Goal: Task Accomplishment & Management: Complete application form

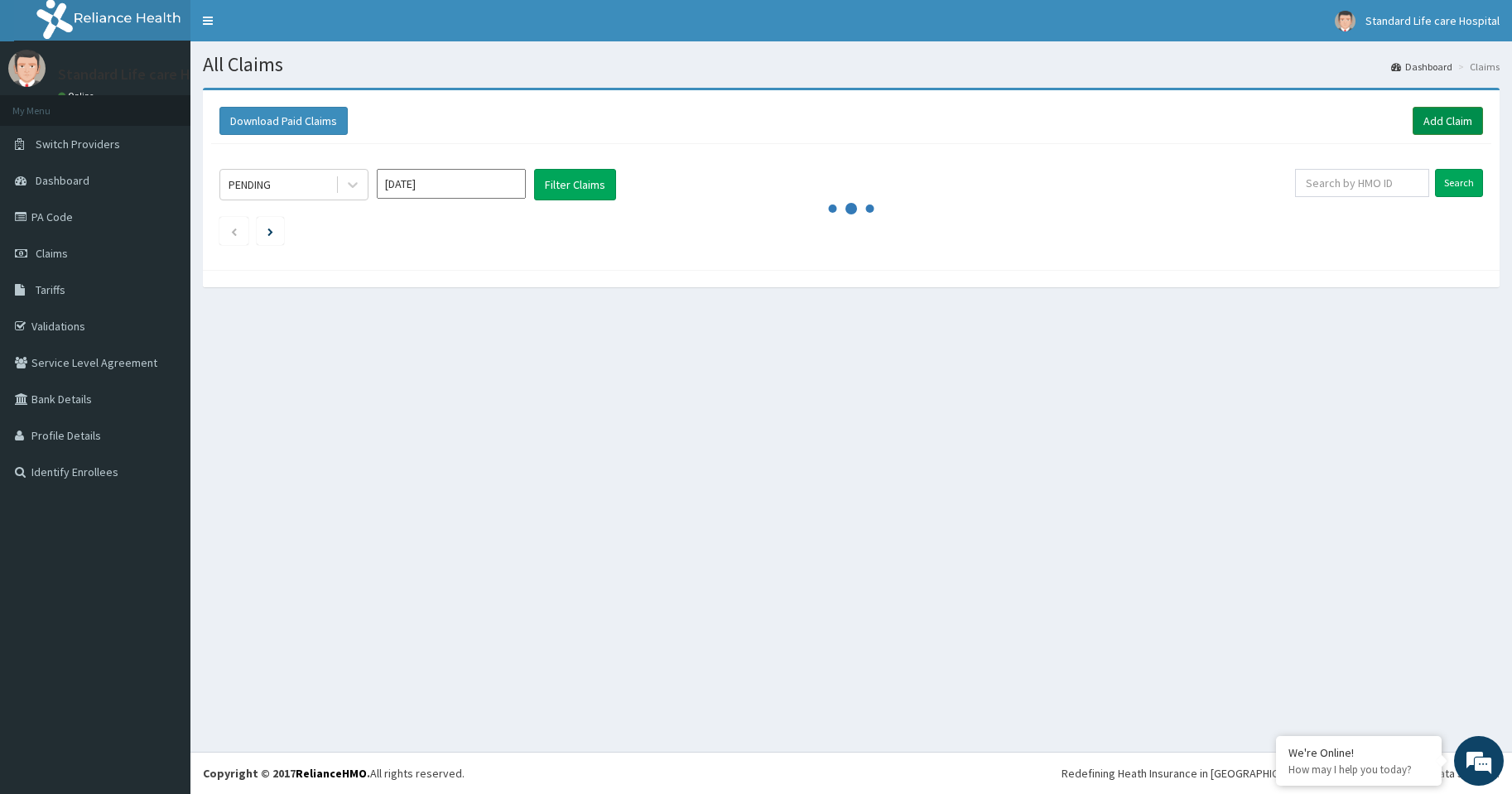
click at [1447, 123] on link "Add Claim" at bounding box center [1448, 121] width 71 height 28
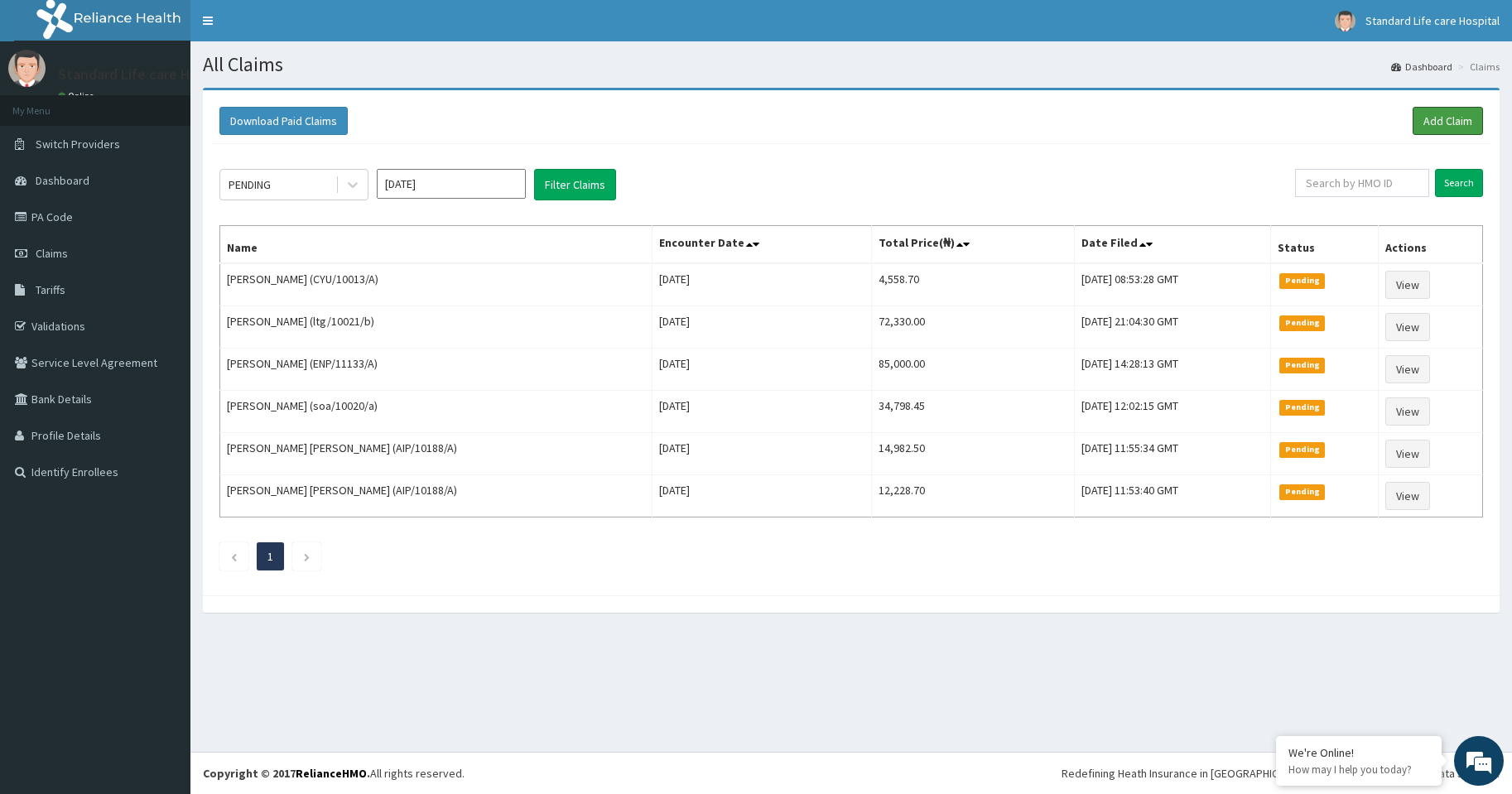
click at [1449, 120] on link "Add Claim" at bounding box center [1448, 121] width 71 height 28
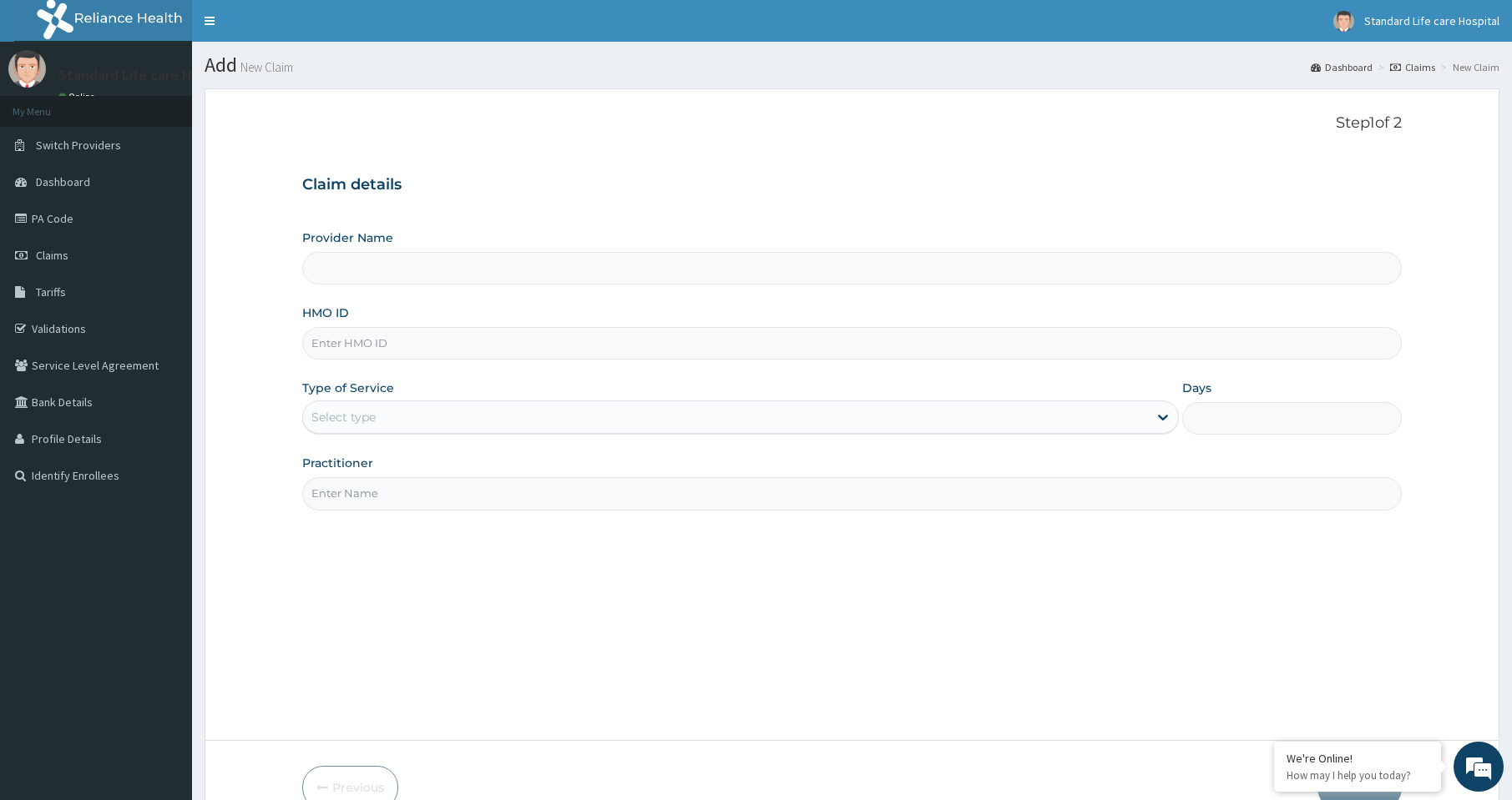
type input "Standard Life Care Hospital"
click at [381, 346] on input "HMO ID" at bounding box center [852, 344] width 1099 height 33
type input "CPS/10014/C"
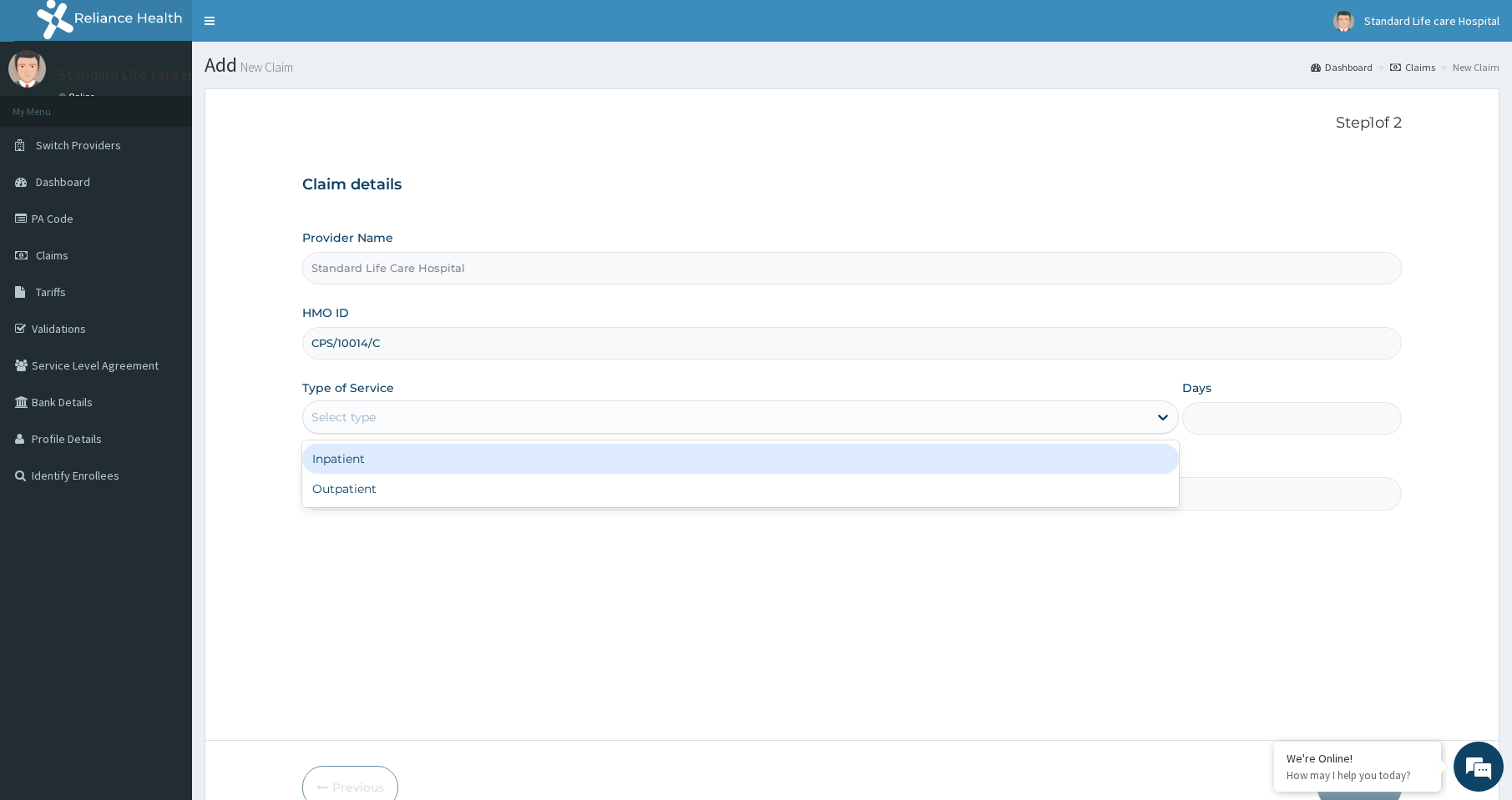
click at [393, 424] on div "Select type" at bounding box center [725, 417] width 845 height 27
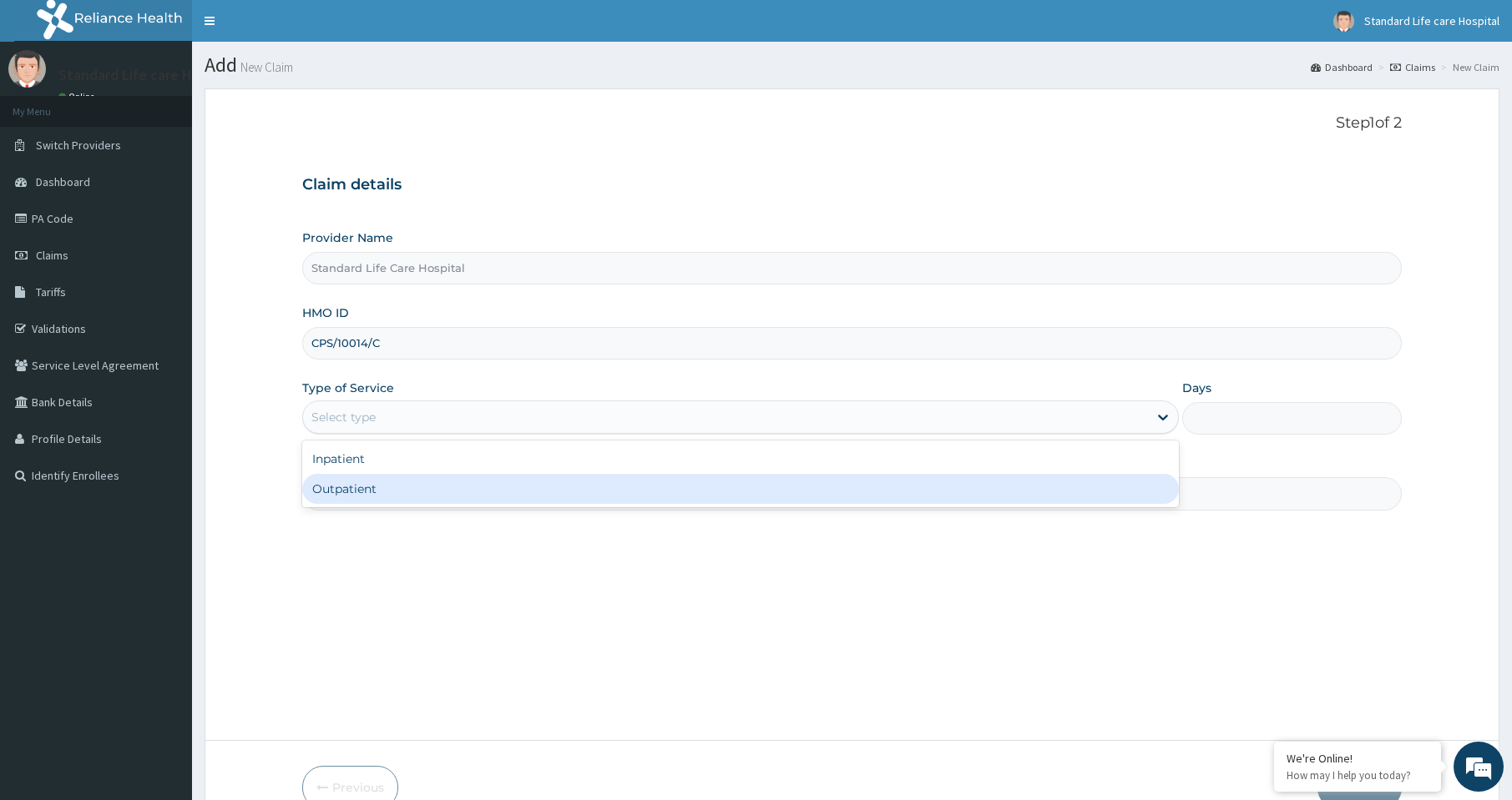
click at [370, 497] on div "Outpatient" at bounding box center [740, 488] width 876 height 30
type input "1"
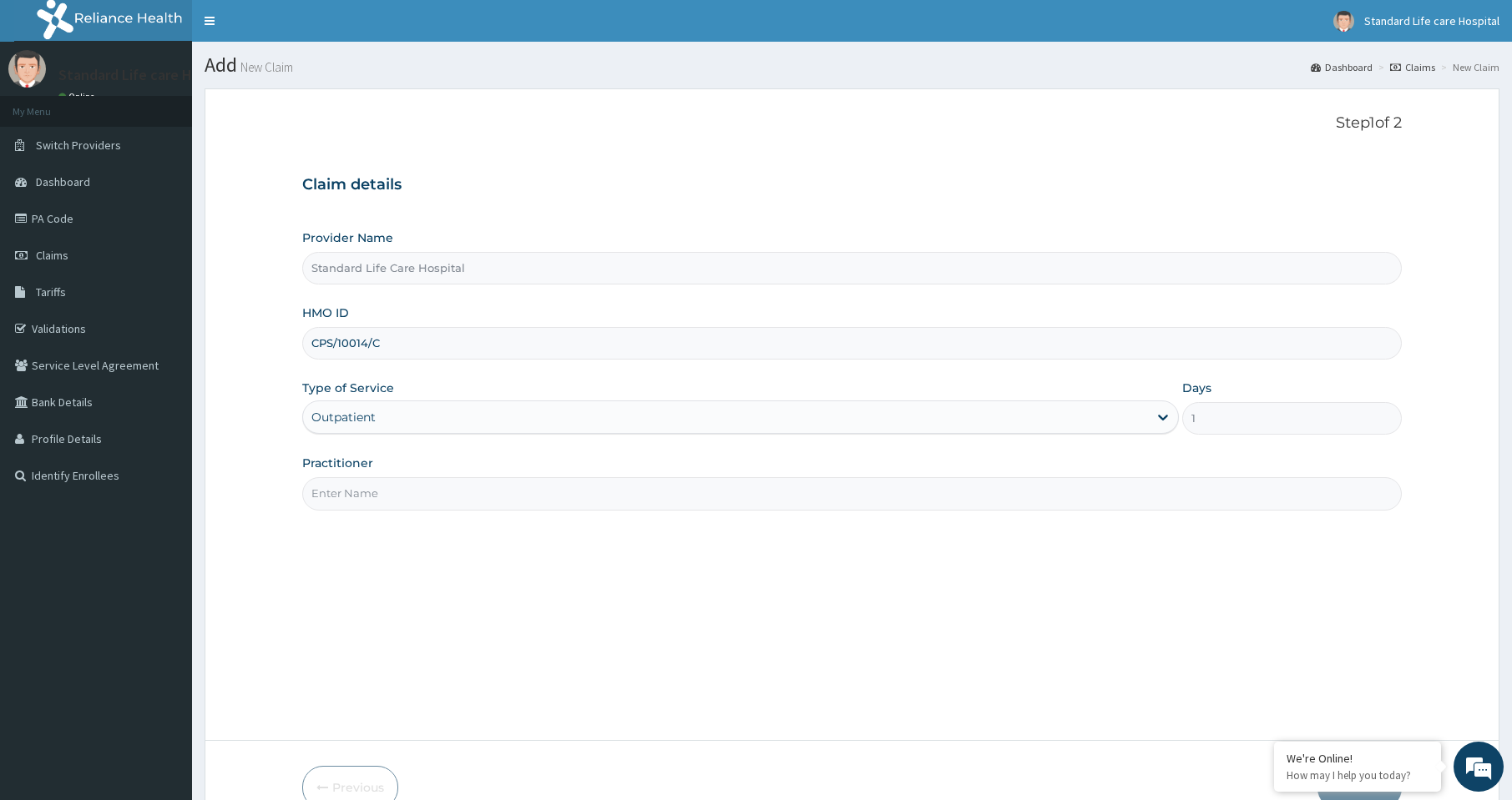
drag, startPoint x: 392, startPoint y: 493, endPoint x: 395, endPoint y: 510, distance: 17.3
click at [392, 493] on input "Practitioner" at bounding box center [852, 494] width 1099 height 33
type input "OLUWATOSIN"
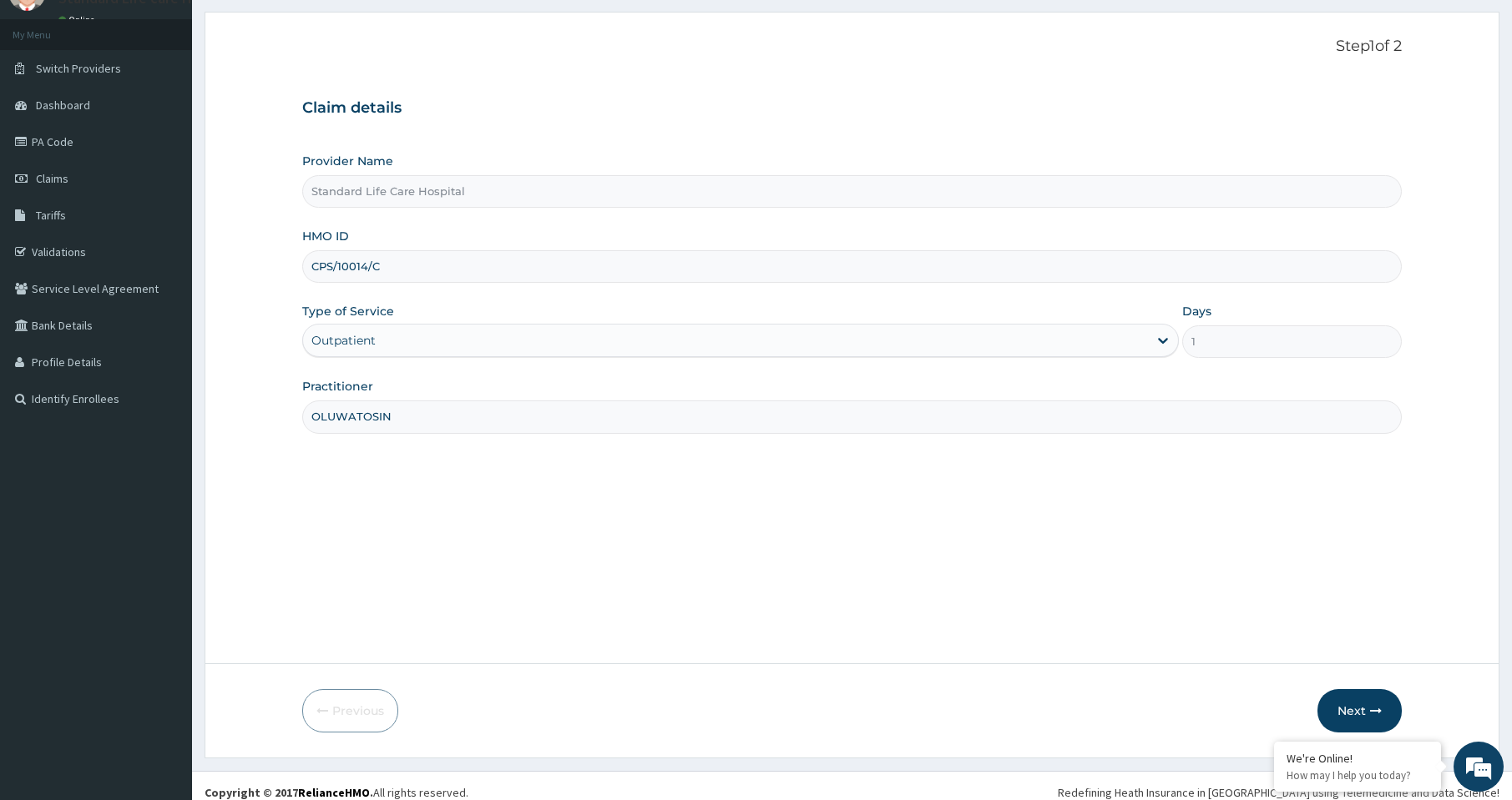
scroll to position [91, 0]
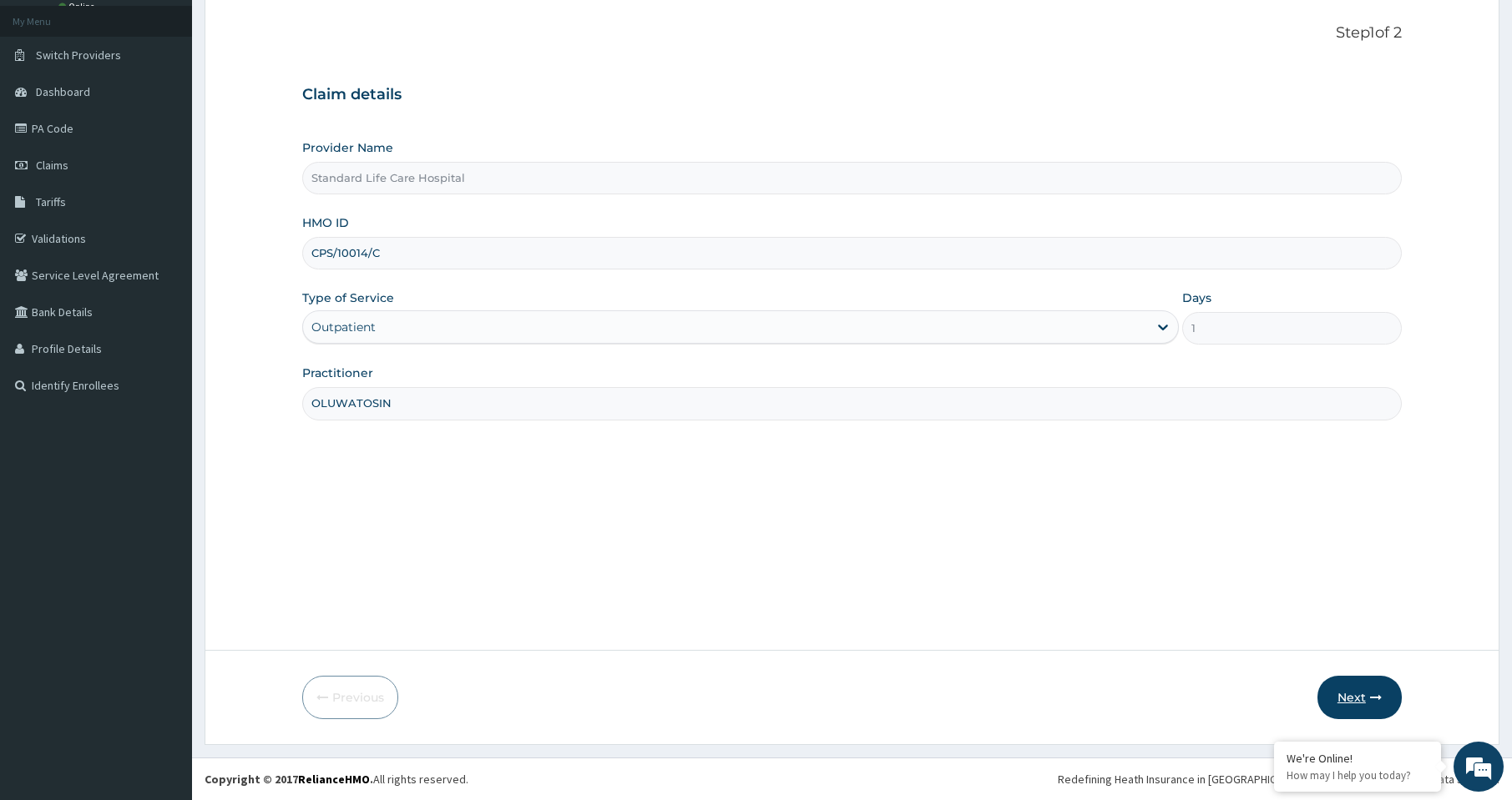
click at [1363, 700] on button "Next" at bounding box center [1359, 697] width 84 height 43
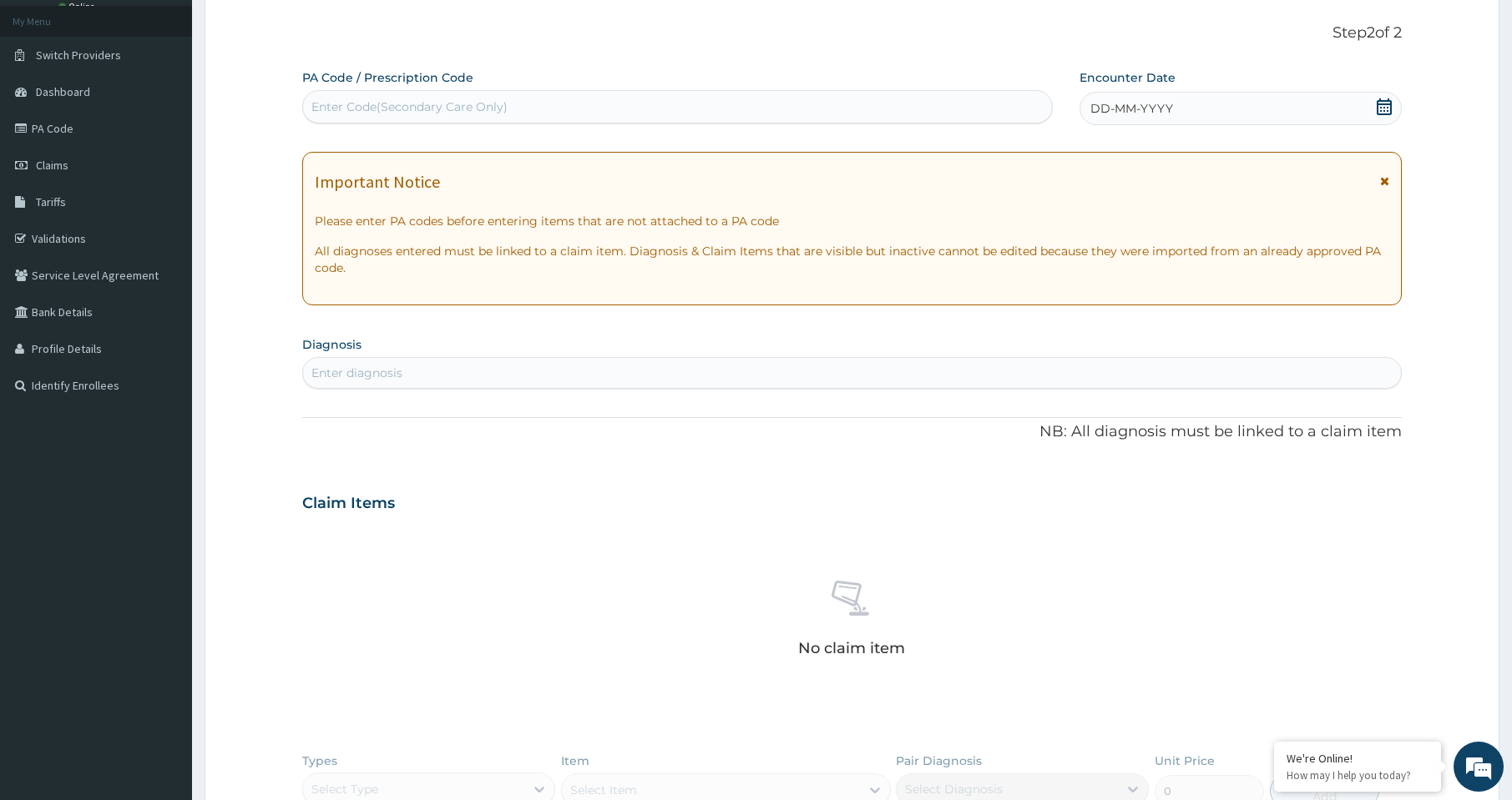
click at [1378, 108] on icon at bounding box center [1384, 107] width 15 height 16
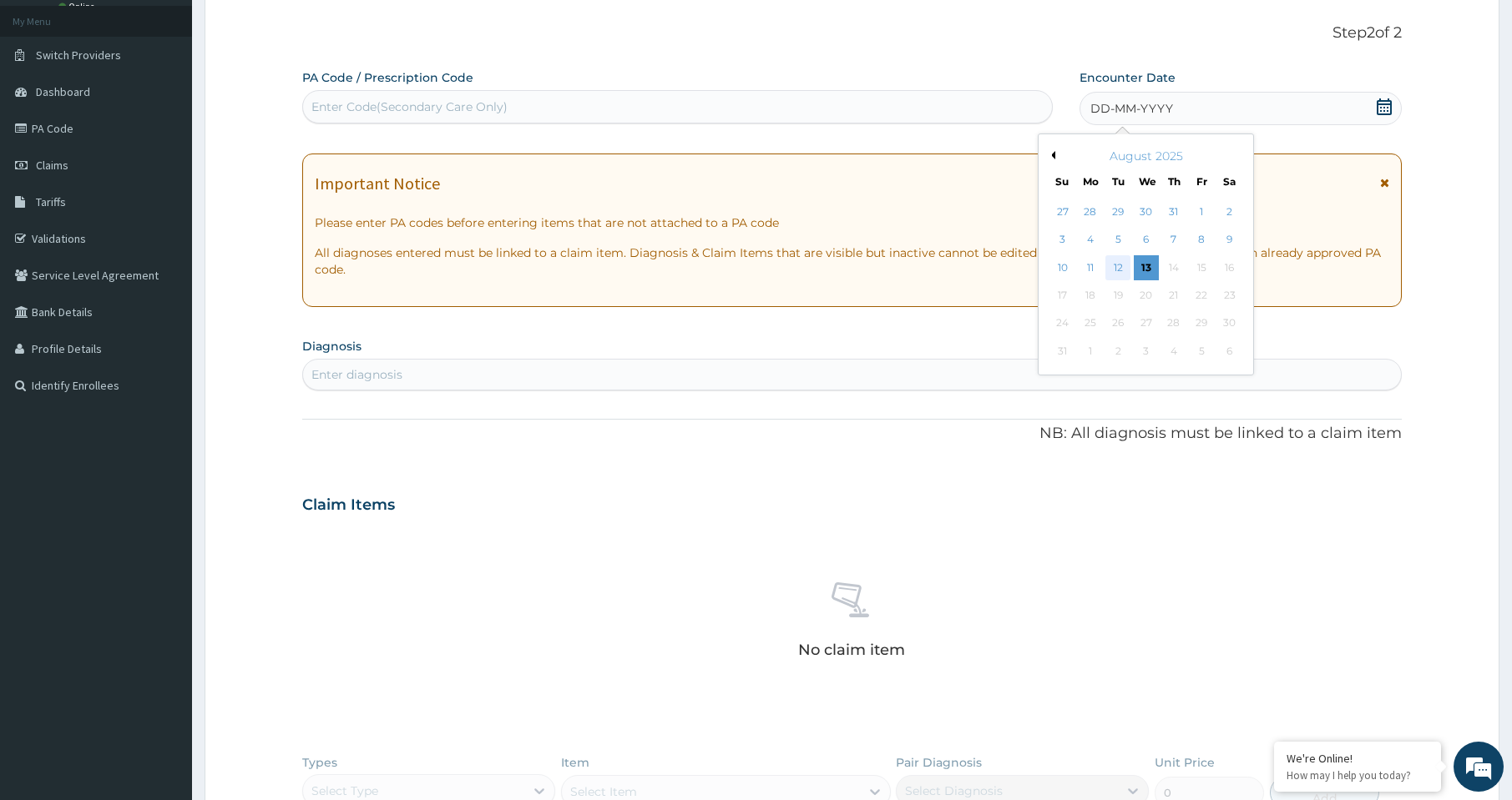
click at [1114, 269] on div "12" at bounding box center [1118, 267] width 25 height 25
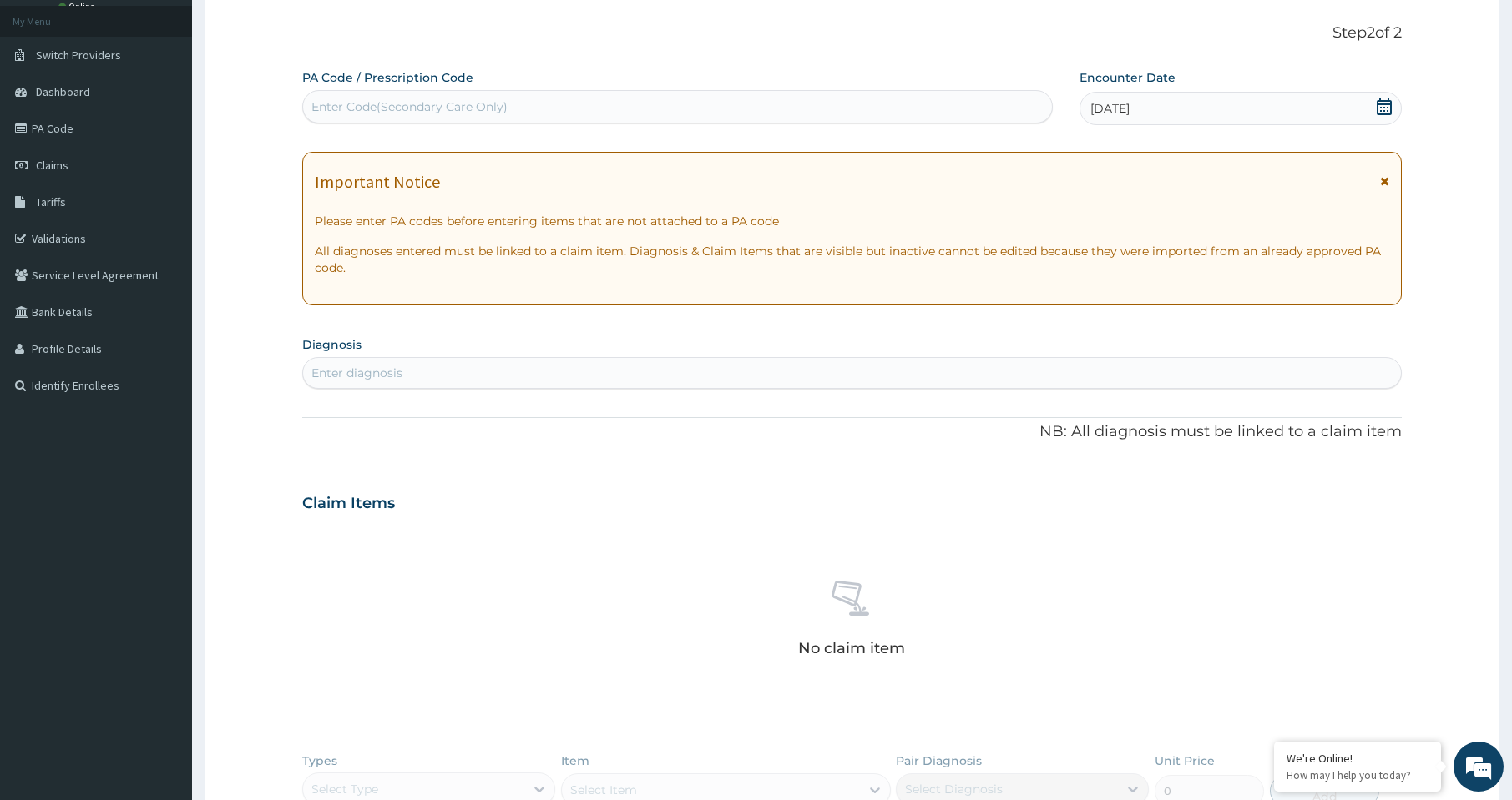
click at [502, 378] on div "Enter diagnosis" at bounding box center [852, 372] width 1098 height 27
type input "malaria"
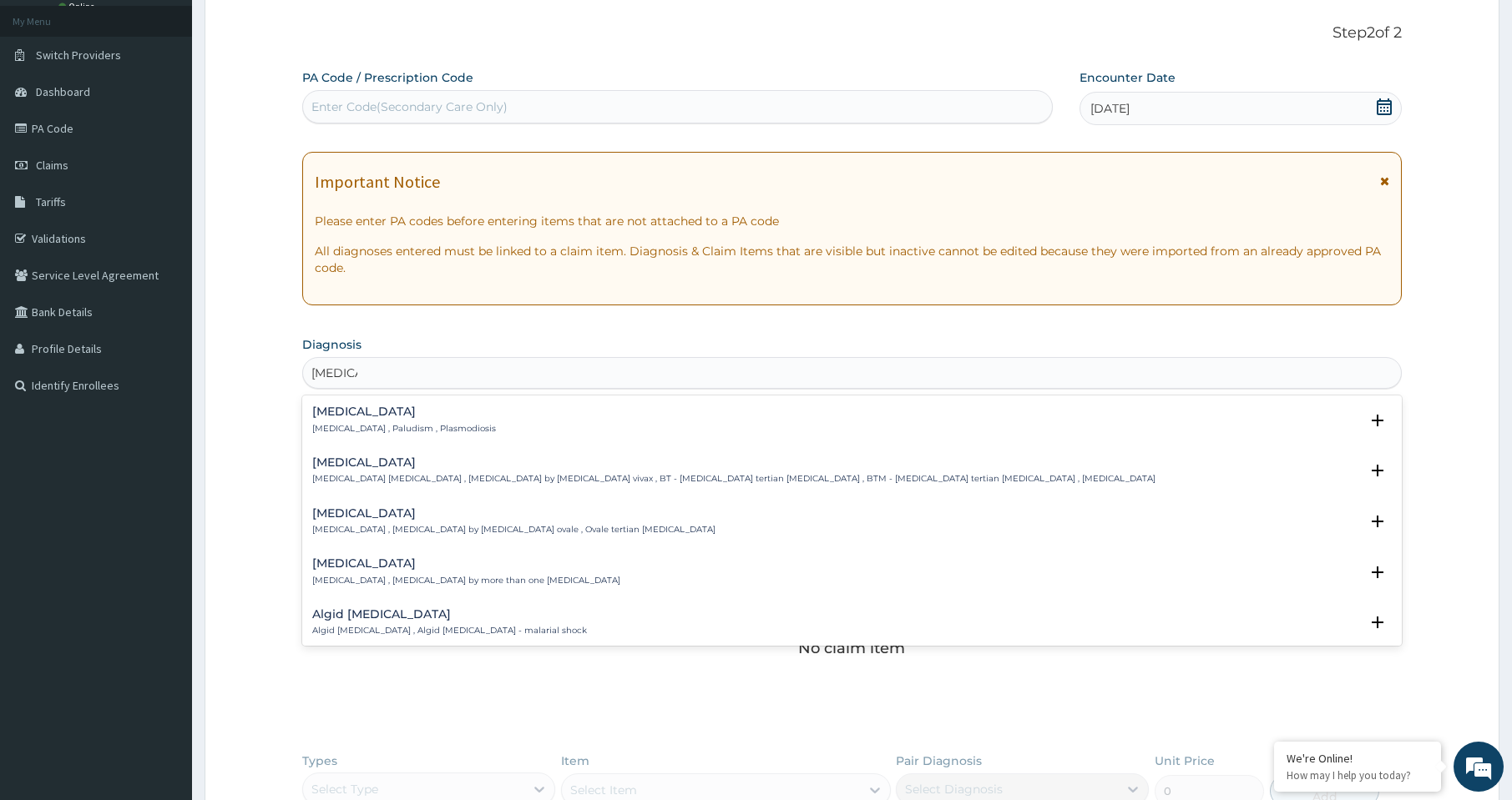
click at [382, 430] on p "Malaria , Paludism , Plasmodiosis" at bounding box center [403, 429] width 184 height 12
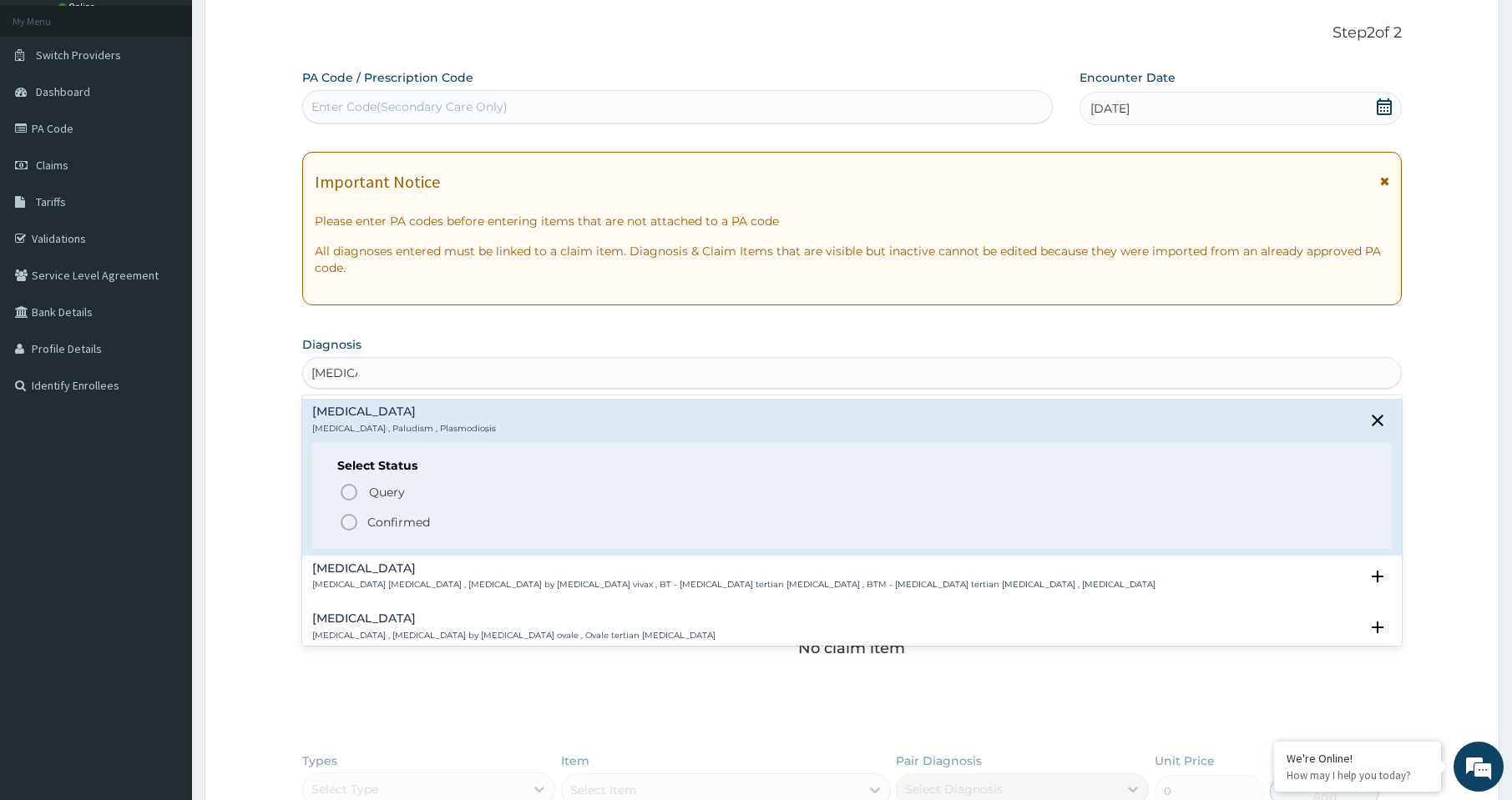
click at [347, 517] on icon "status option filled" at bounding box center [349, 522] width 20 height 20
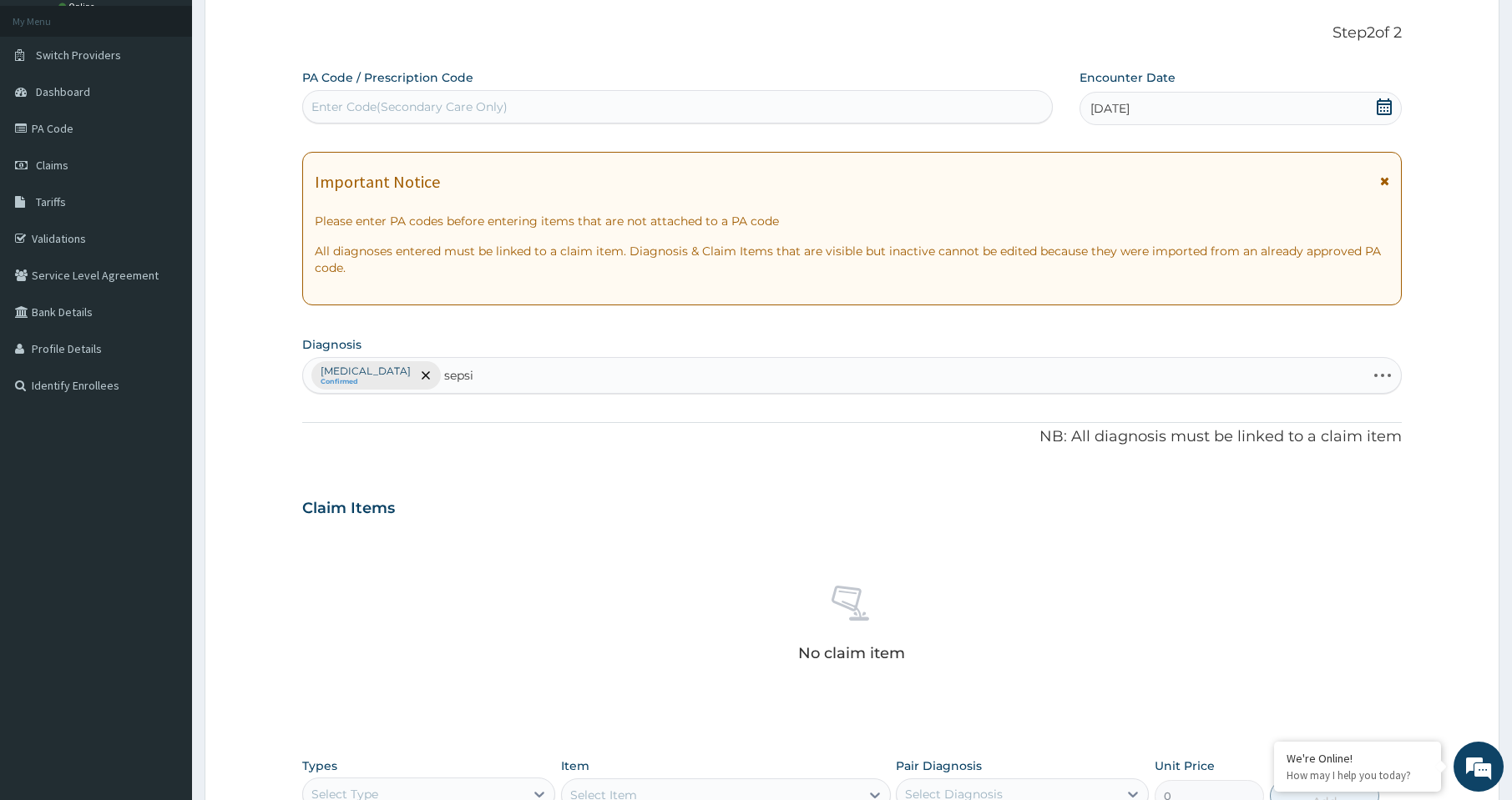
type input "sepsis"
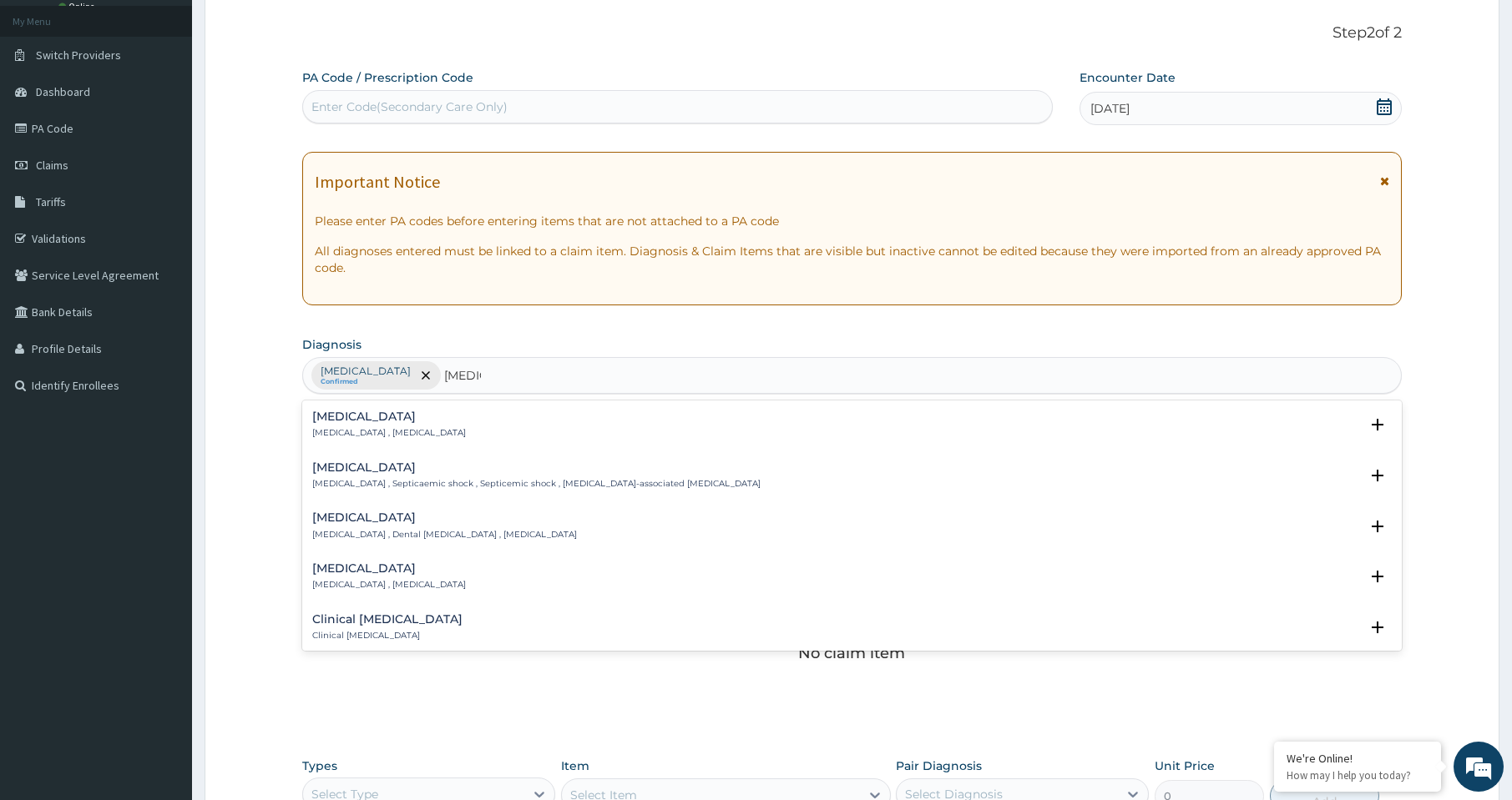
click at [378, 429] on p "Systemic infection , Sepsis" at bounding box center [389, 432] width 154 height 12
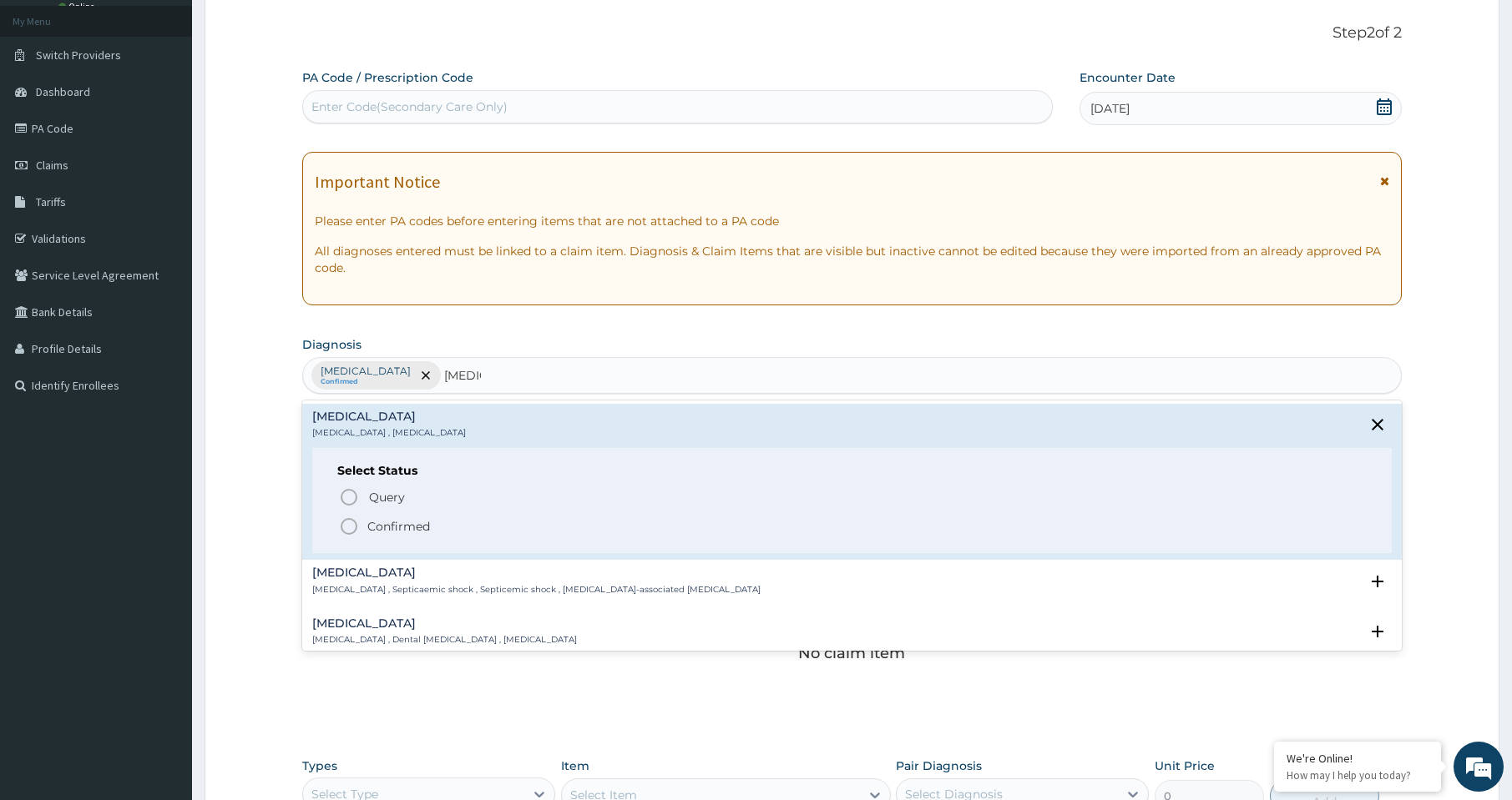
click at [348, 527] on icon "status option filled" at bounding box center [349, 527] width 20 height 20
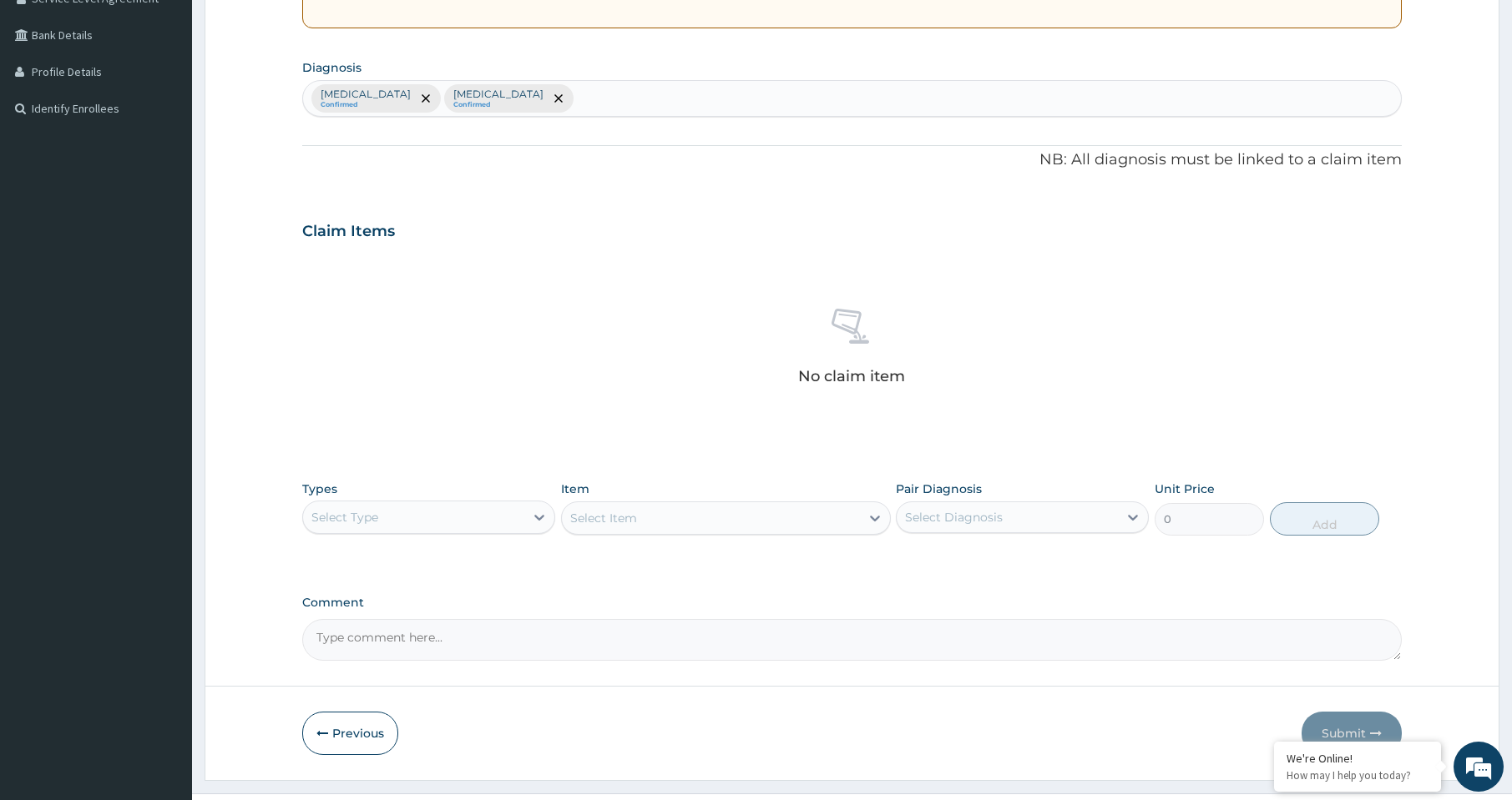
scroll to position [368, 0]
click at [408, 518] on div "Select Type" at bounding box center [413, 516] width 221 height 27
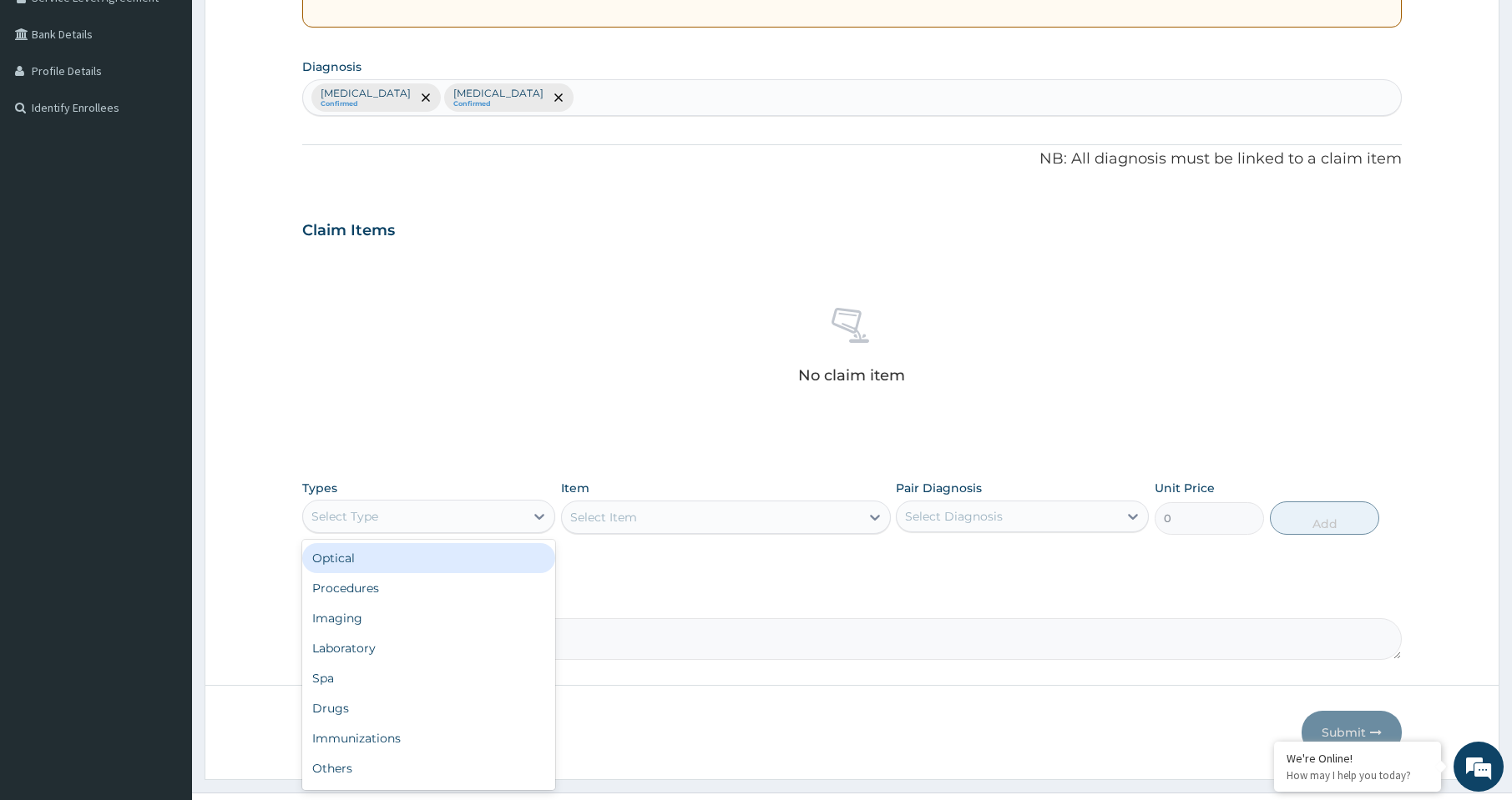
scroll to position [57, 0]
click at [406, 570] on div "Procedures" at bounding box center [428, 561] width 253 height 30
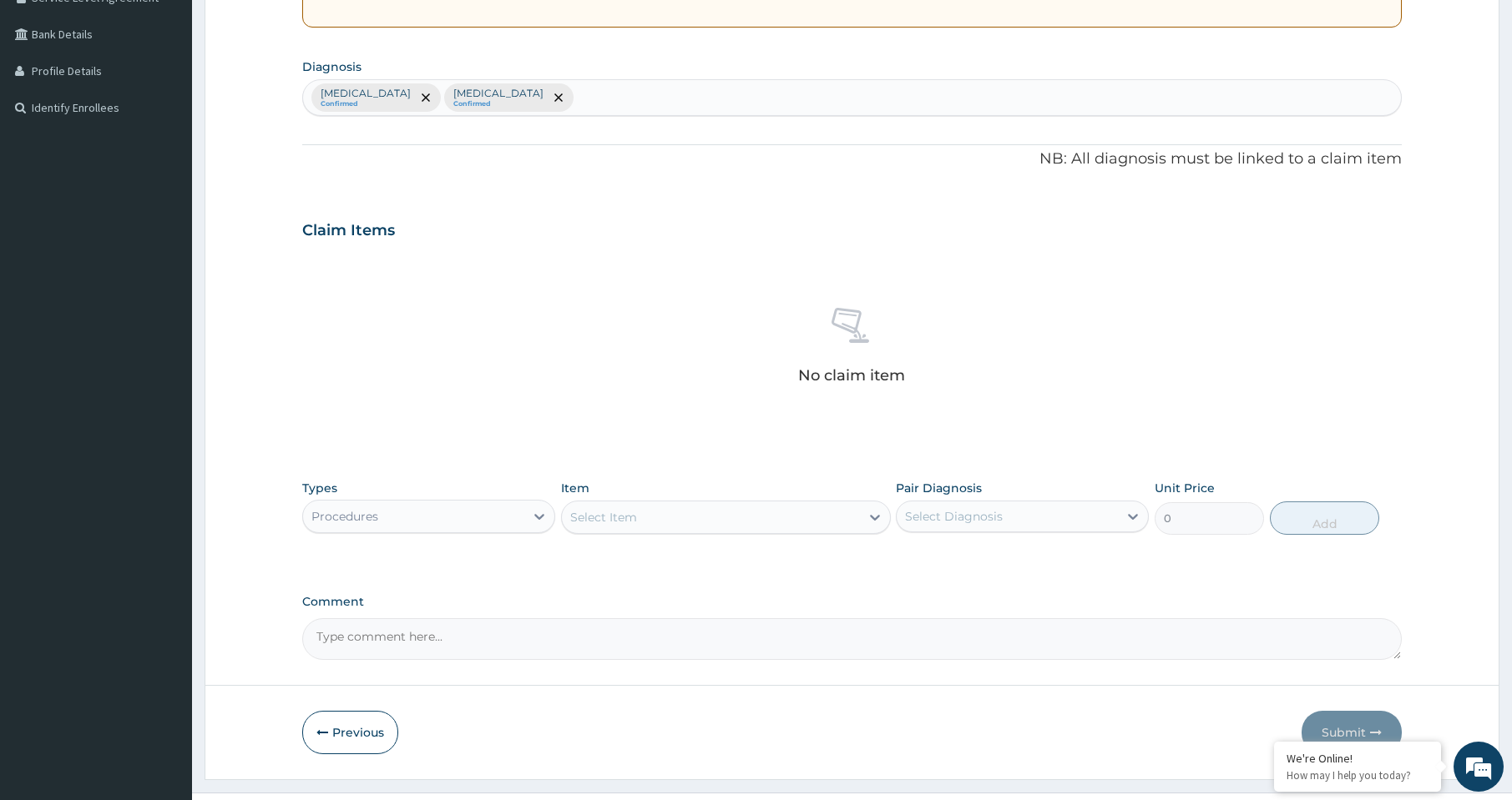
click at [686, 522] on div "Select Item" at bounding box center [711, 517] width 298 height 27
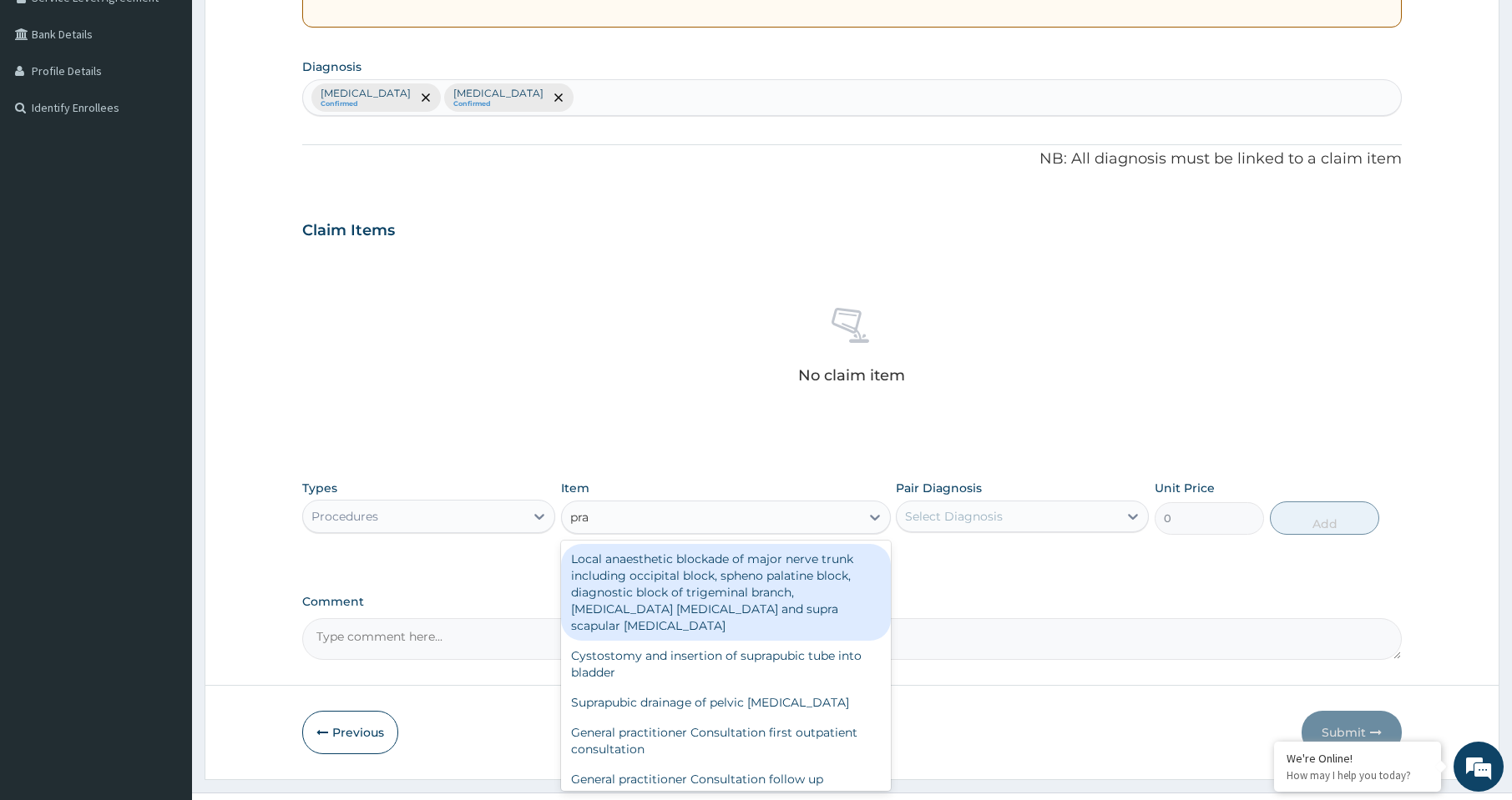
type input "prac"
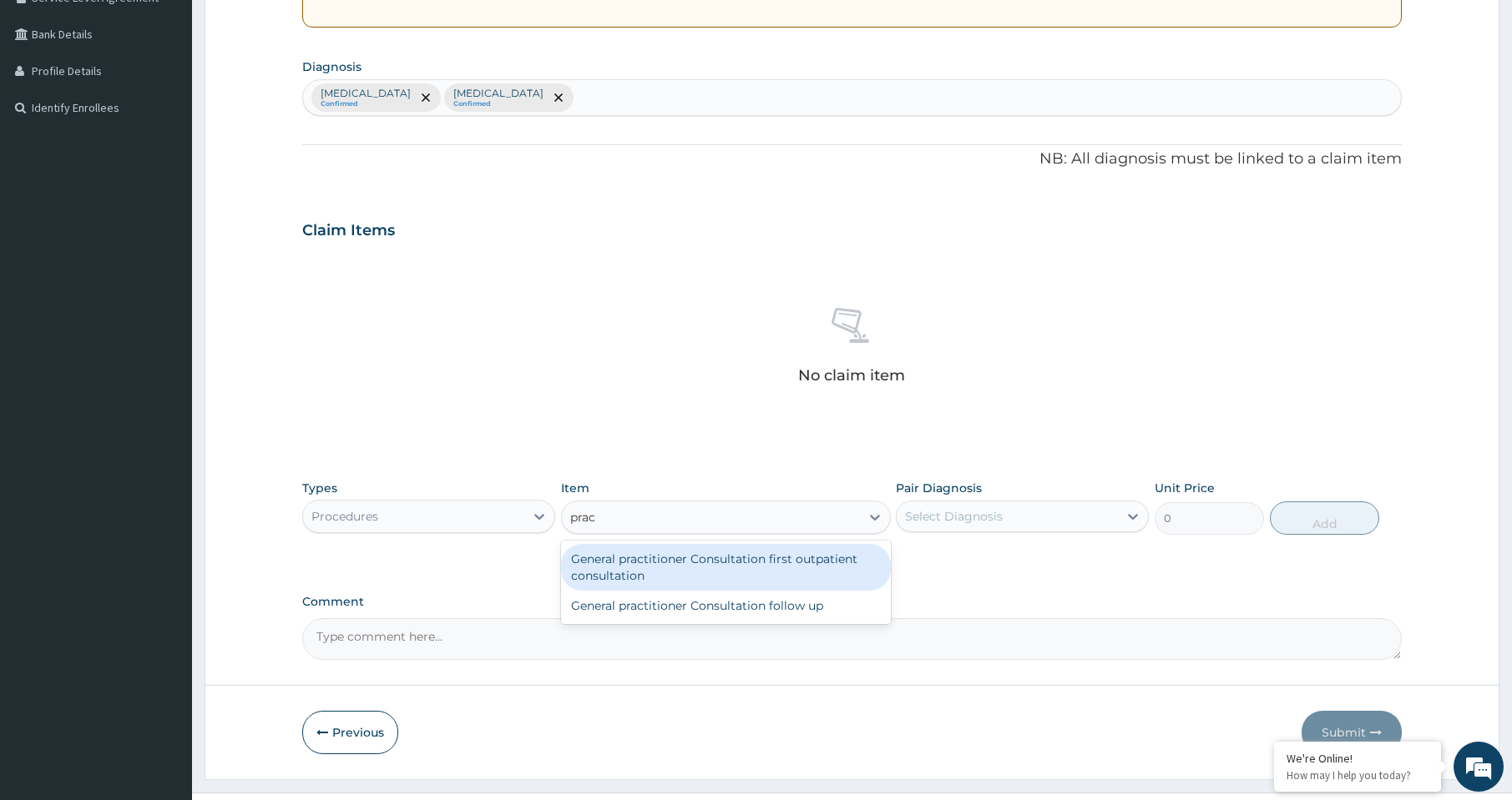
click at [703, 569] on div "General practitioner Consultation first outpatient consultation" at bounding box center [725, 567] width 330 height 47
type input "3000"
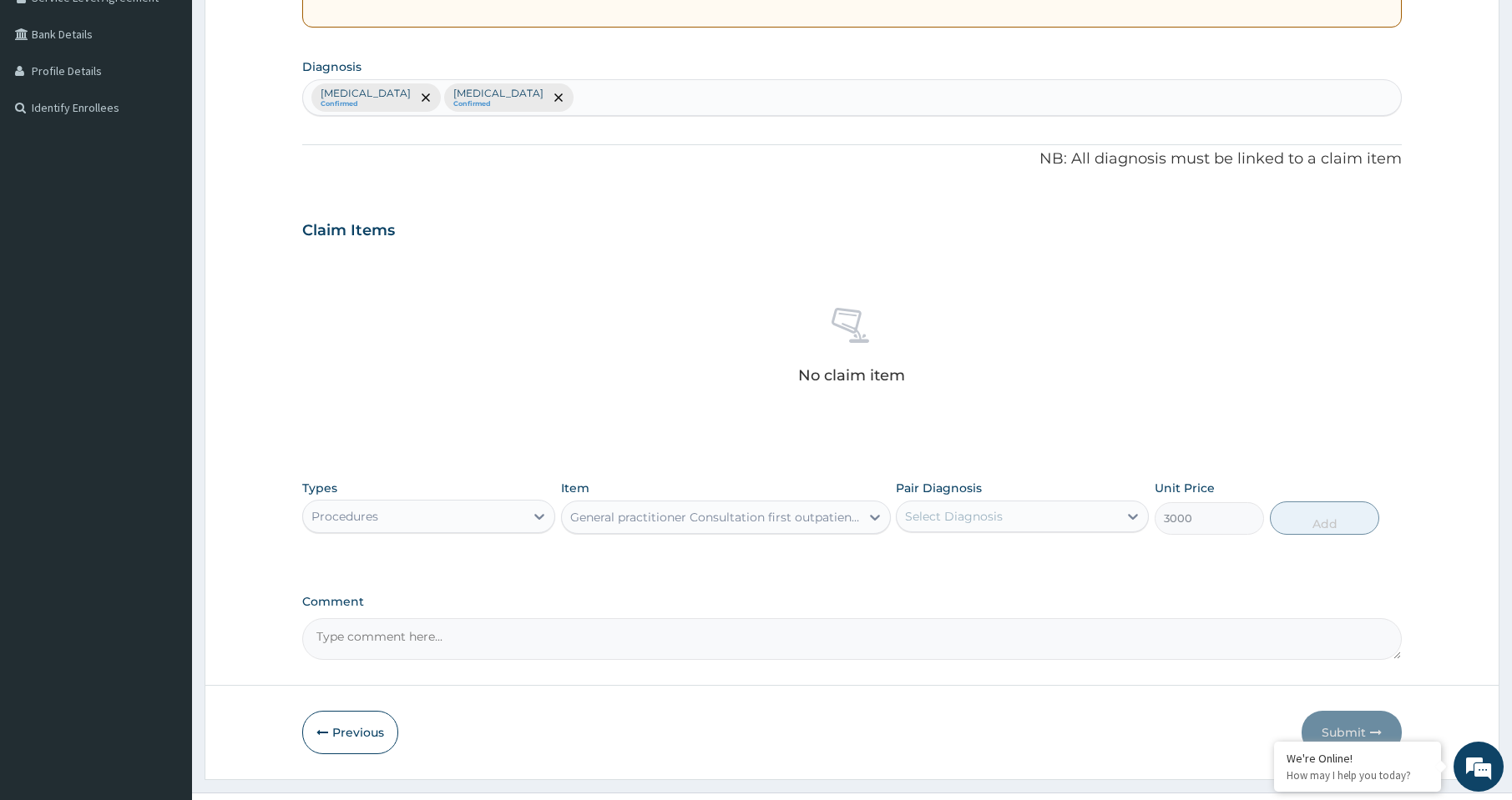
click at [972, 524] on div "Select Diagnosis" at bounding box center [953, 517] width 98 height 16
click at [966, 555] on label "Malaria" at bounding box center [974, 558] width 103 height 16
checkbox input "true"
click at [1284, 521] on button "Add" at bounding box center [1324, 518] width 110 height 34
type input "0"
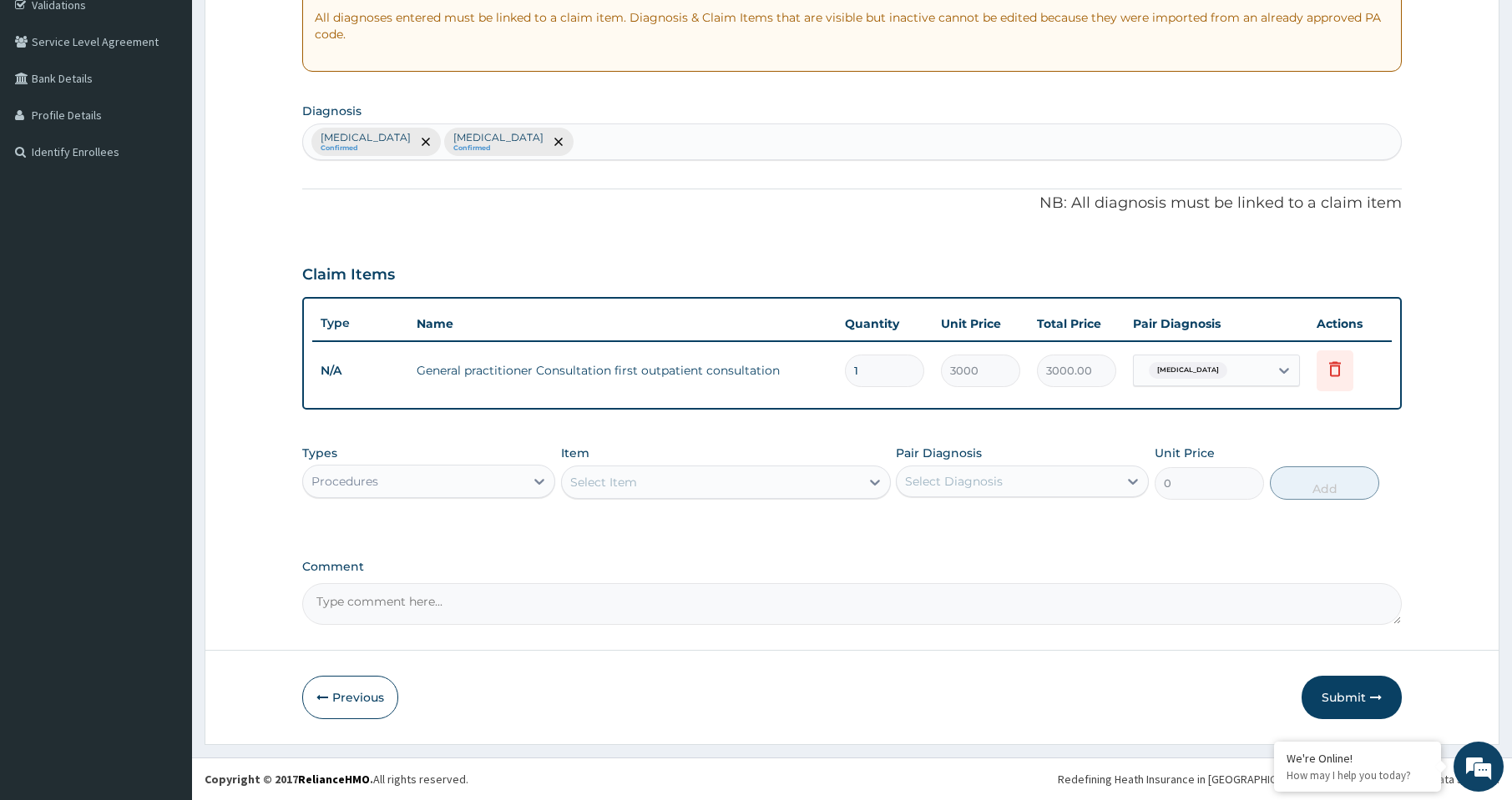
scroll to position [324, 0]
click at [415, 482] on div "Procedures" at bounding box center [413, 481] width 221 height 27
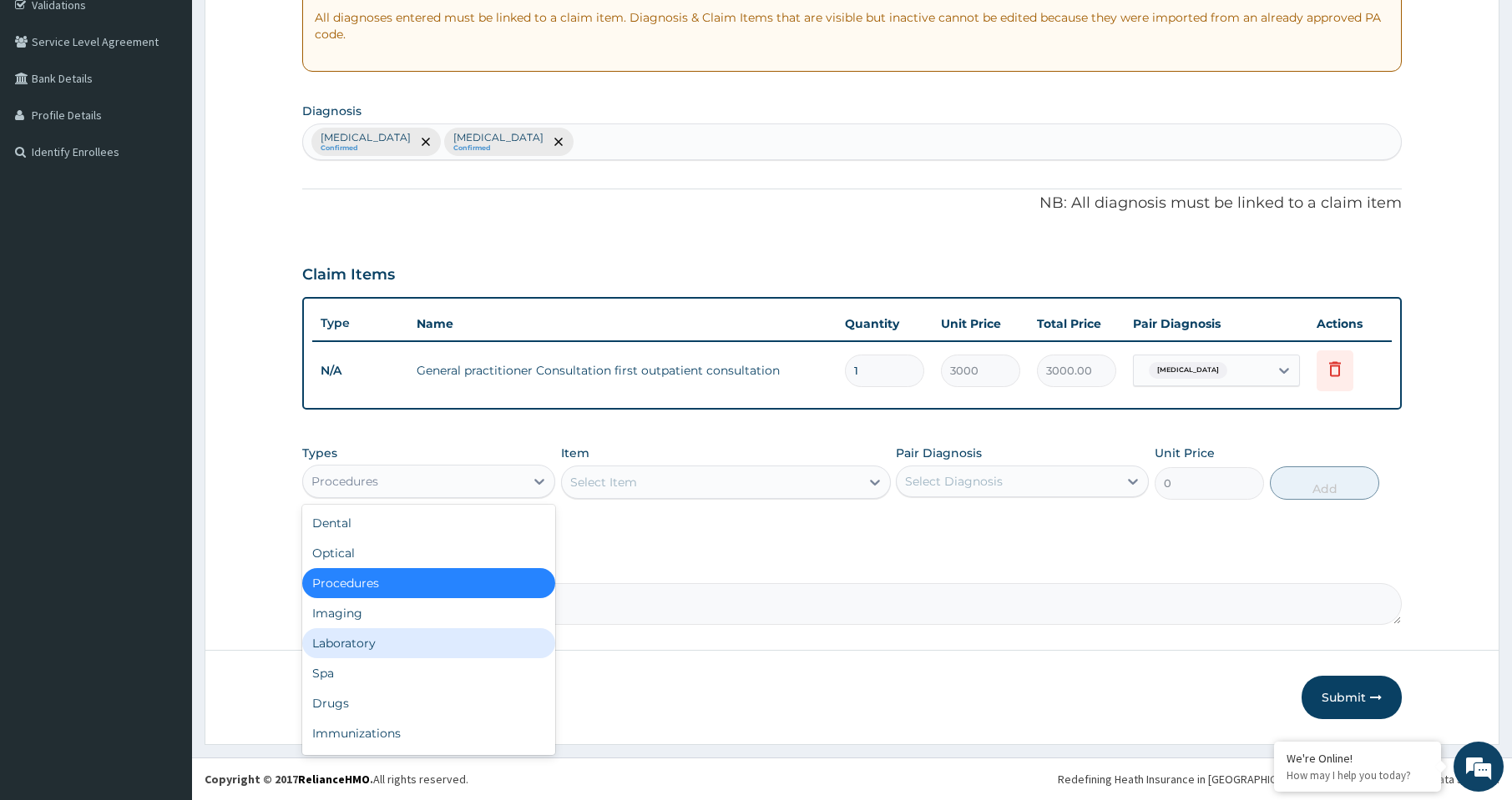
click at [366, 646] on div "Laboratory" at bounding box center [428, 643] width 253 height 30
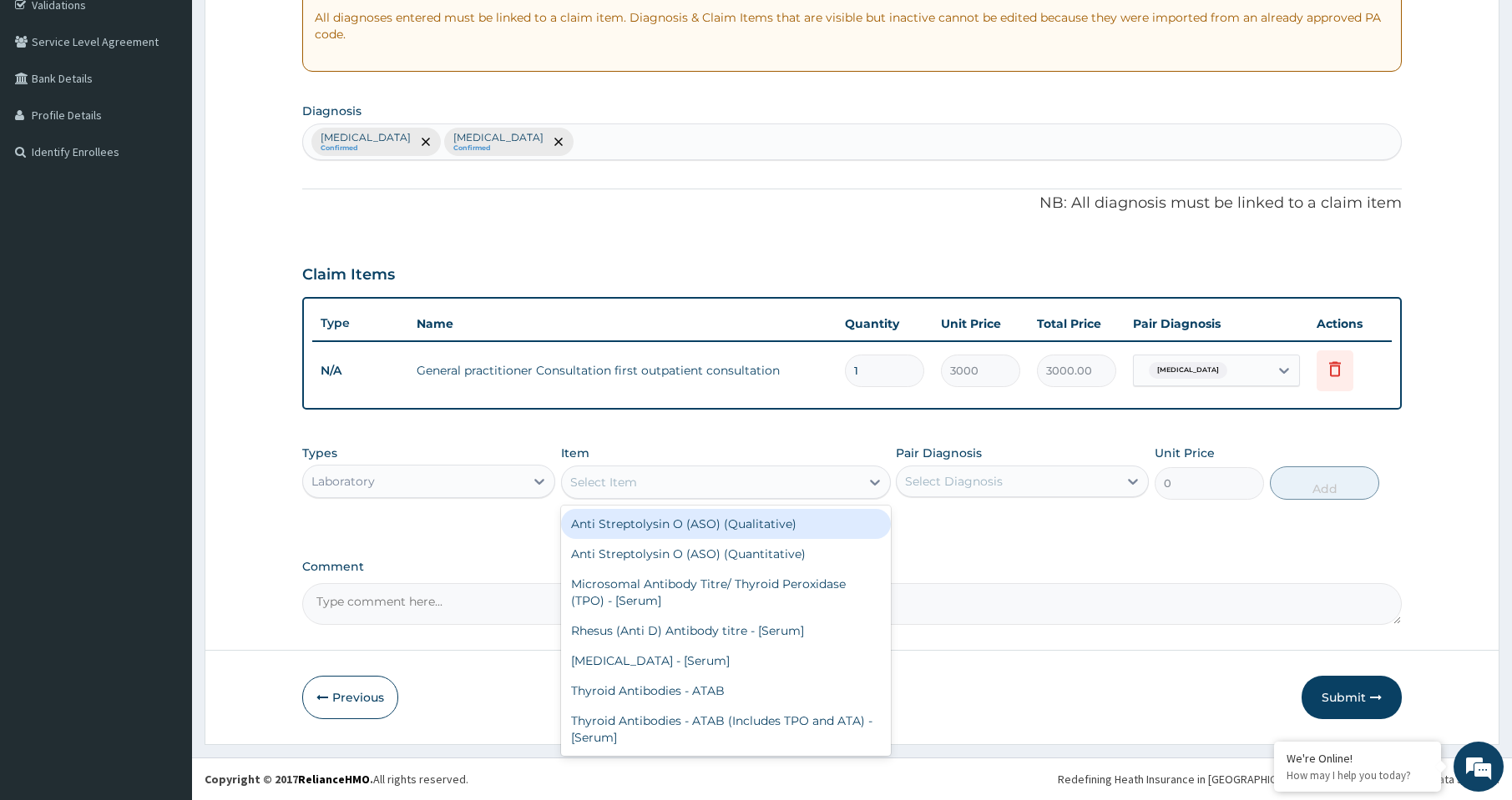
click at [681, 484] on div "Select Item" at bounding box center [711, 482] width 298 height 27
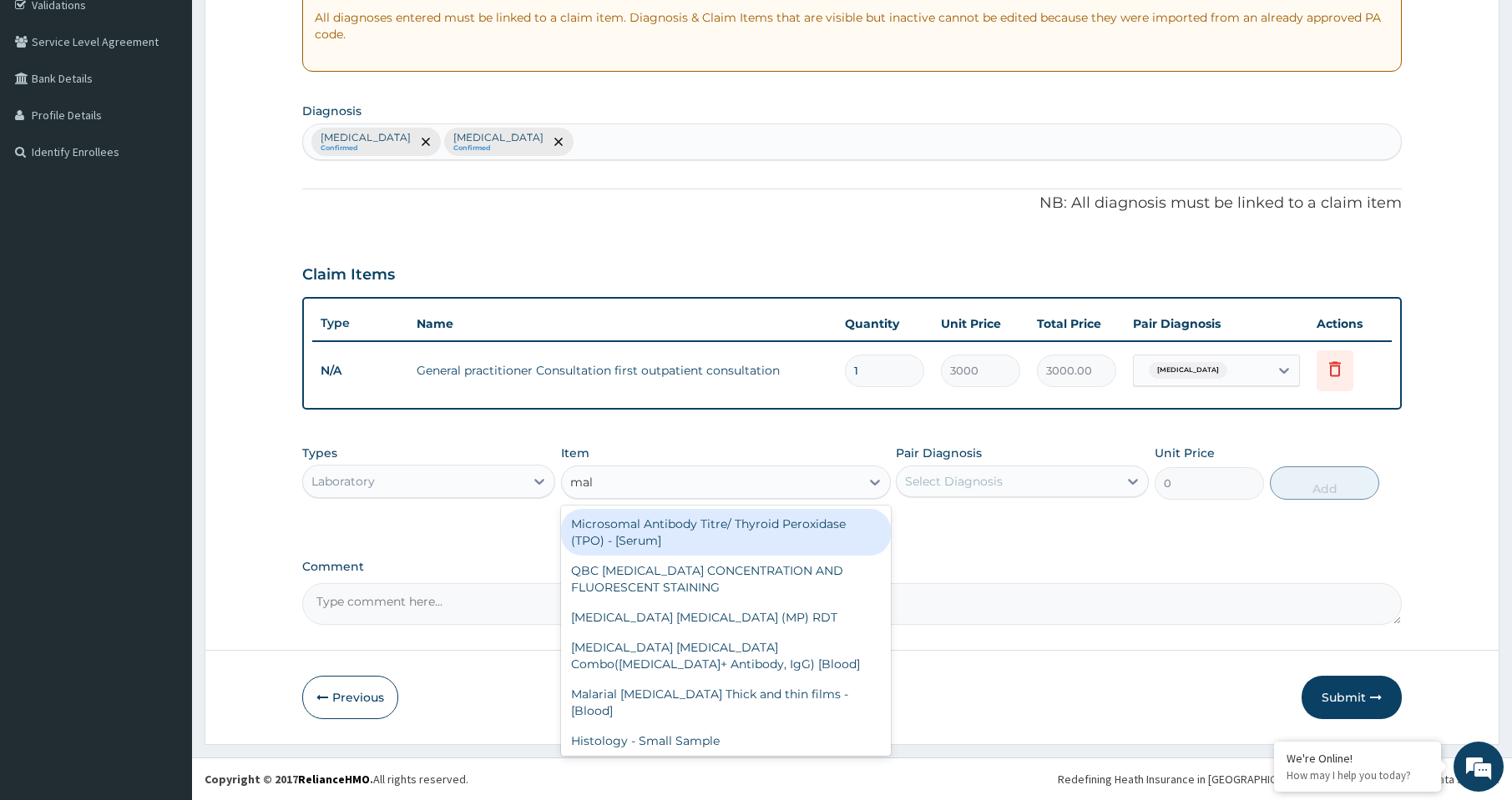
type input "mala"
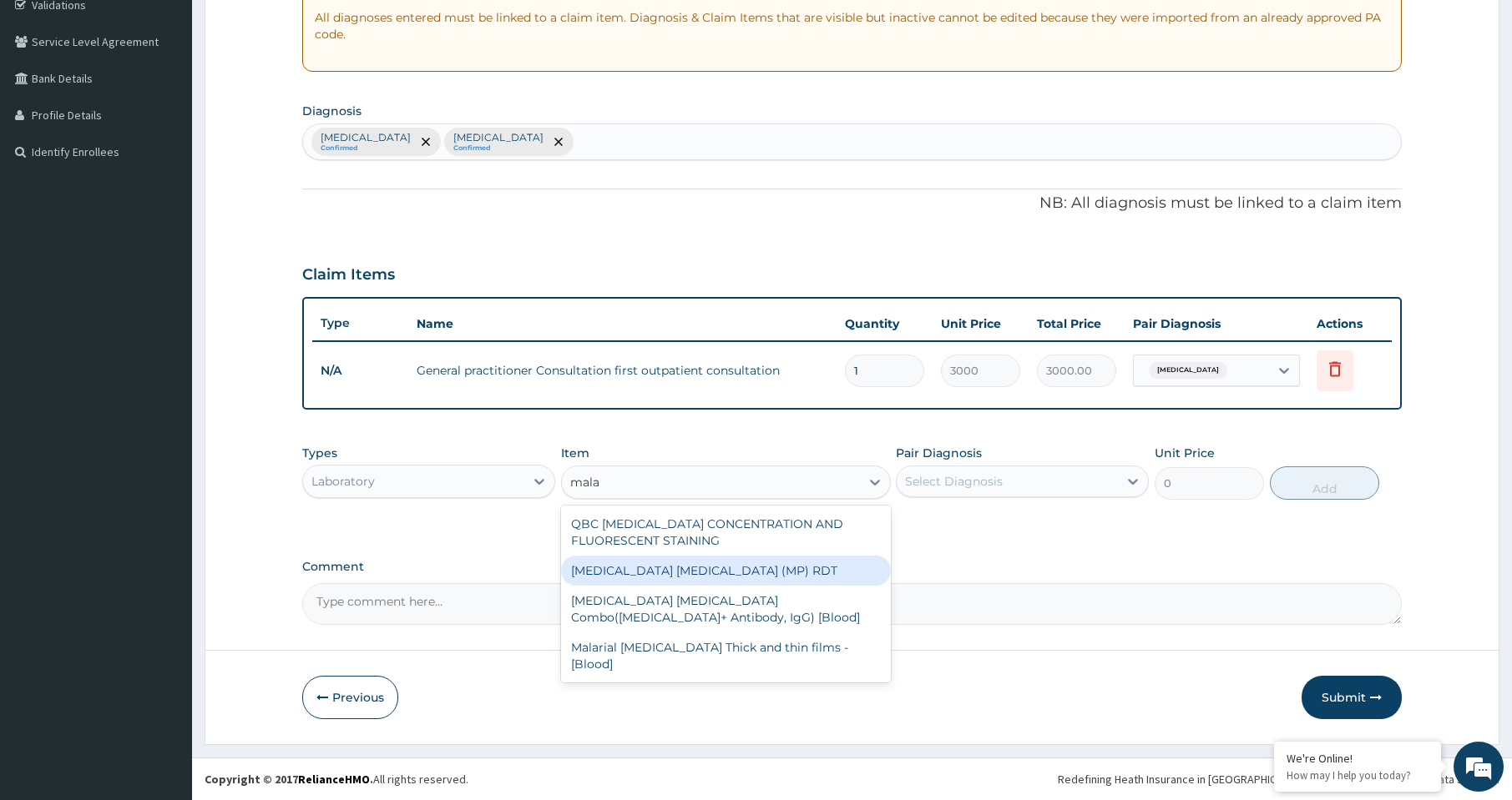
click at [686, 575] on div "MALARIA PARASITE (MP) RDT" at bounding box center [725, 571] width 330 height 30
type input "1500"
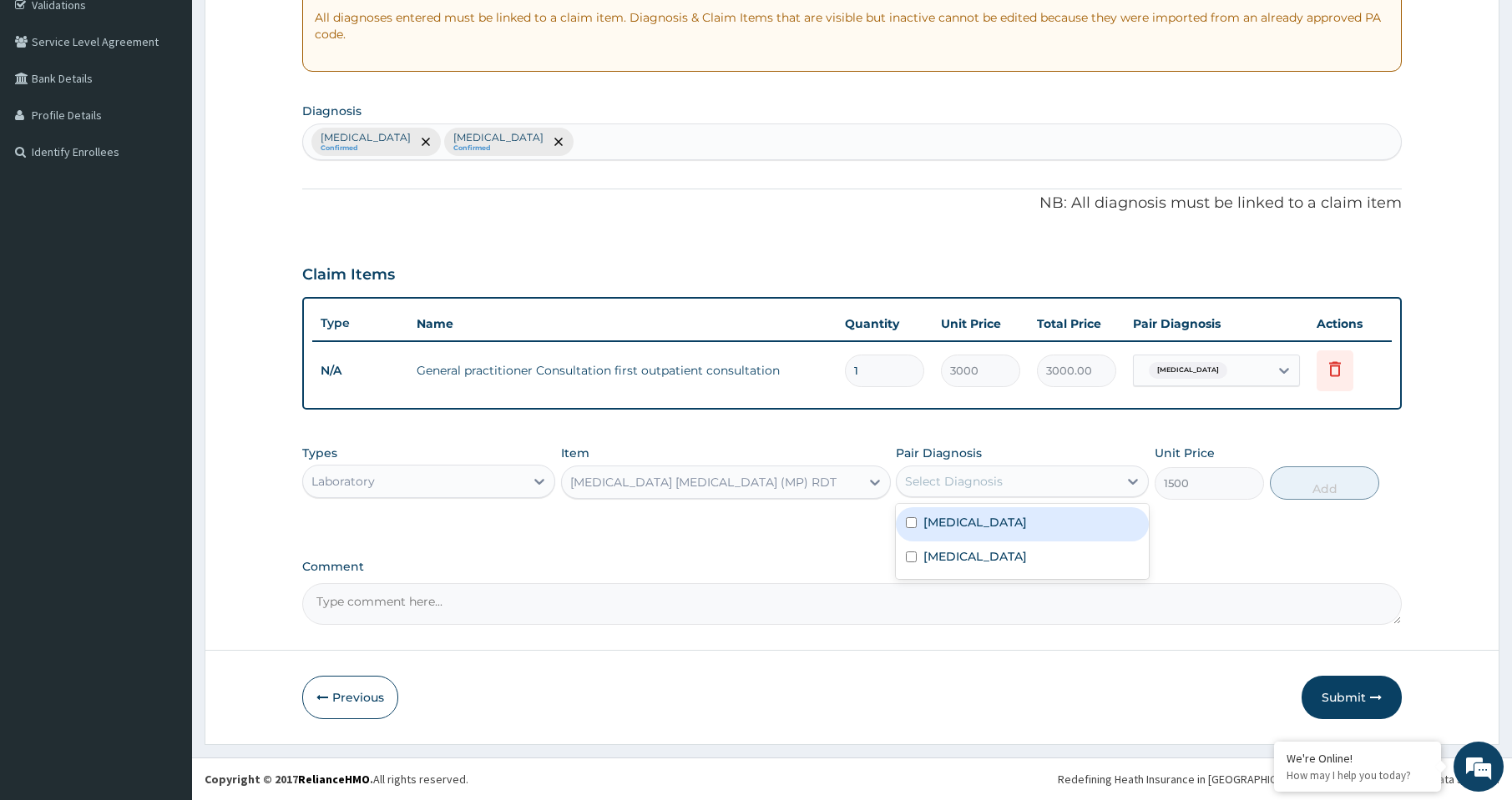
click at [956, 490] on div "Select Diagnosis" at bounding box center [1007, 481] width 221 height 27
click at [954, 534] on div "Malaria" at bounding box center [1022, 524] width 253 height 34
checkbox input "true"
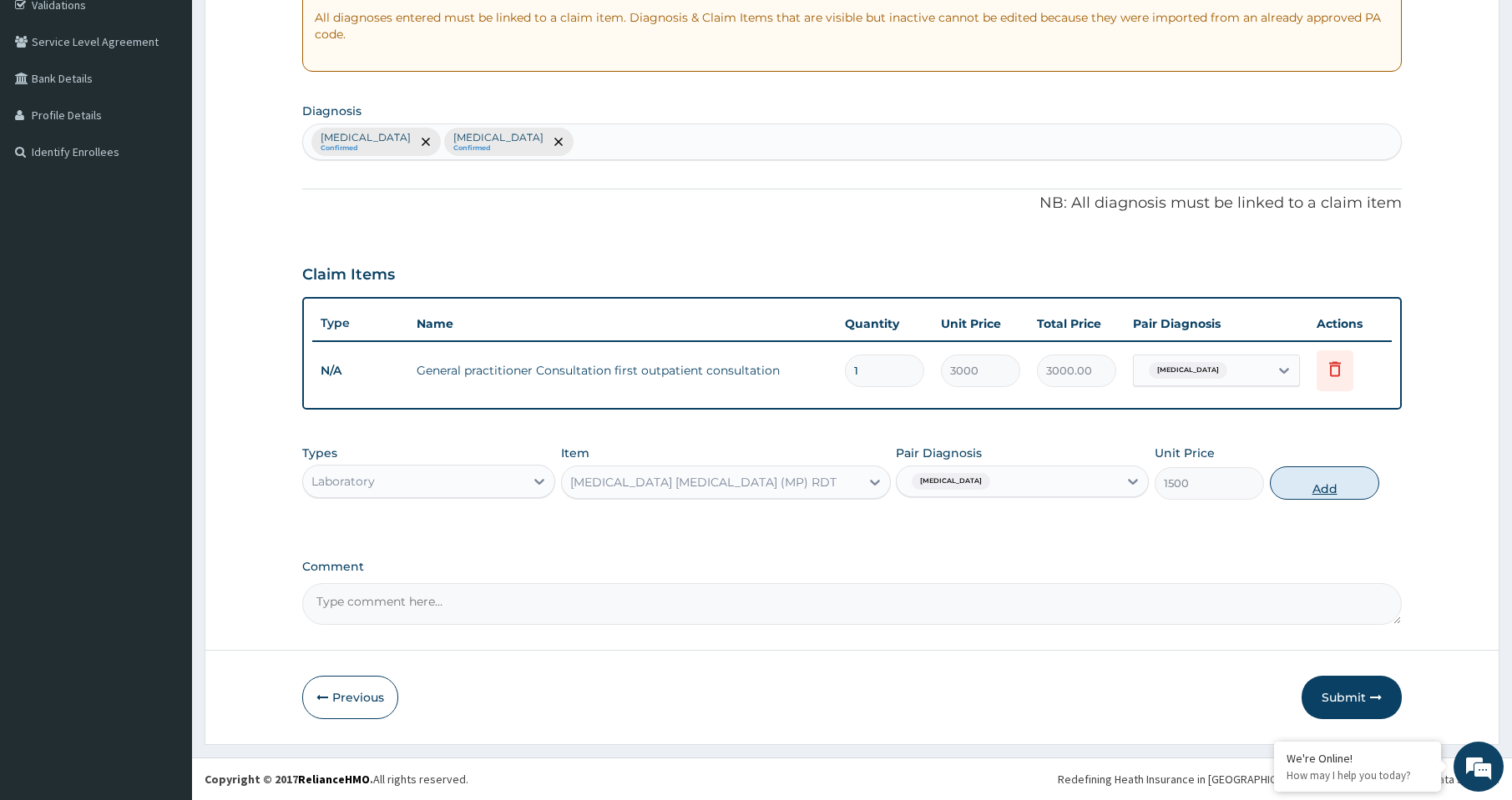
click at [1306, 484] on button "Add" at bounding box center [1324, 483] width 110 height 34
type input "0"
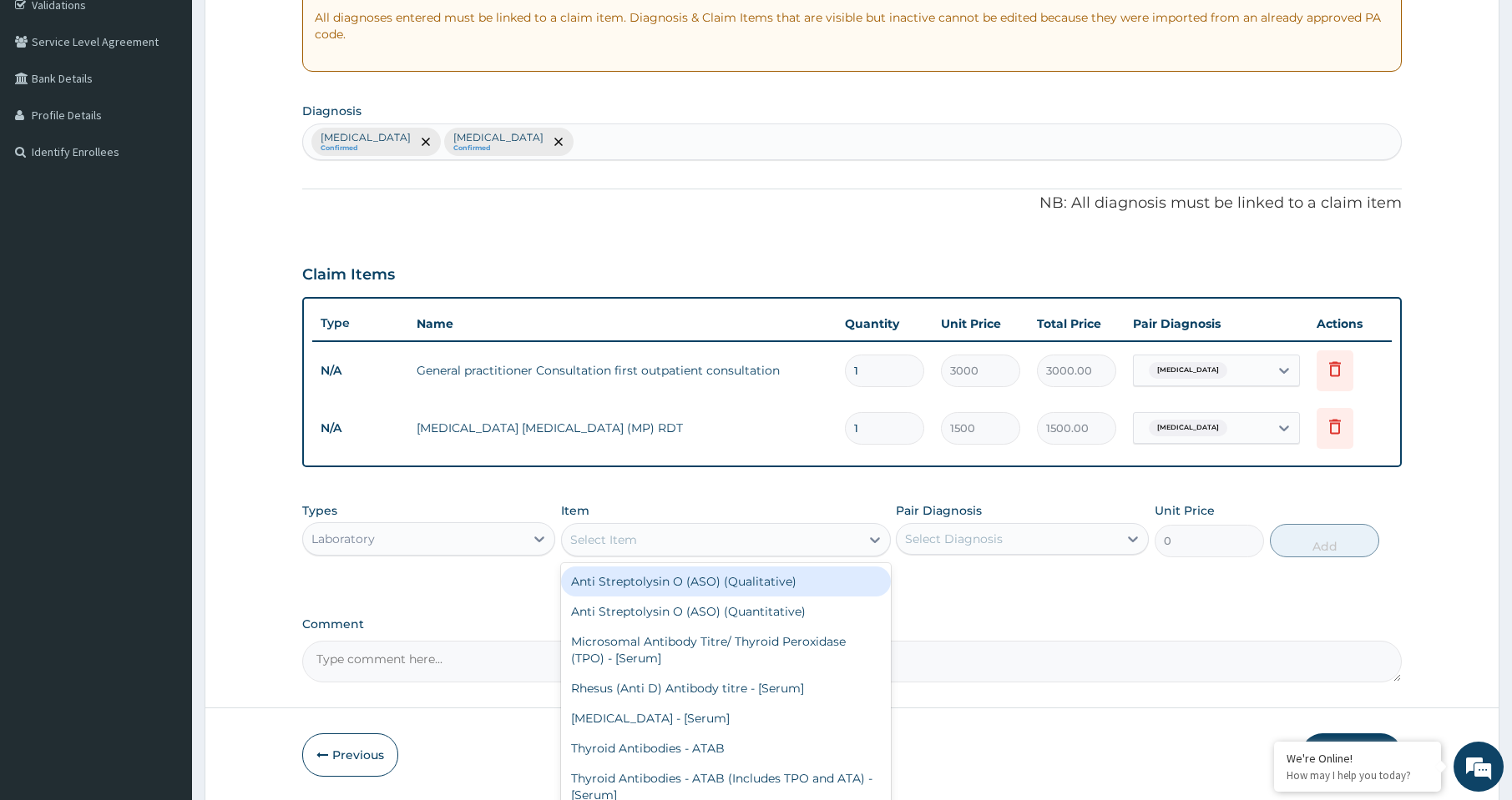
click at [638, 546] on div "Select Item" at bounding box center [711, 539] width 298 height 27
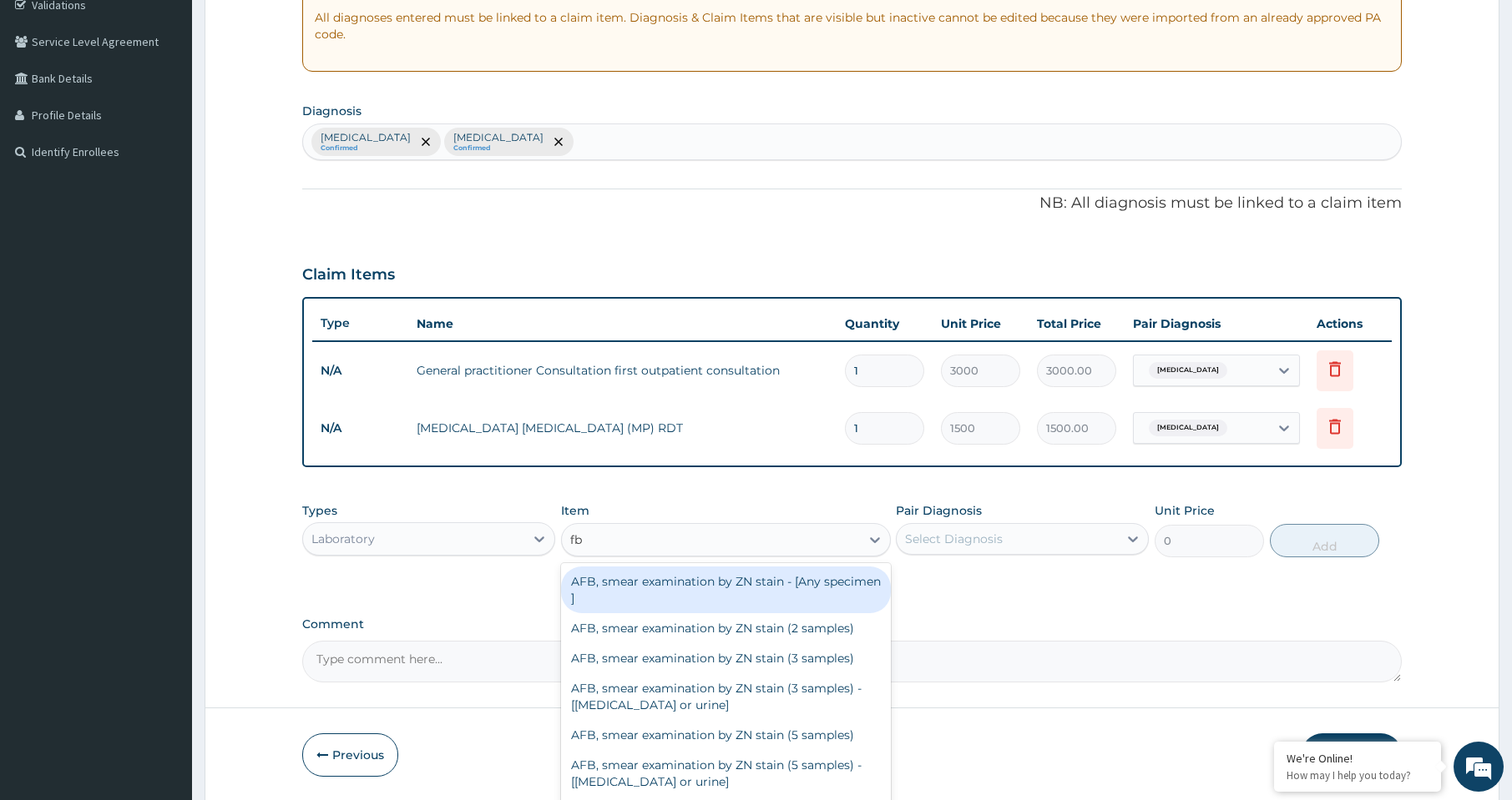
type input "fbc"
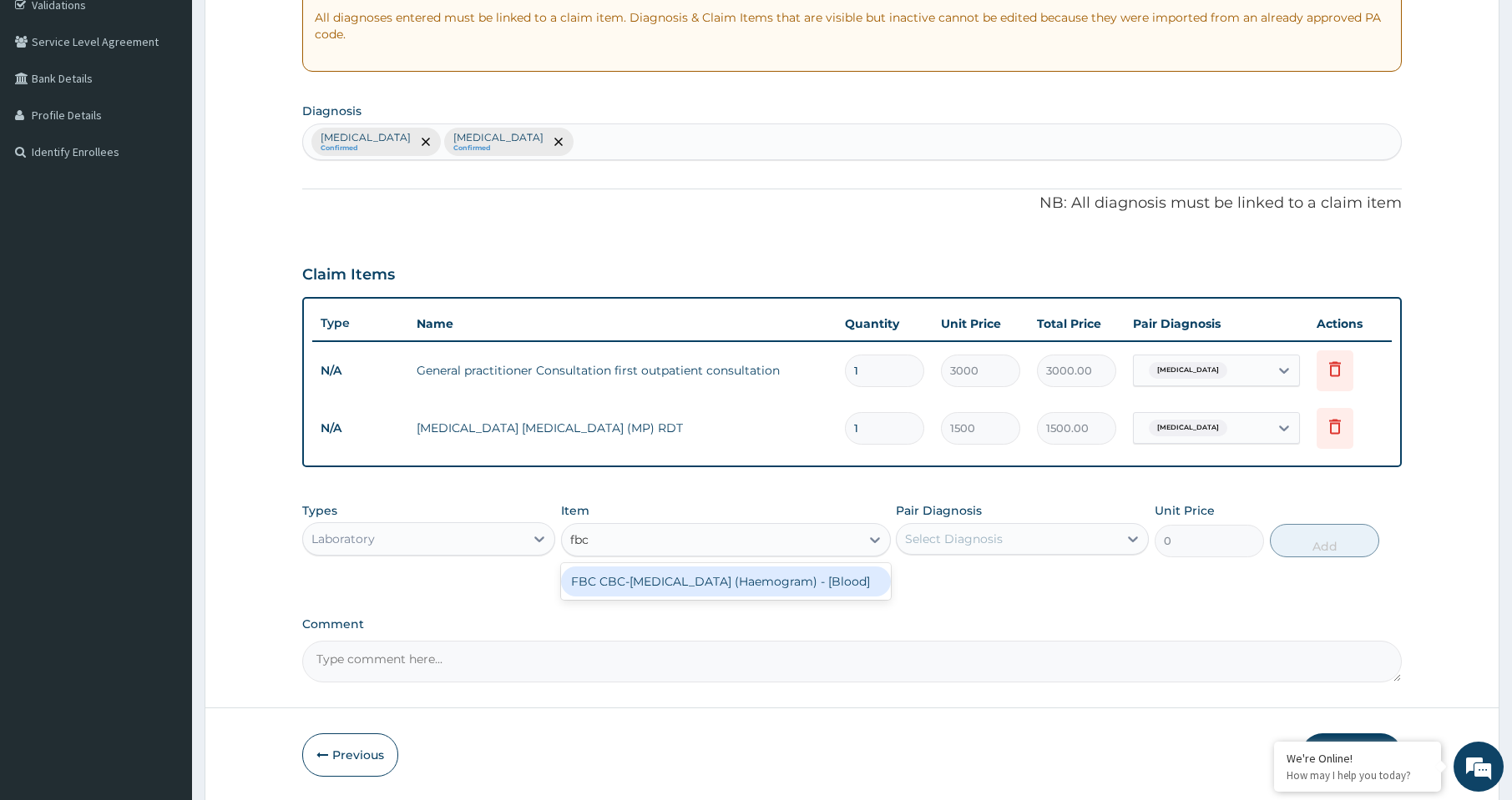
click at [648, 584] on div "FBC CBC-Complete Blood Count (Haemogram) - [Blood]" at bounding box center [725, 581] width 330 height 30
type input "3000"
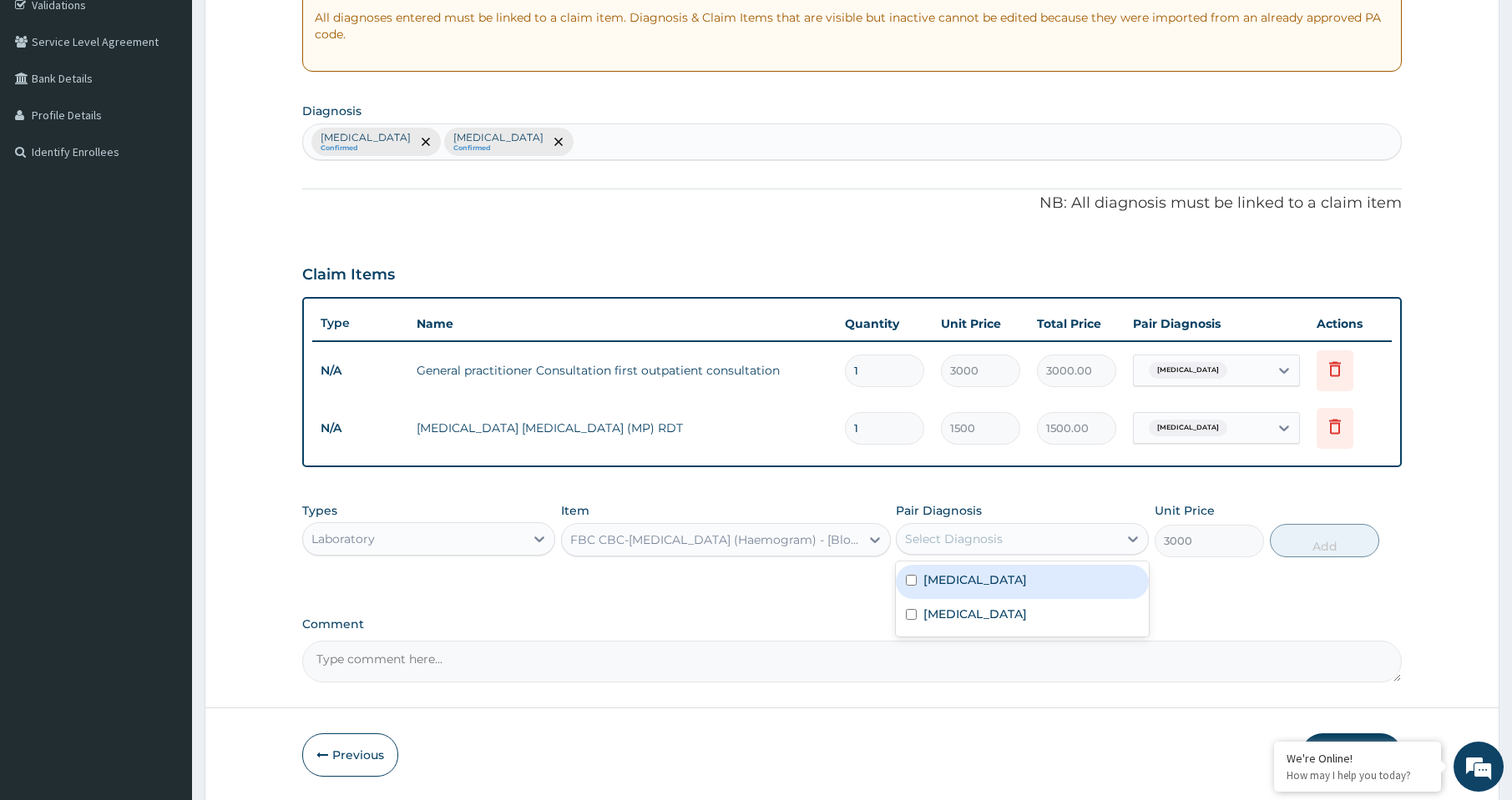
click at [1009, 533] on div "Select Diagnosis" at bounding box center [1007, 539] width 221 height 27
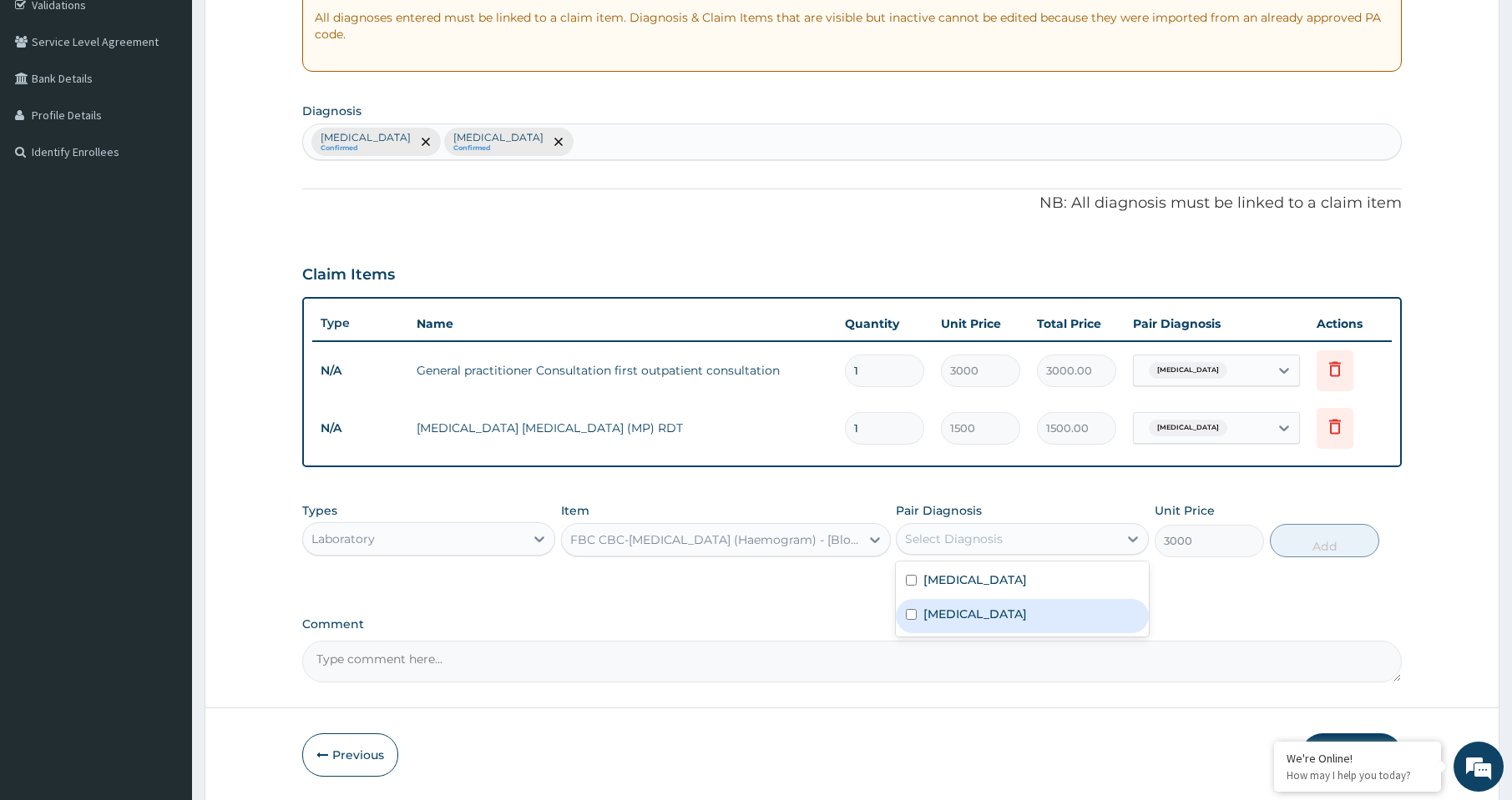
click at [977, 607] on div "Sepsis" at bounding box center [1022, 615] width 253 height 34
checkbox input "true"
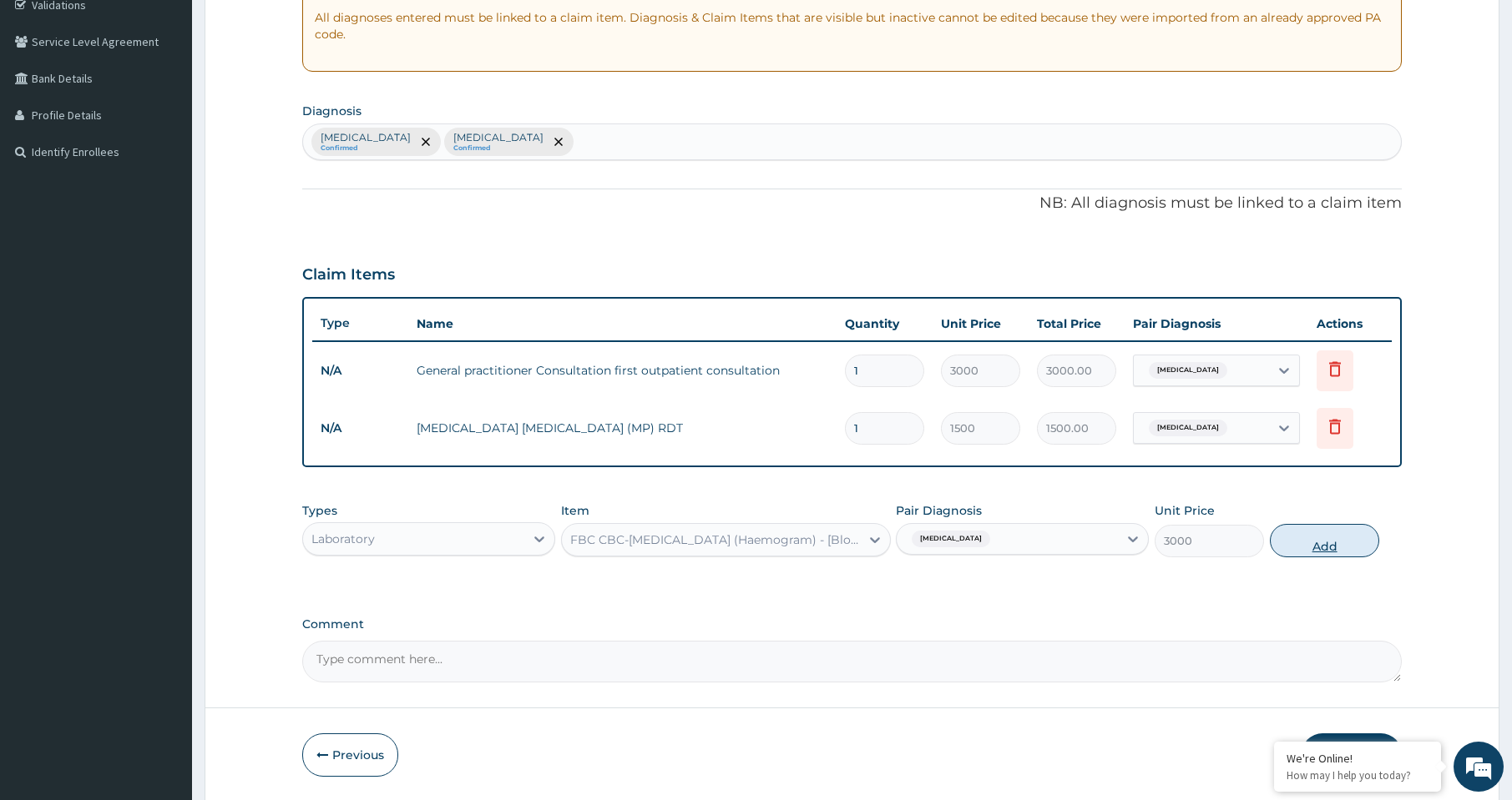
click at [1313, 540] on button "Add" at bounding box center [1324, 540] width 110 height 34
type input "0"
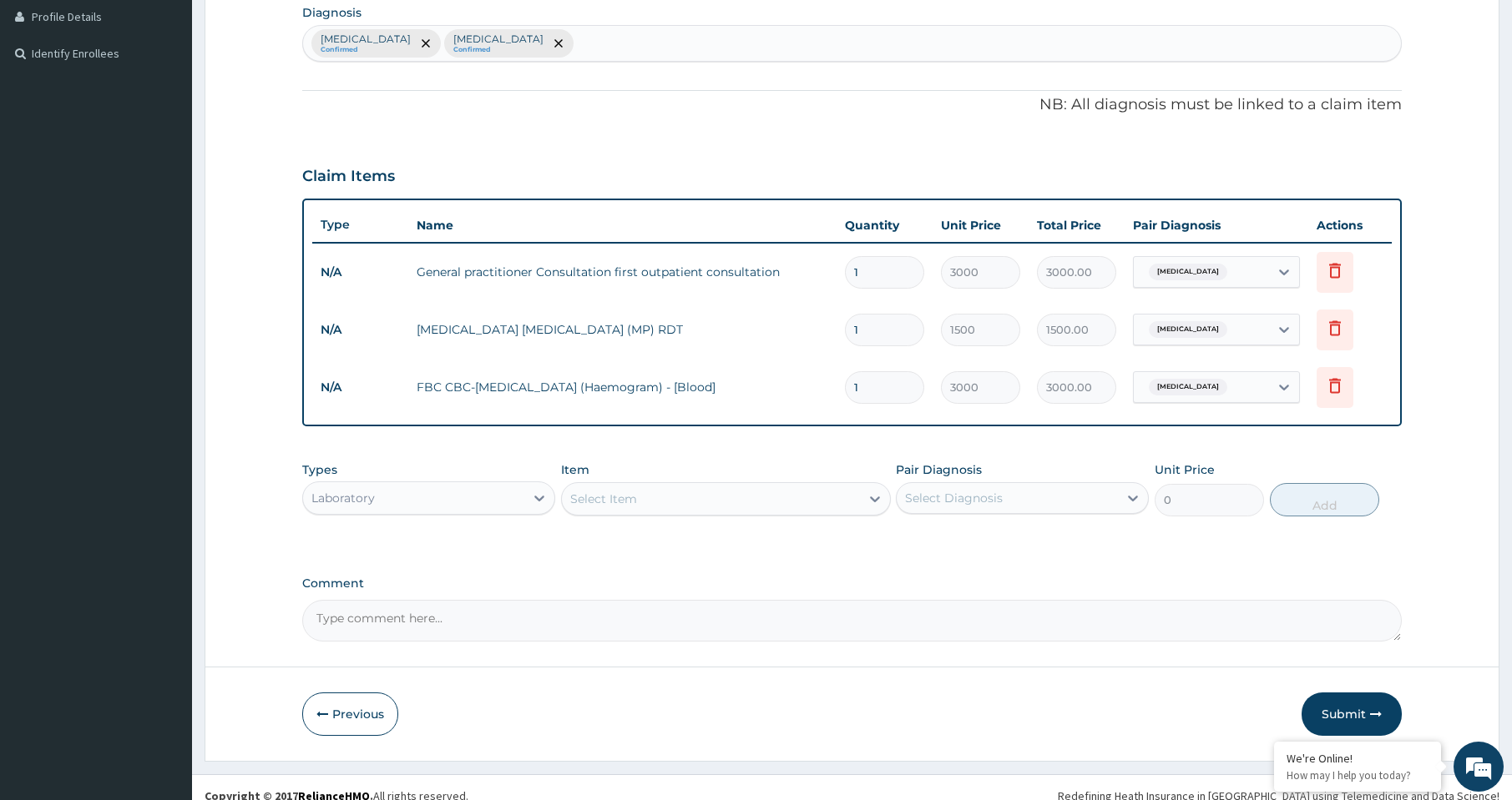
scroll to position [435, 0]
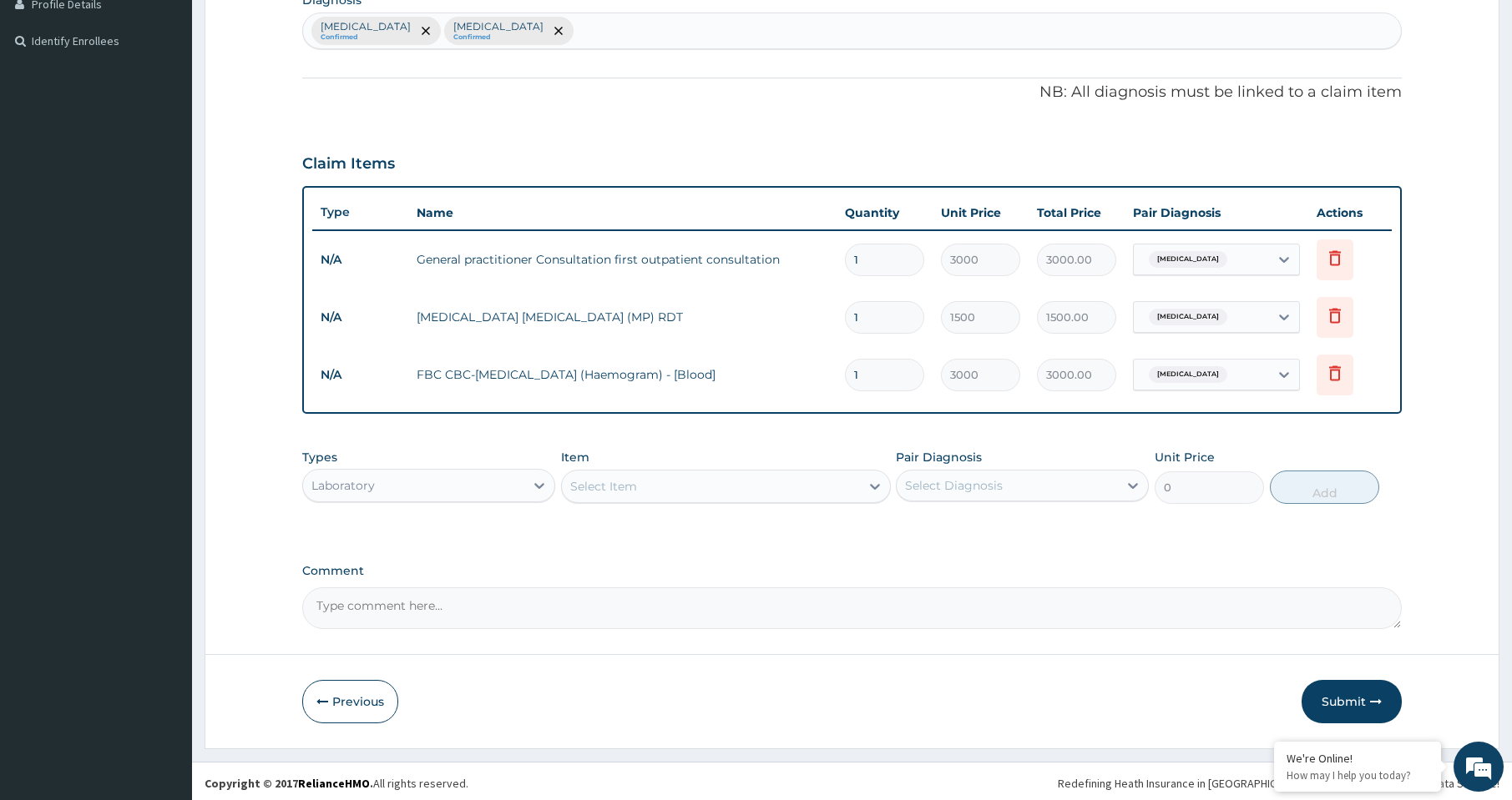
click at [464, 492] on div "Laboratory" at bounding box center [413, 485] width 221 height 27
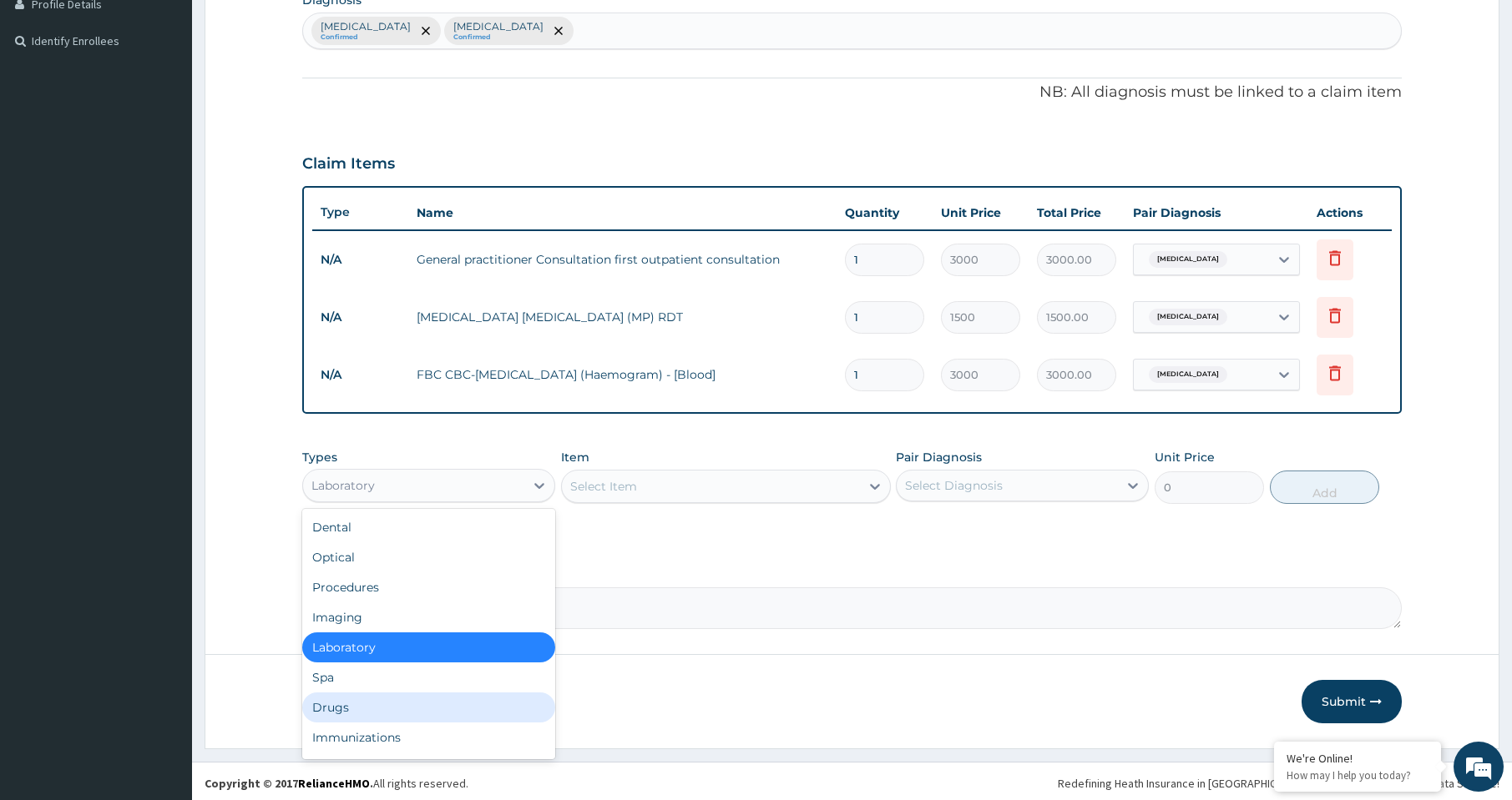
click at [366, 710] on div "Drugs" at bounding box center [428, 708] width 253 height 30
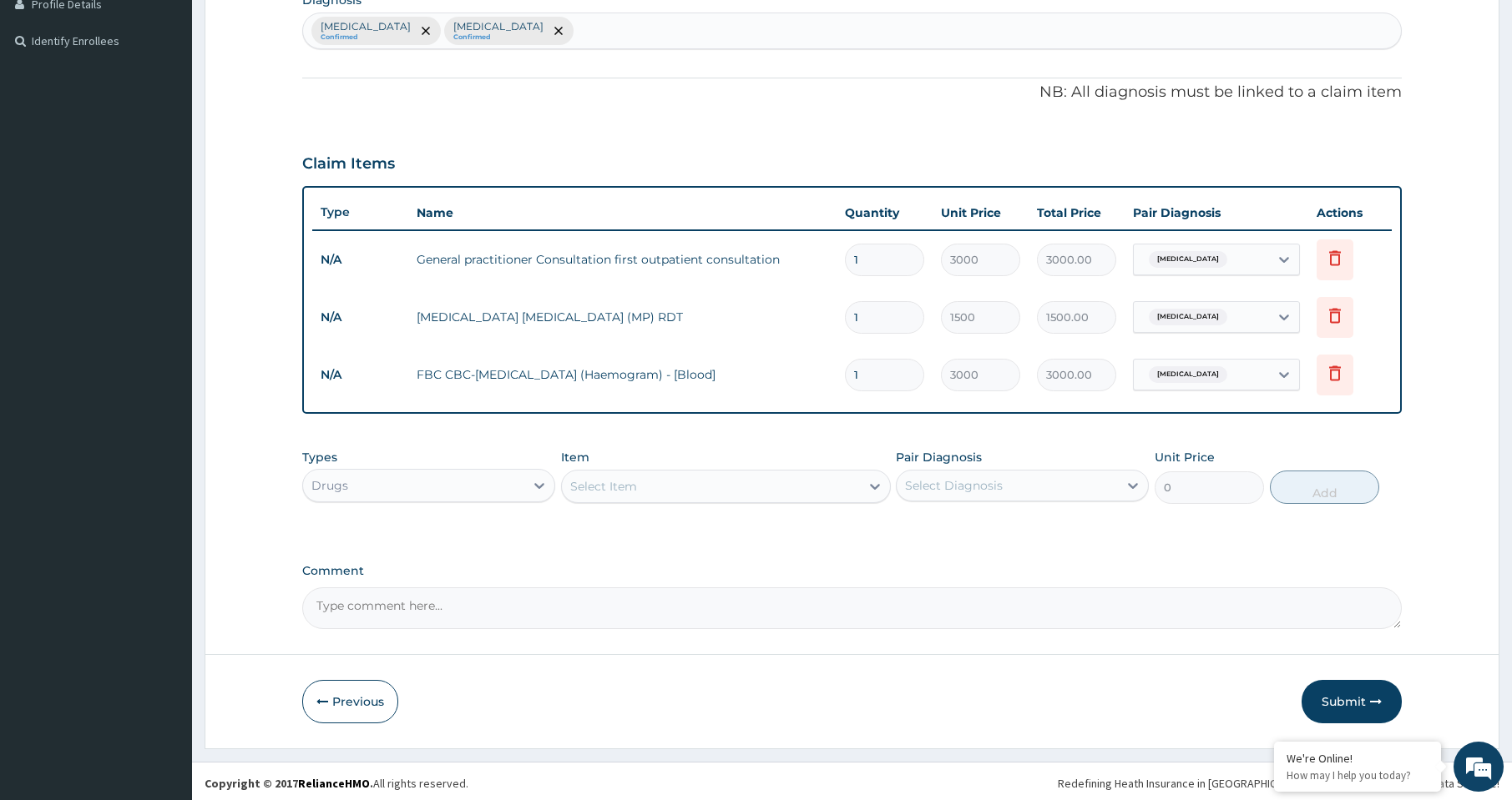
click at [685, 494] on div "Select Item" at bounding box center [711, 486] width 298 height 27
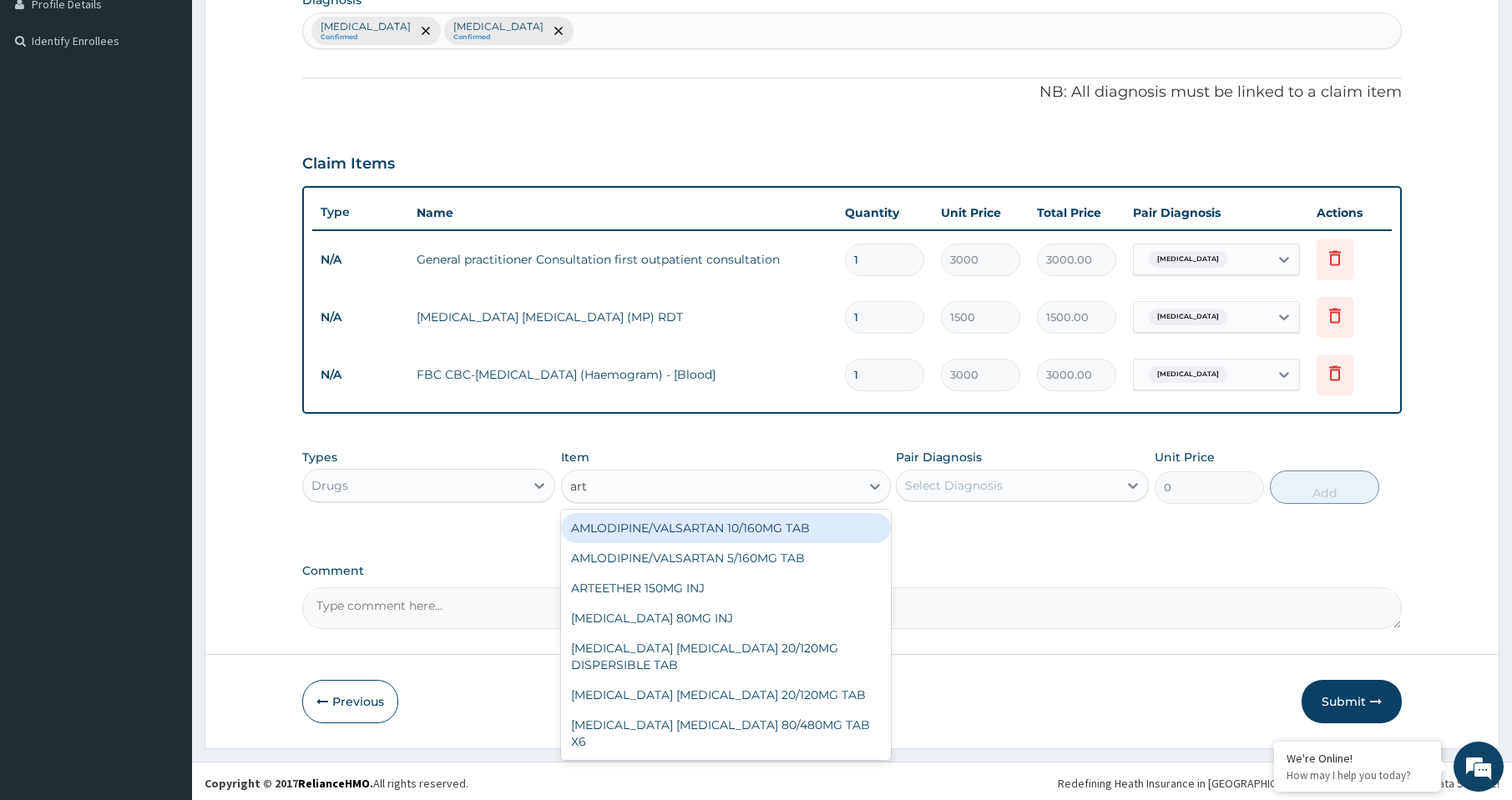
type input "arte"
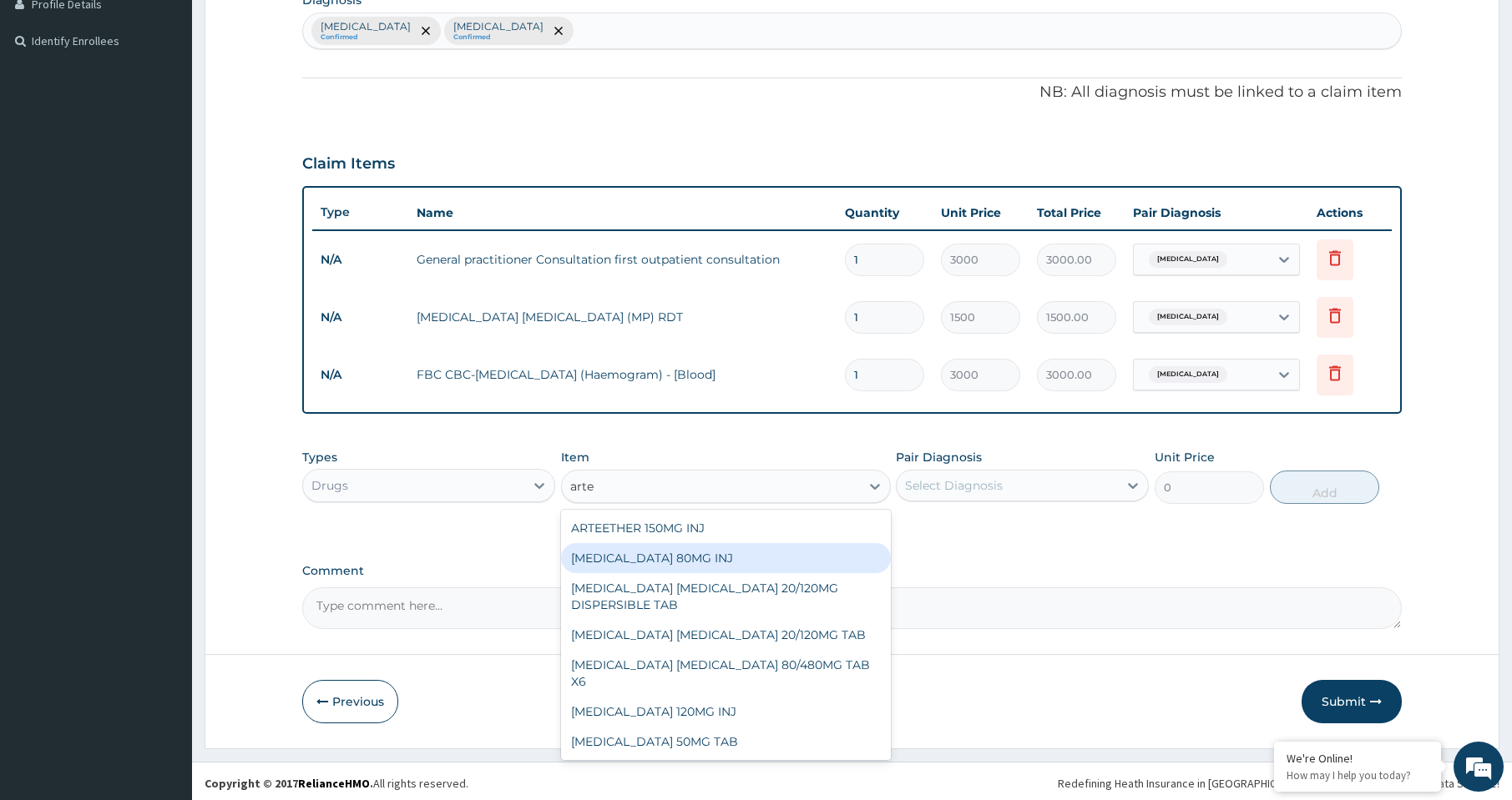
click at [703, 557] on div "ARTEMETHER 80MG INJ" at bounding box center [725, 558] width 330 height 30
type input "1400"
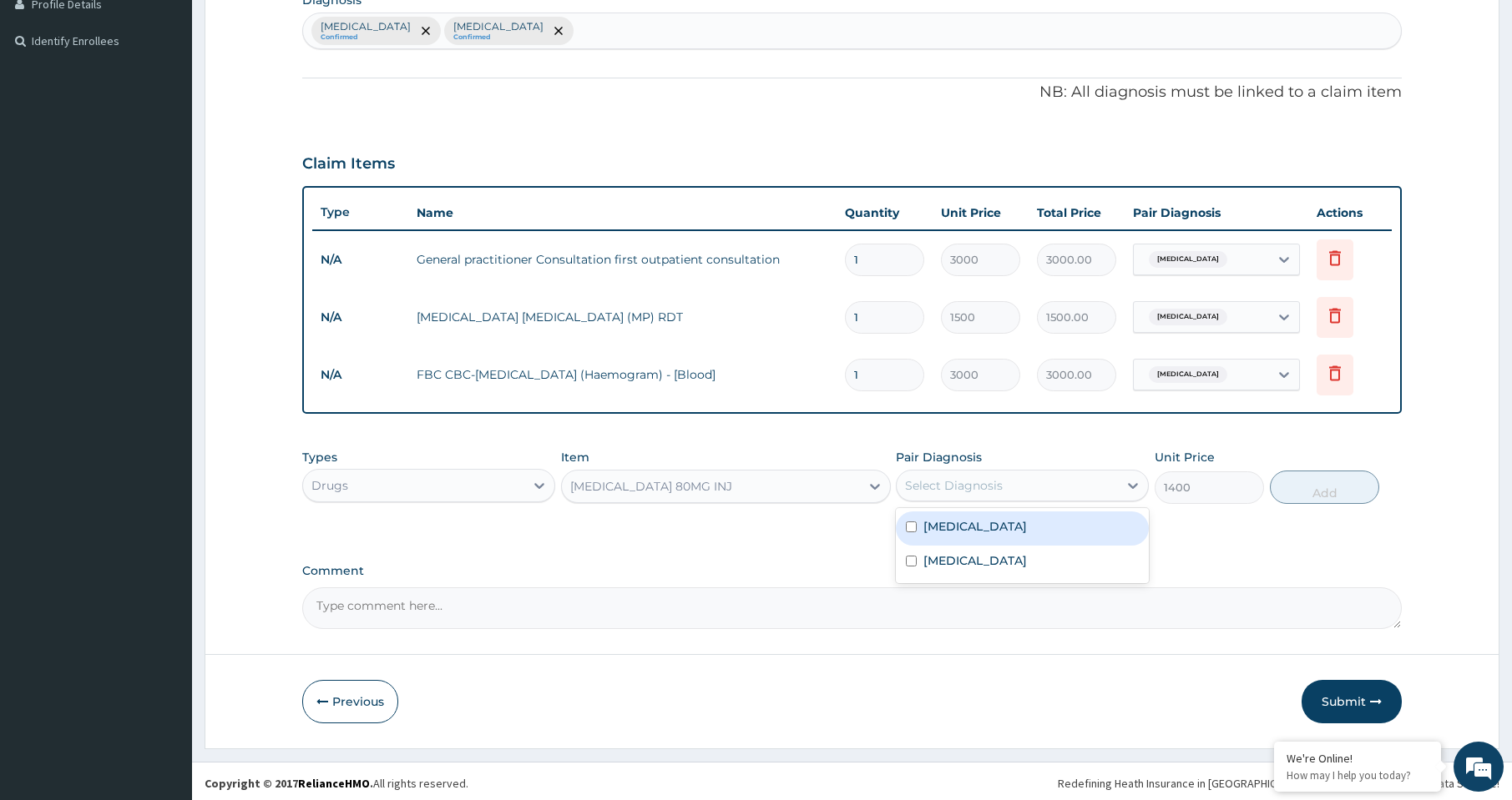
click at [955, 490] on div "Select Diagnosis" at bounding box center [953, 485] width 98 height 16
click at [964, 533] on label "Malaria" at bounding box center [974, 527] width 103 height 16
checkbox input "true"
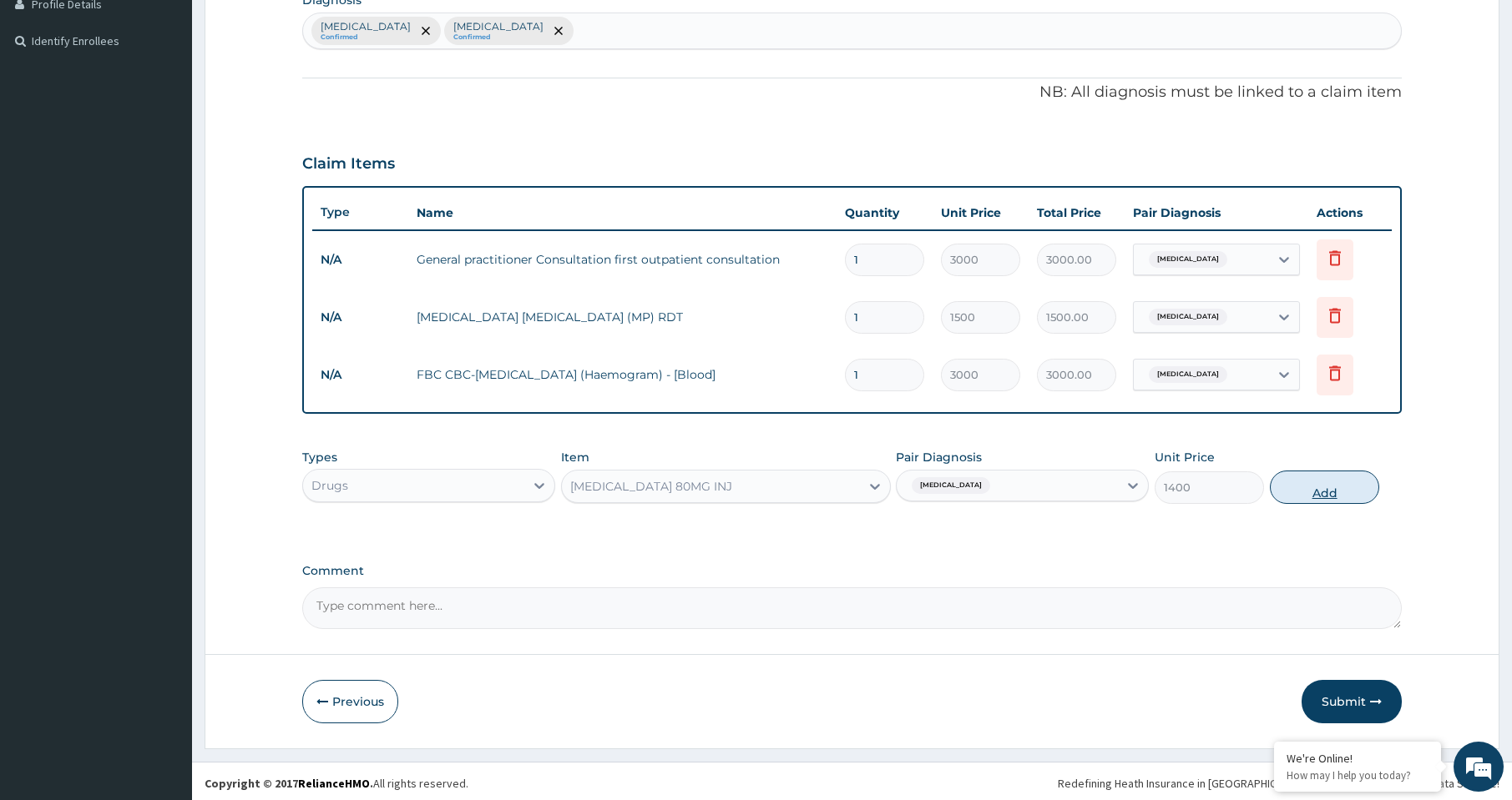
click at [1322, 488] on button "Add" at bounding box center [1324, 487] width 110 height 34
type input "0"
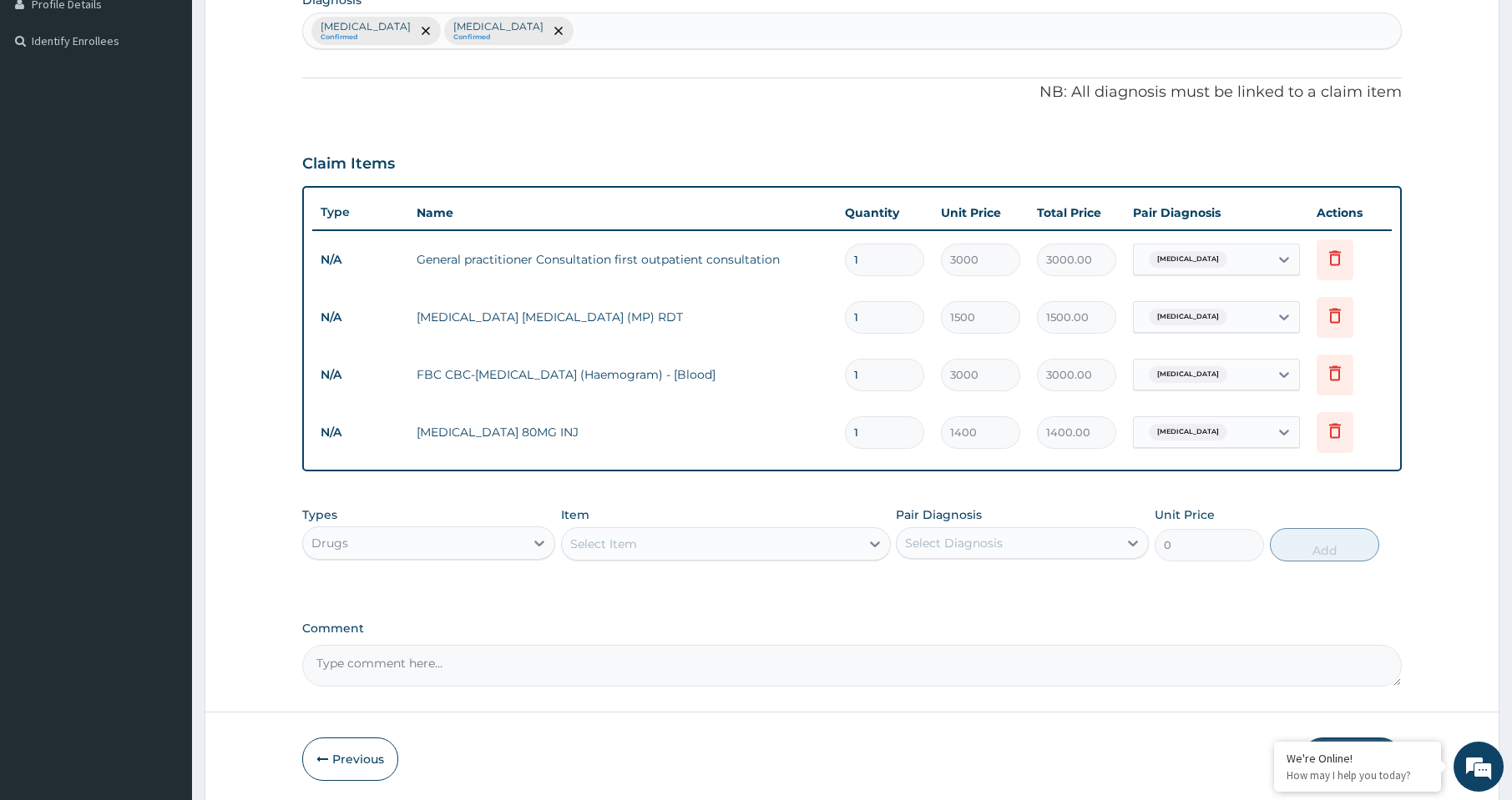
click at [617, 554] on div "Select Item" at bounding box center [711, 543] width 298 height 27
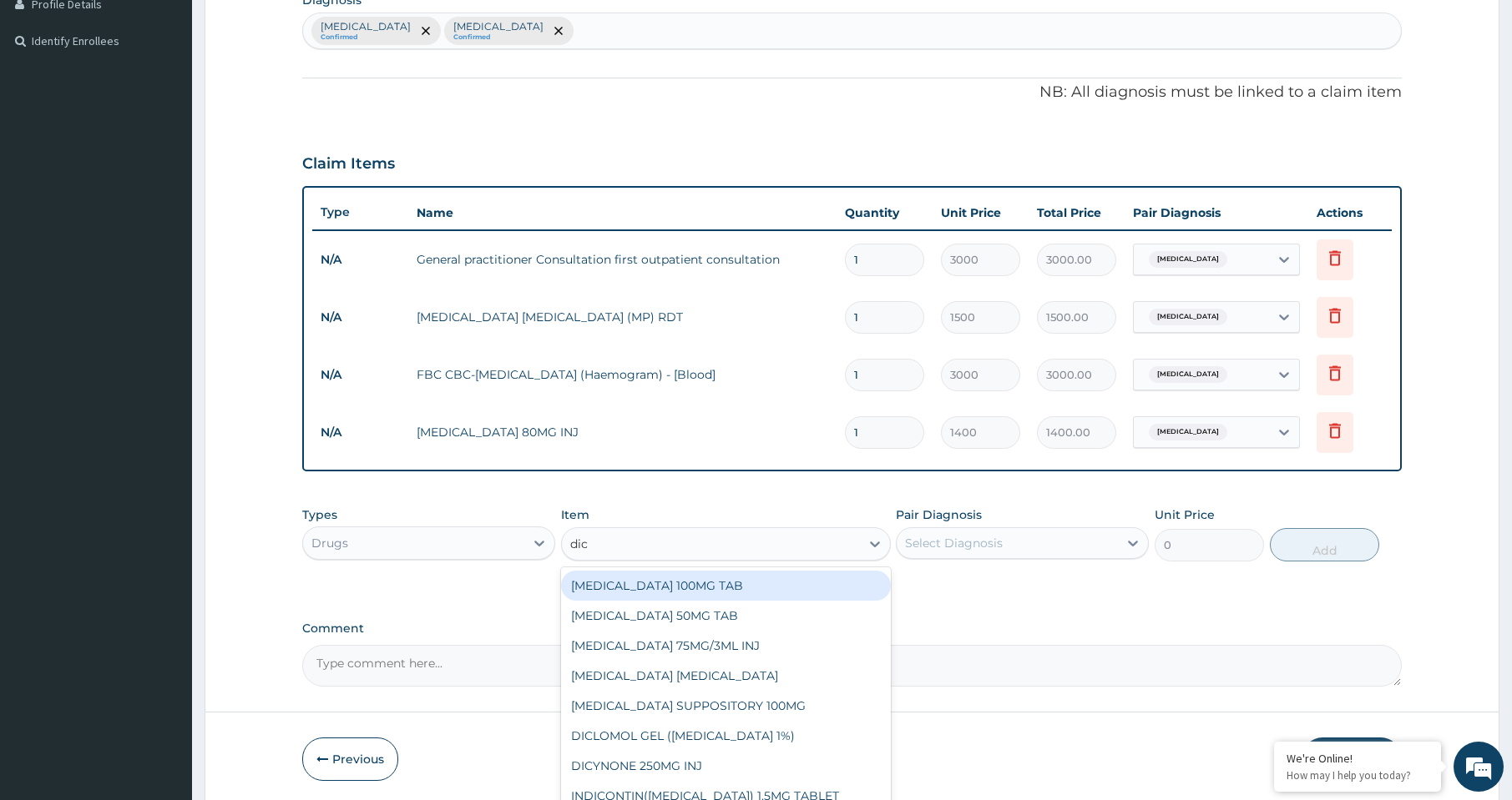
type input "dicl"
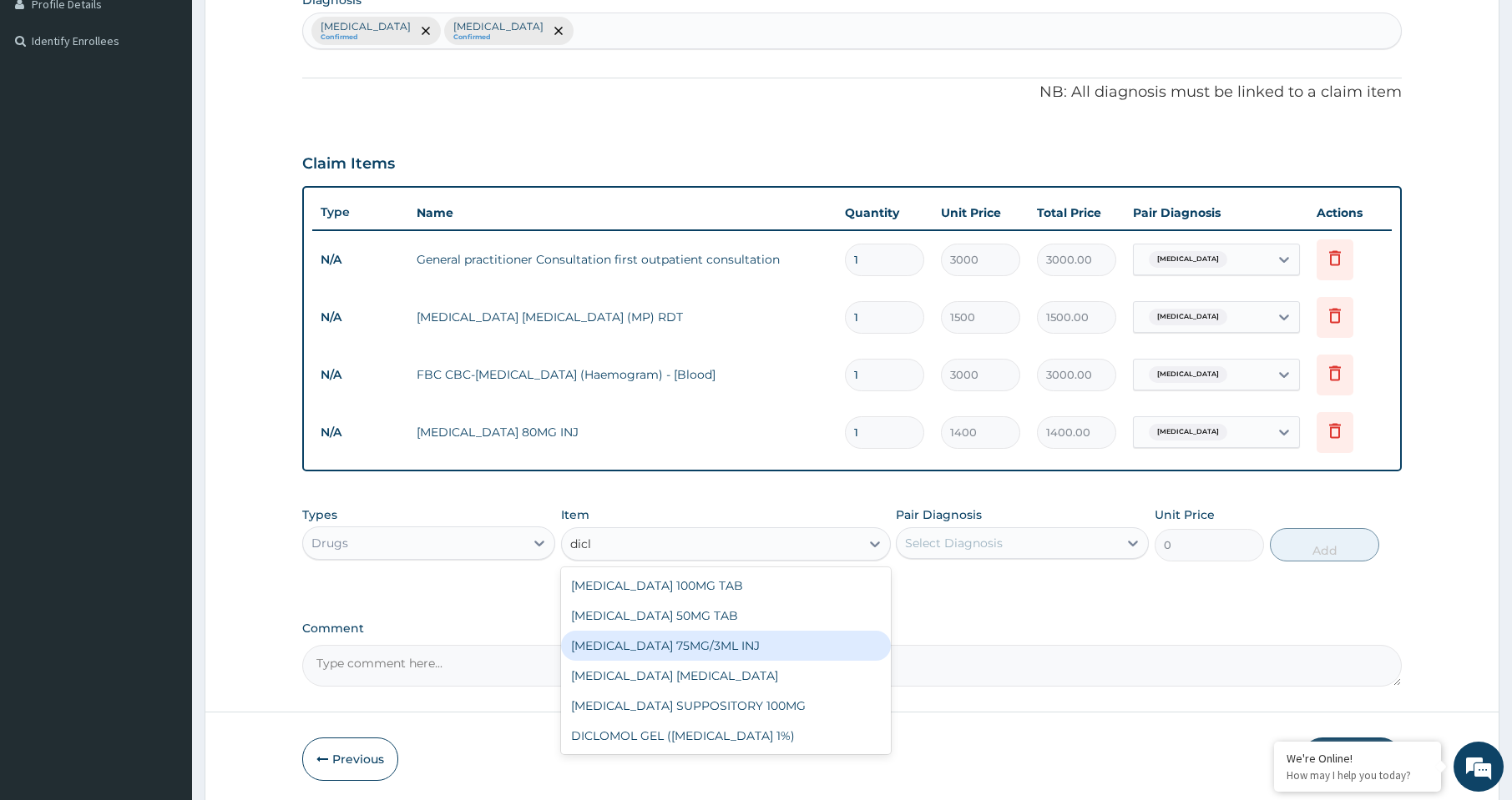
click at [630, 645] on div "DICLOFENAC 75MG/3ML INJ" at bounding box center [725, 645] width 330 height 30
type input "700"
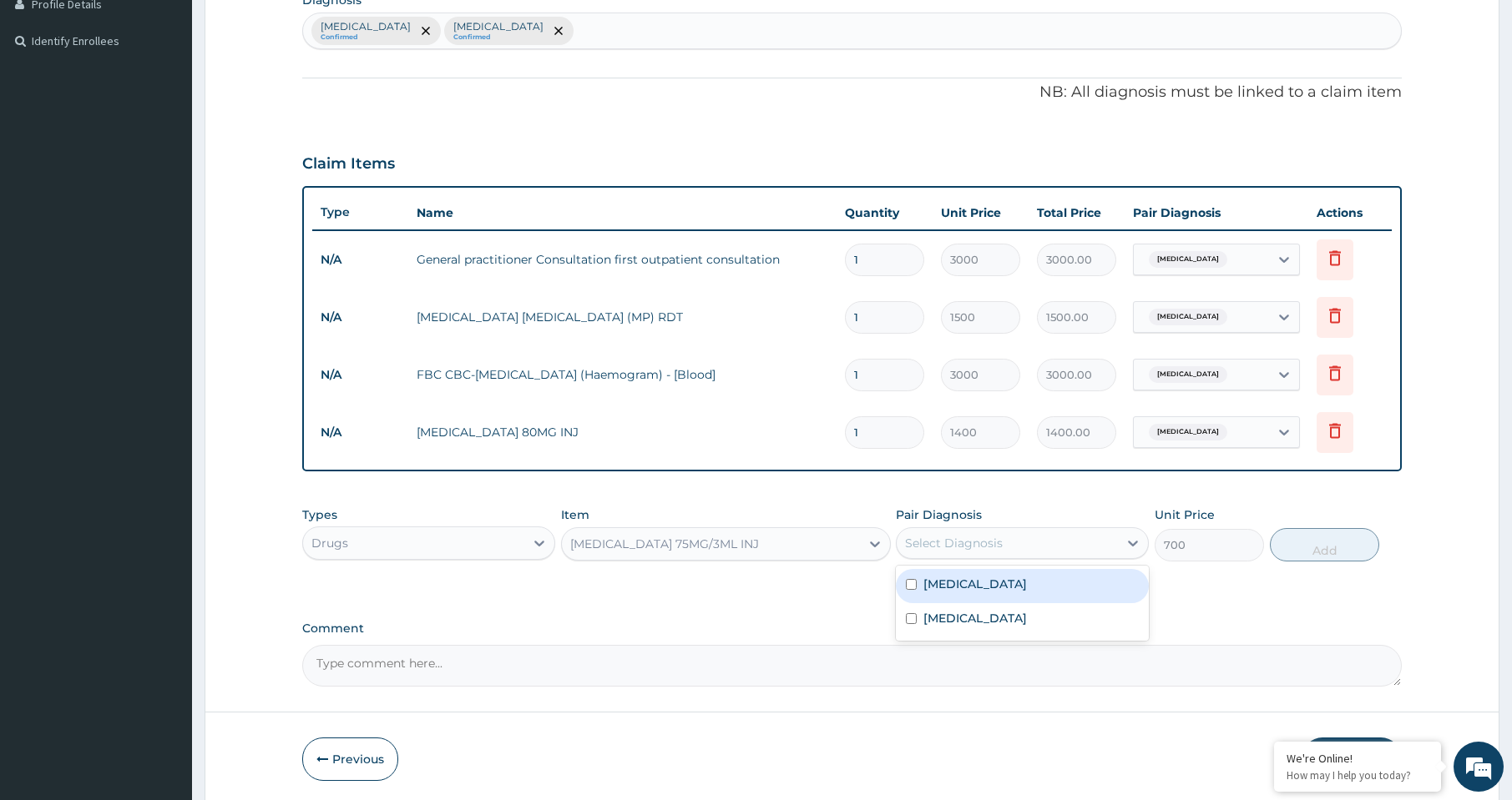
click at [1009, 554] on div "Select Diagnosis" at bounding box center [1007, 543] width 221 height 27
click at [992, 592] on div "Malaria" at bounding box center [1022, 585] width 253 height 34
checkbox input "true"
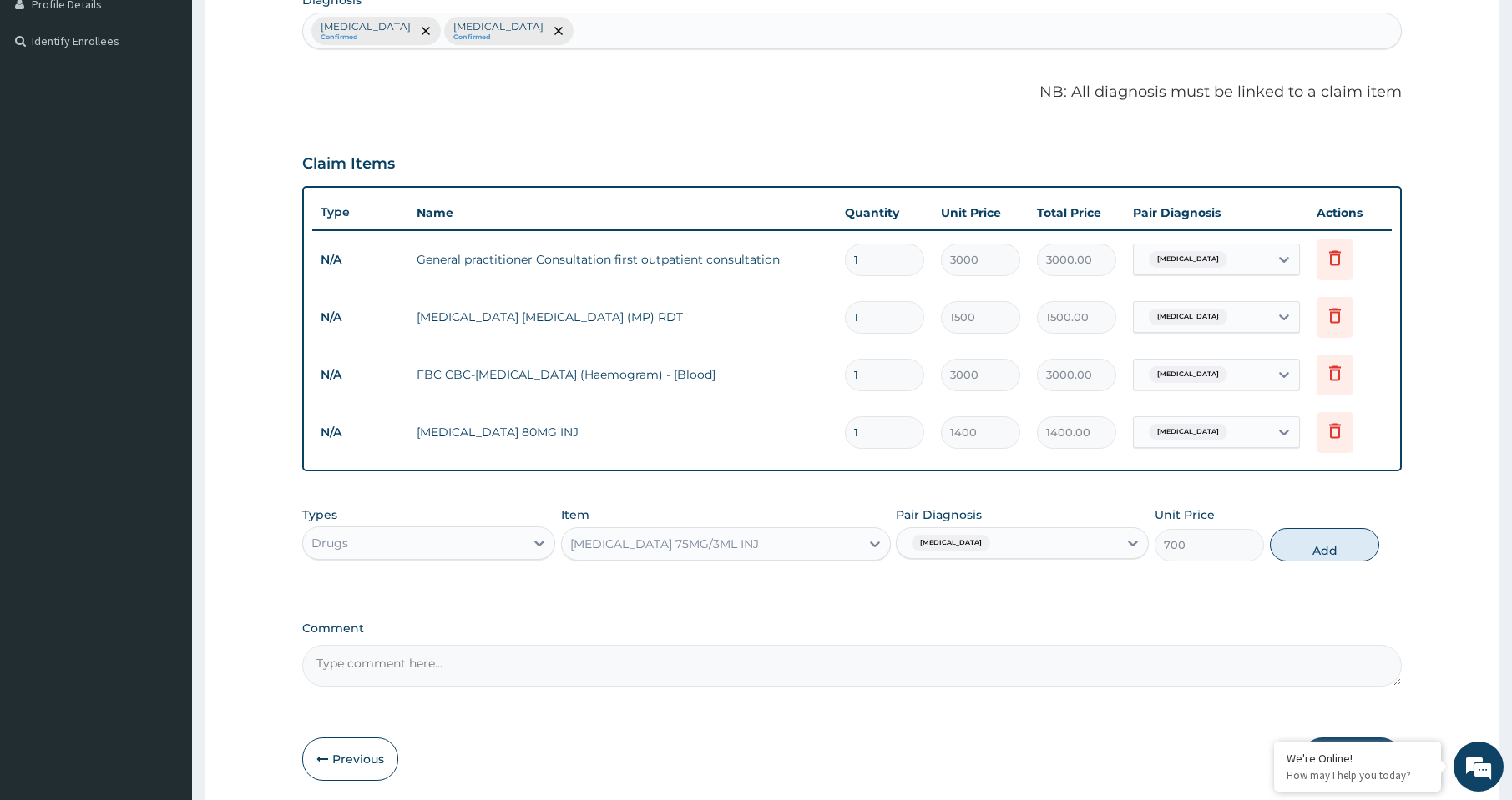
click at [1298, 548] on button "Add" at bounding box center [1324, 545] width 110 height 34
type input "0"
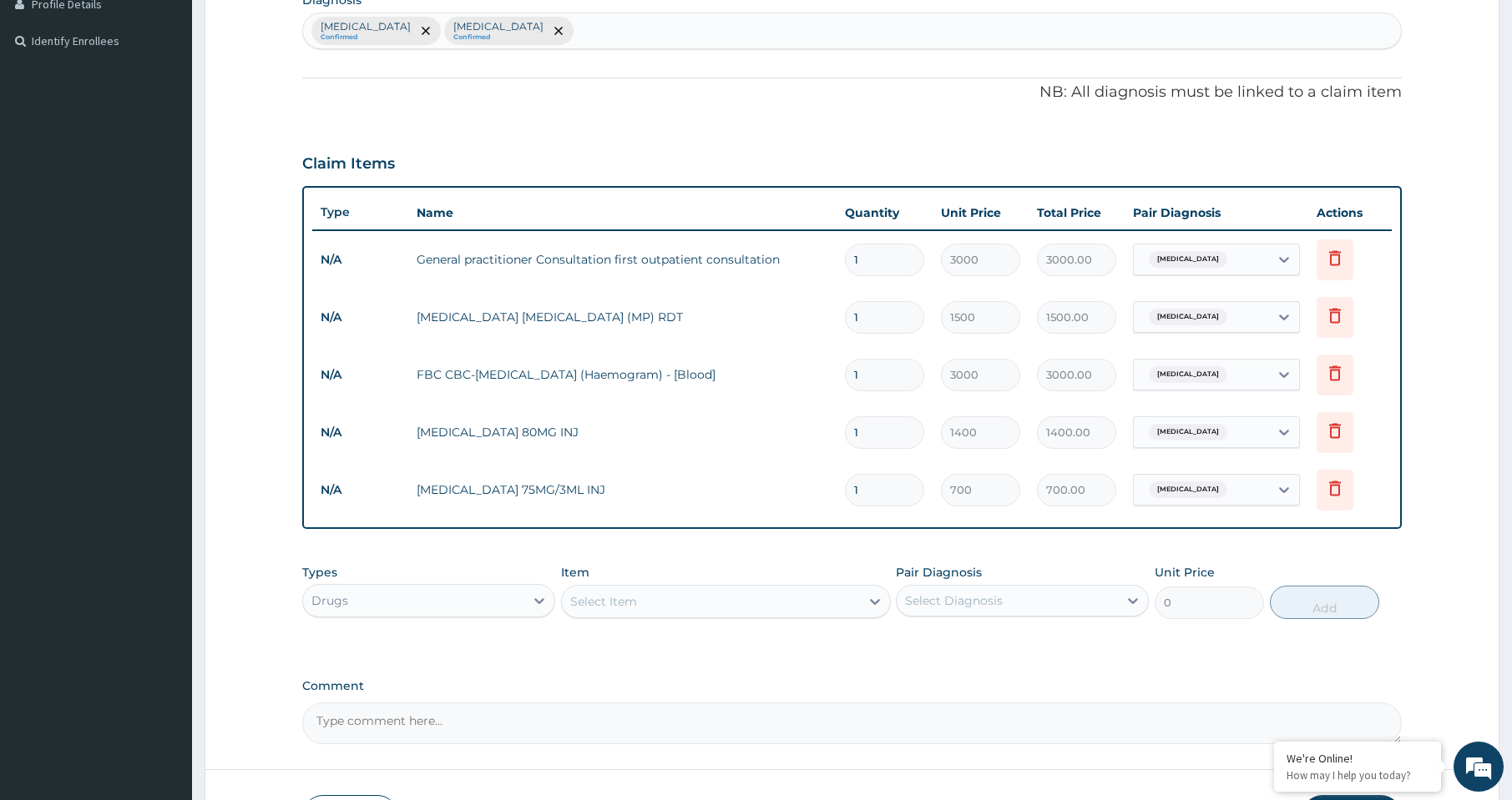
click at [641, 613] on div "Select Item" at bounding box center [711, 601] width 298 height 27
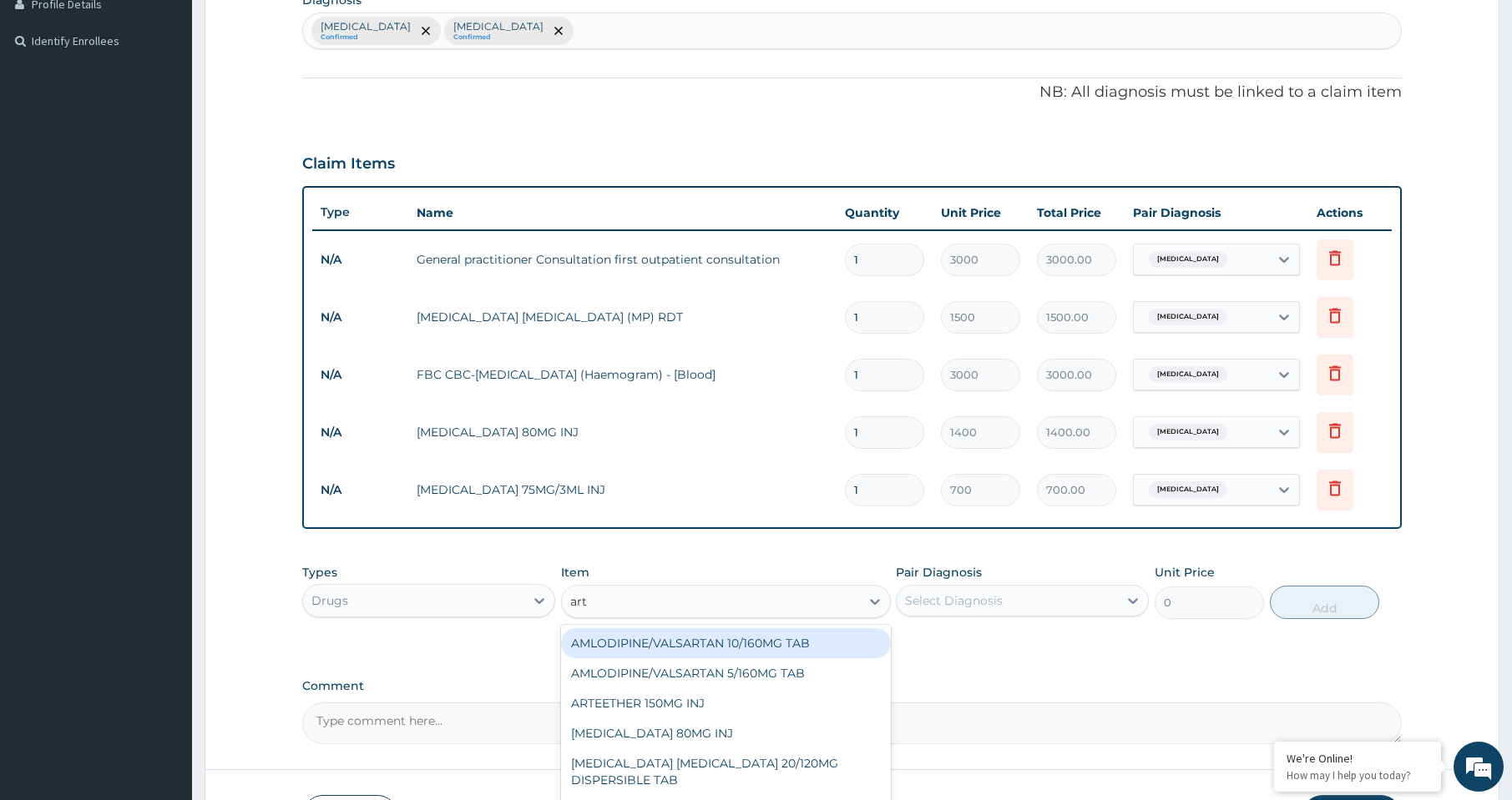
type input "arte"
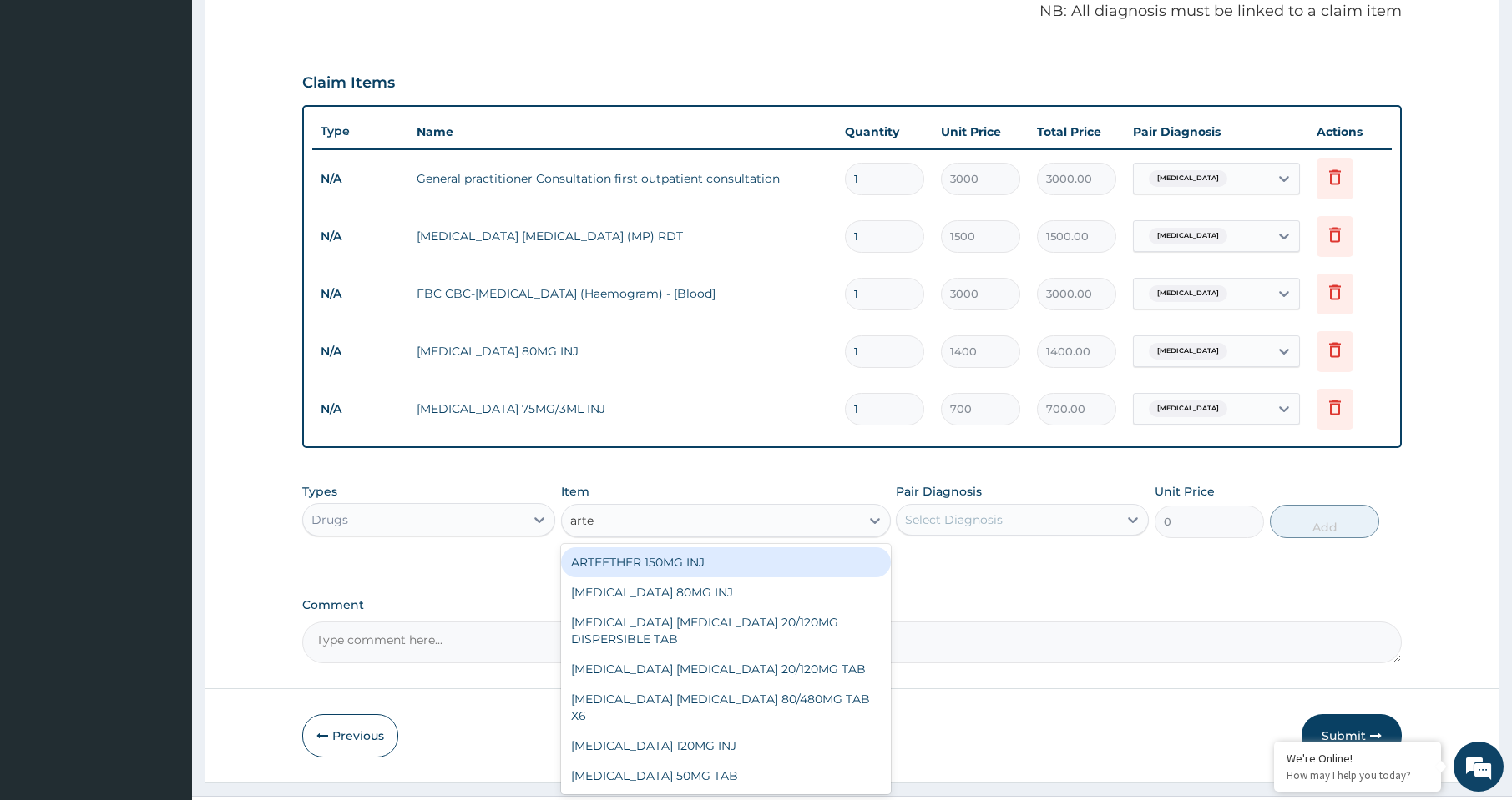
scroll to position [554, 0]
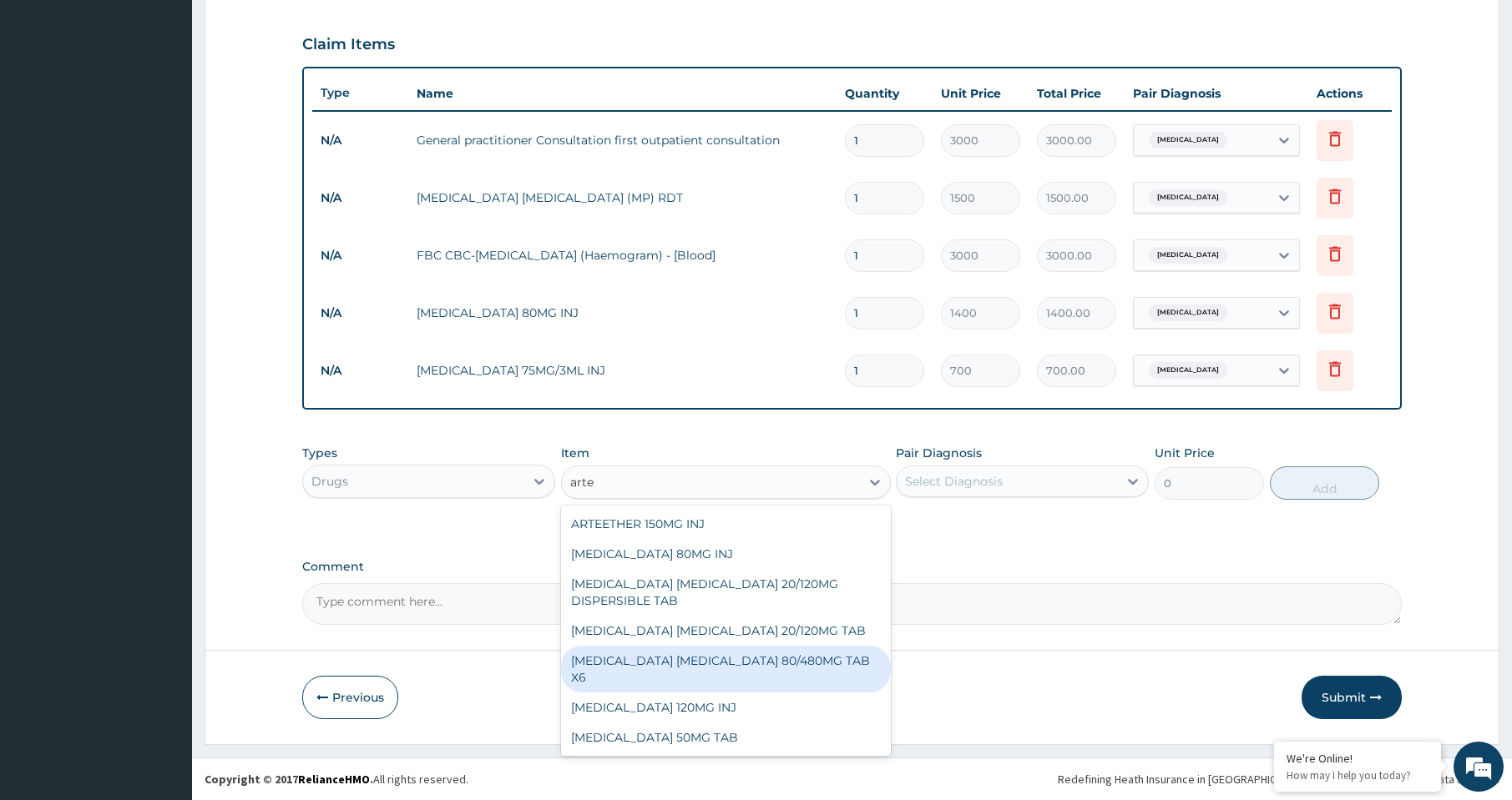
click at [730, 667] on div "ARTEMETHER LUMEFANTRINE 80/480MG TAB X6" at bounding box center [725, 668] width 330 height 47
type input "262.5"
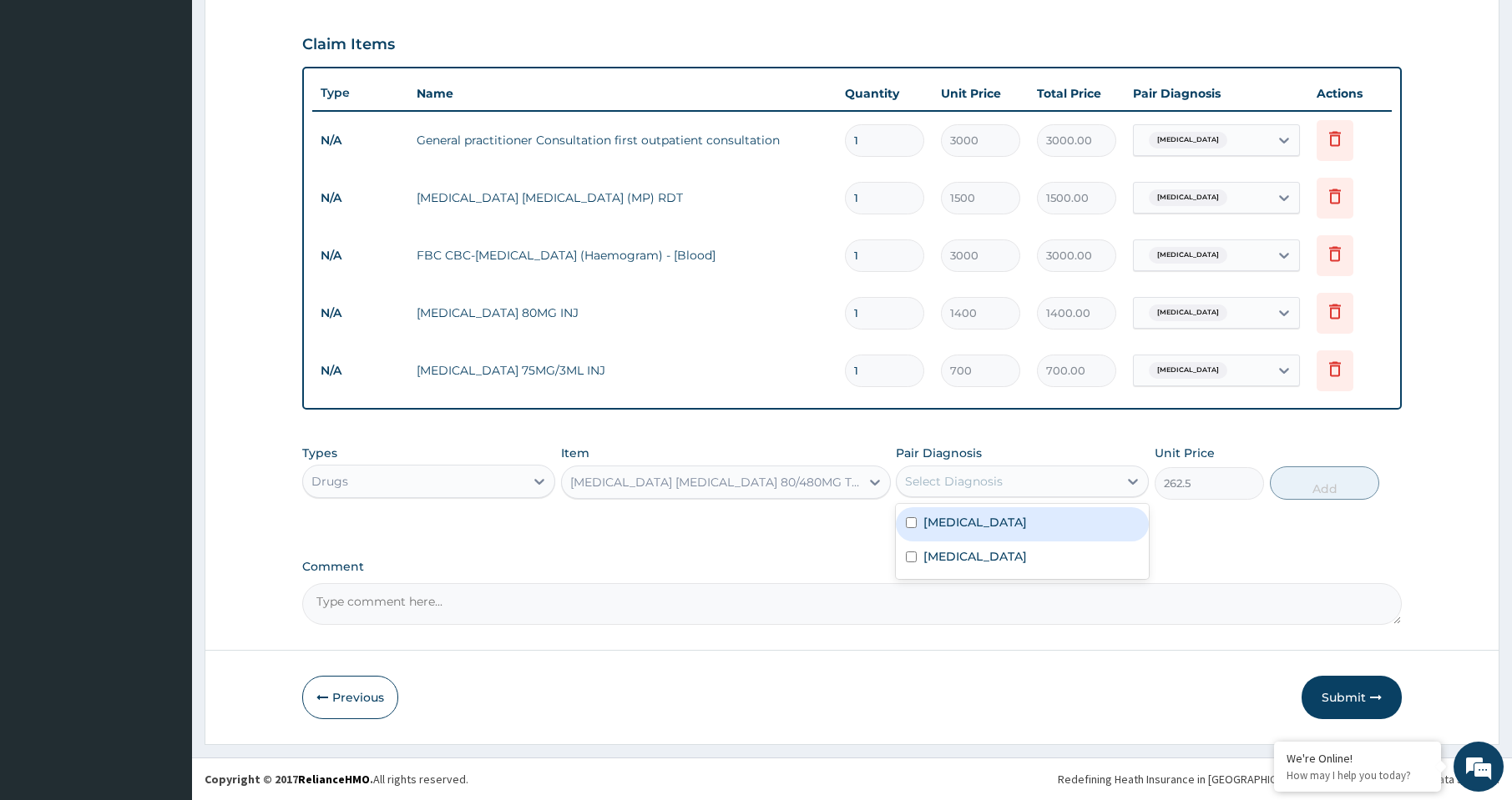
click at [1000, 474] on div "Select Diagnosis" at bounding box center [953, 482] width 98 height 16
click at [981, 523] on div "Malaria" at bounding box center [1022, 524] width 253 height 34
checkbox input "true"
click at [1315, 485] on button "Add" at bounding box center [1324, 483] width 110 height 34
type input "0"
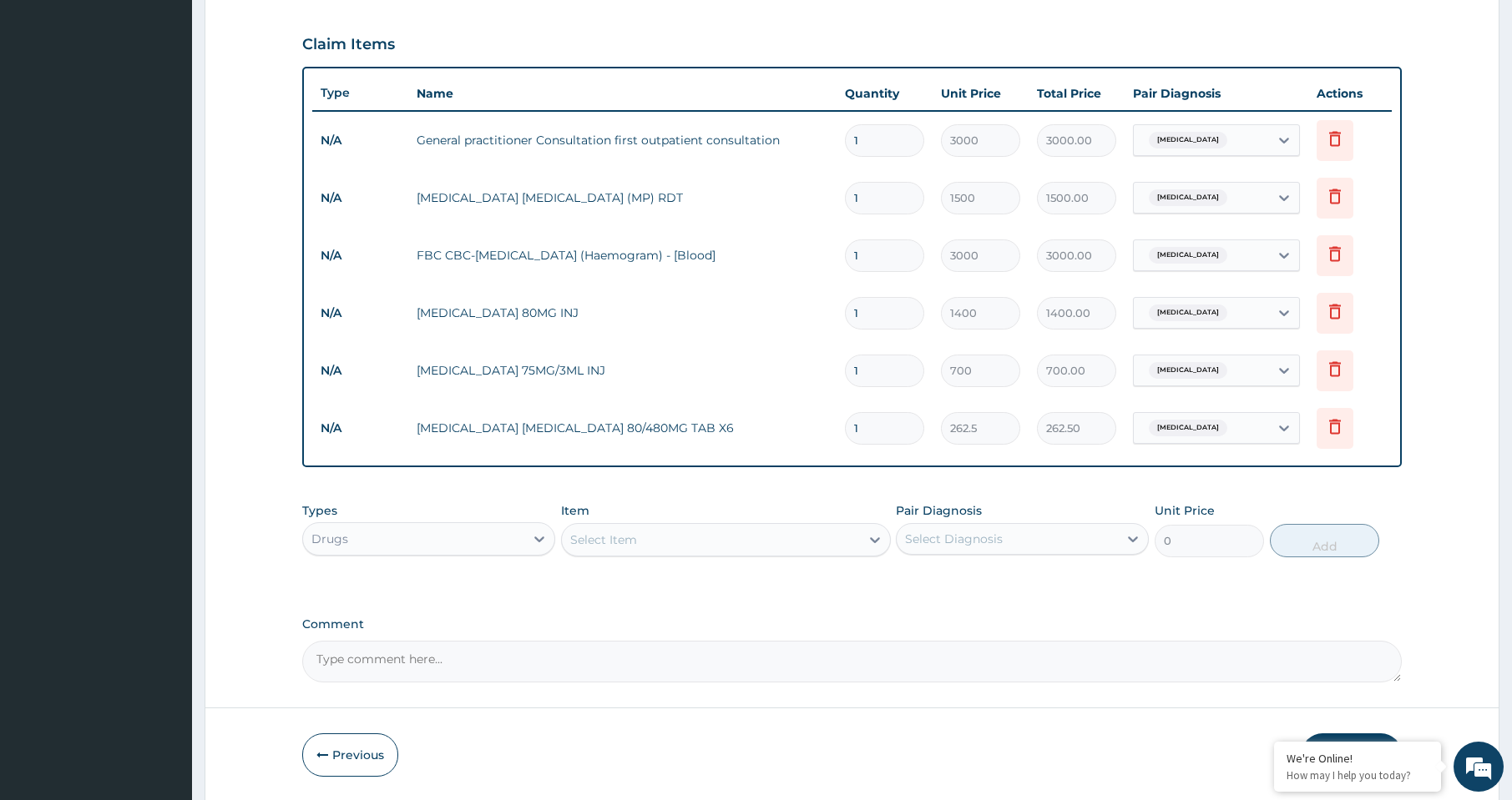
click at [661, 538] on div "Select Item" at bounding box center [711, 539] width 298 height 27
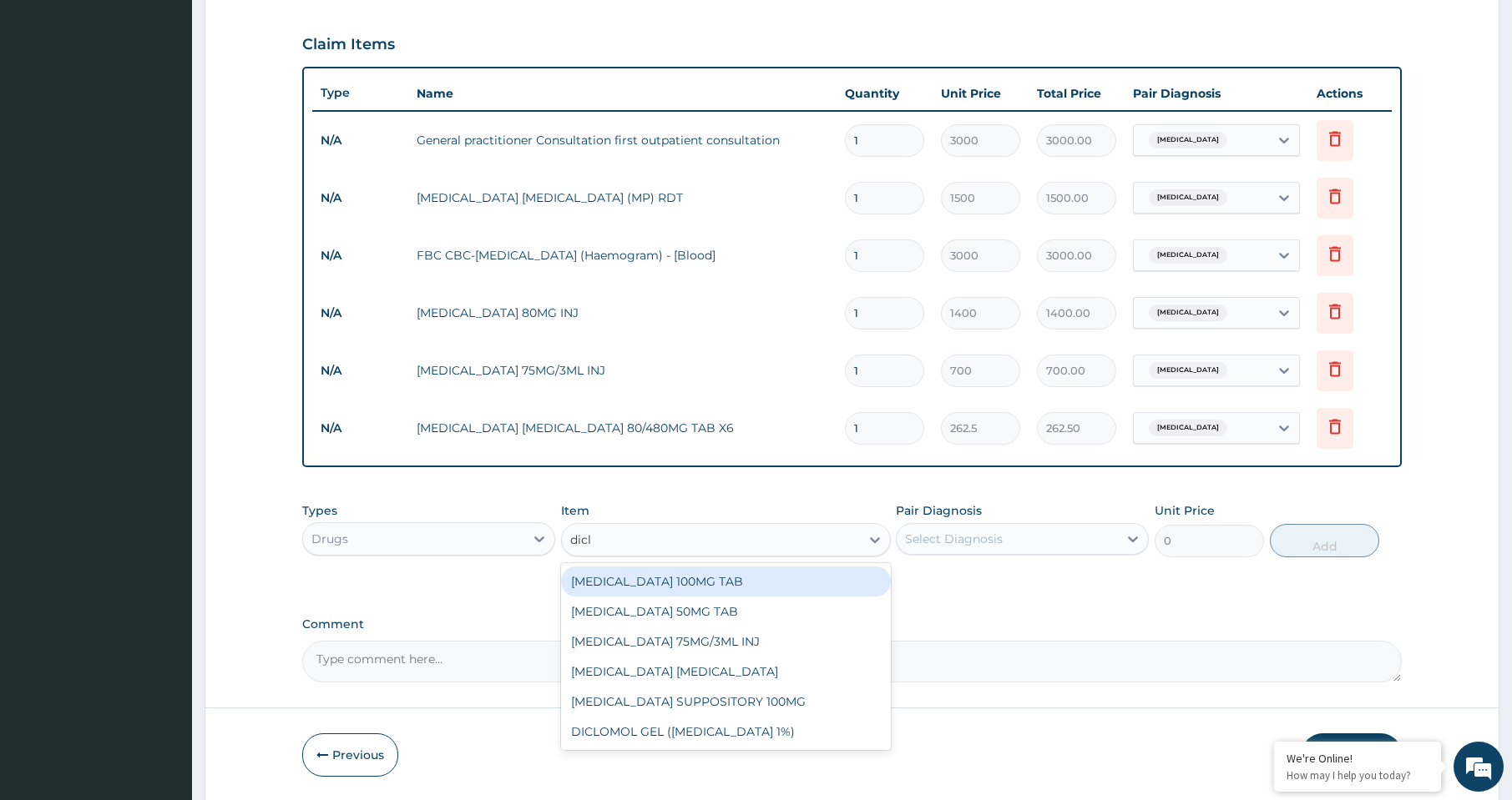
type input "diclo"
click at [670, 588] on div "DICLOFENAC 100MG TAB" at bounding box center [725, 581] width 330 height 30
type input "63"
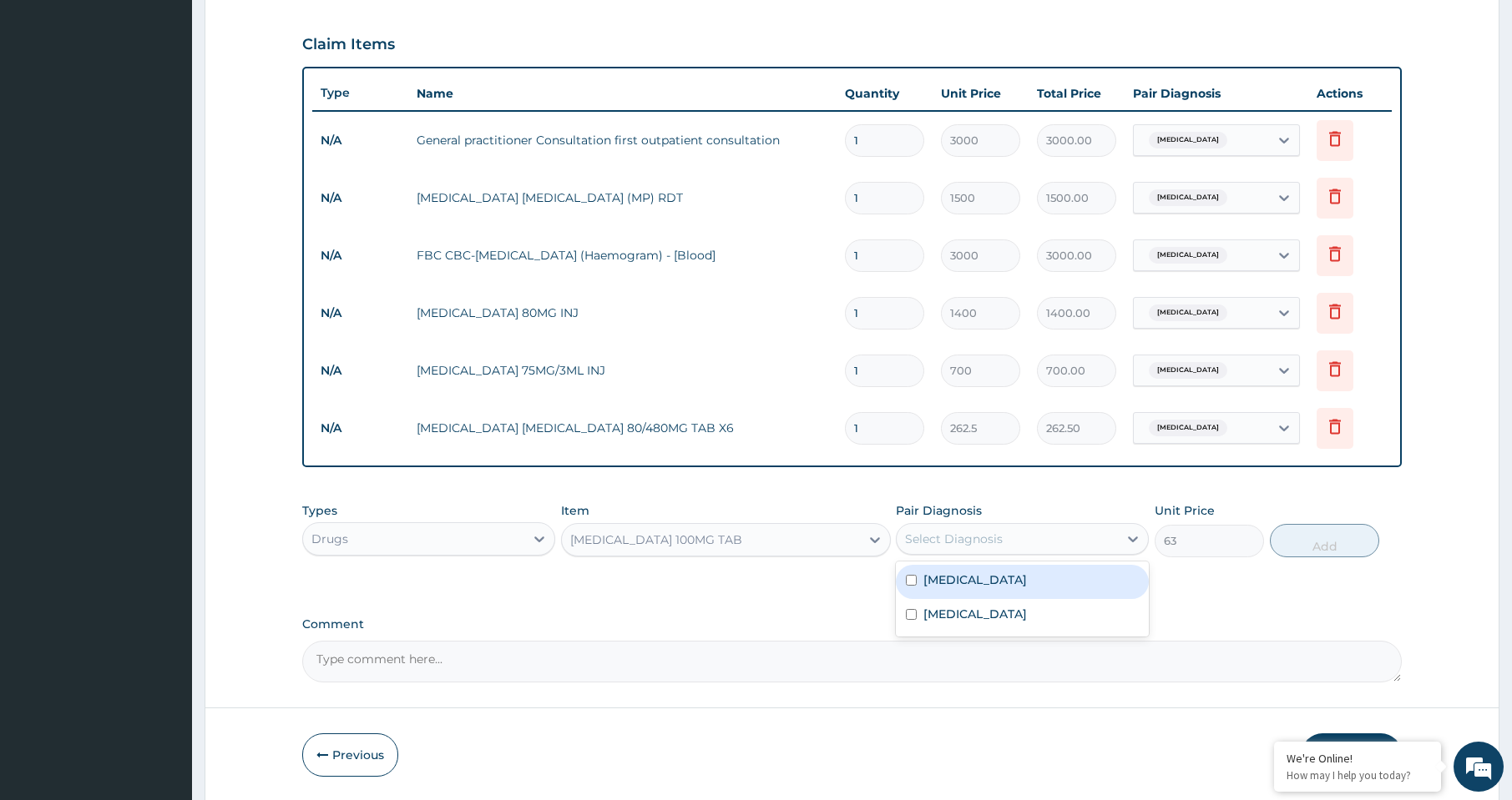
click at [949, 543] on div "Select Diagnosis" at bounding box center [953, 539] width 98 height 16
click at [950, 585] on label "Malaria" at bounding box center [974, 580] width 103 height 16
checkbox input "true"
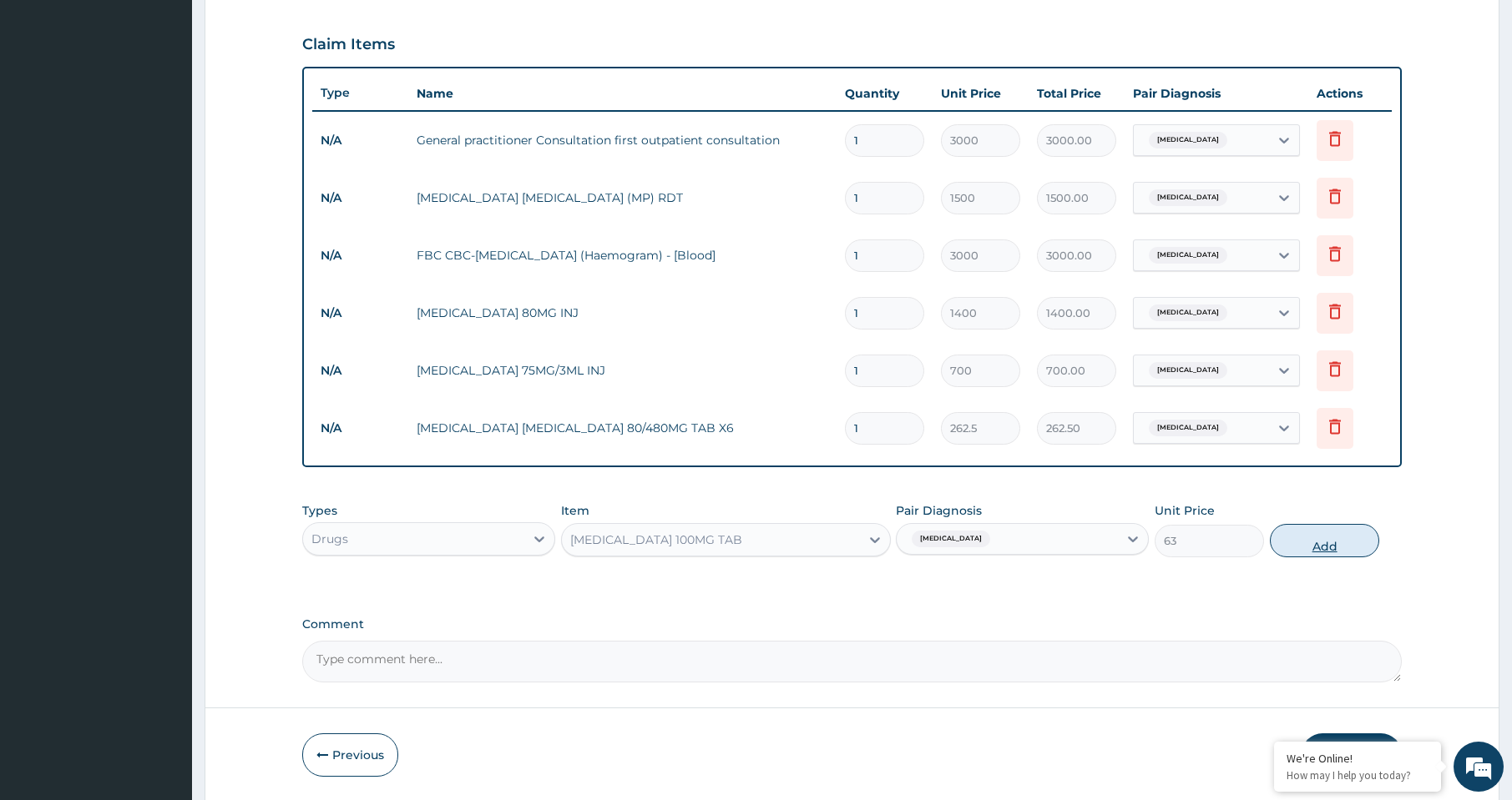
click at [1330, 549] on button "Add" at bounding box center [1324, 540] width 110 height 34
type input "0"
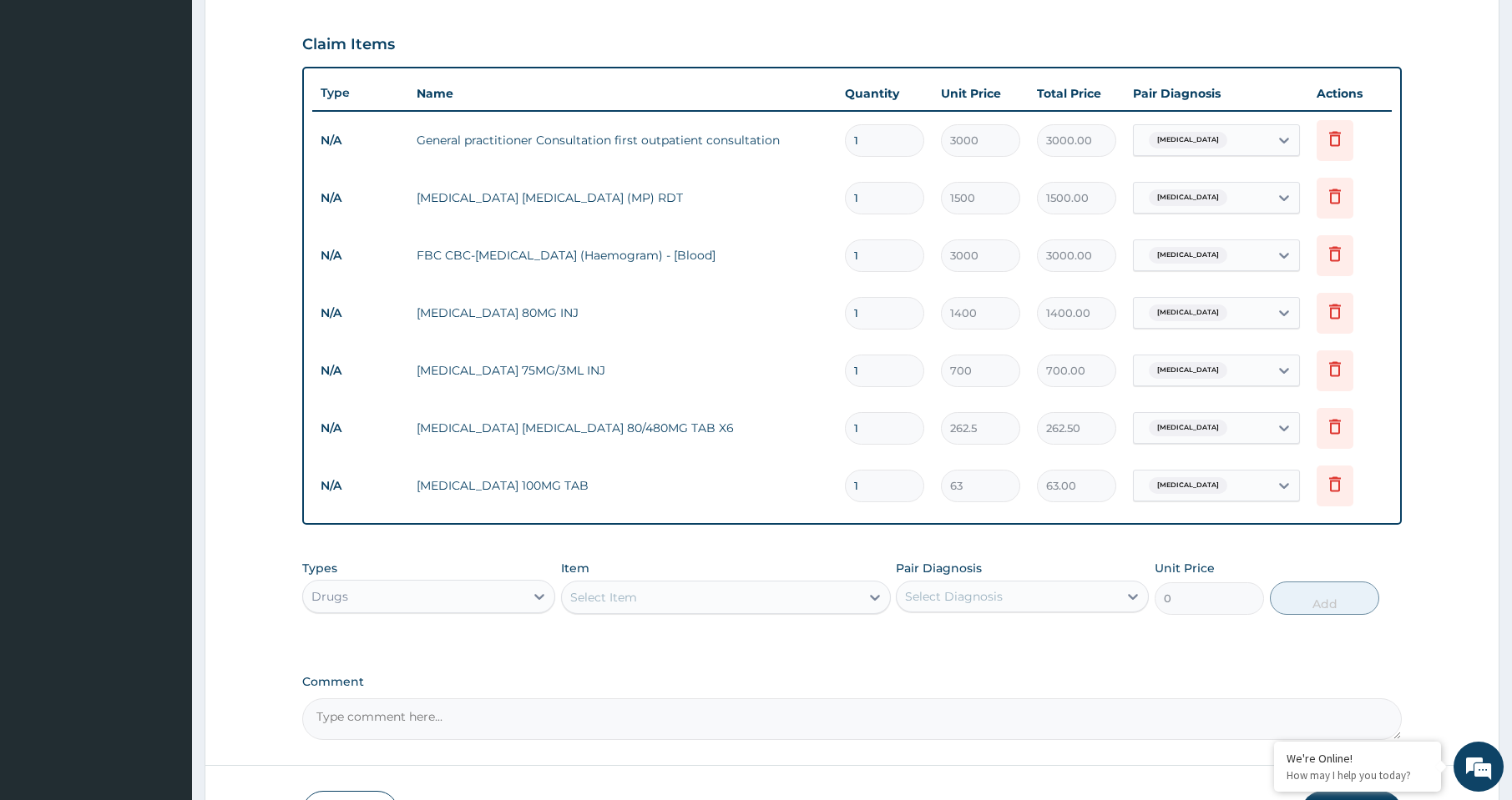
click at [686, 601] on div "Select Item" at bounding box center [711, 597] width 298 height 27
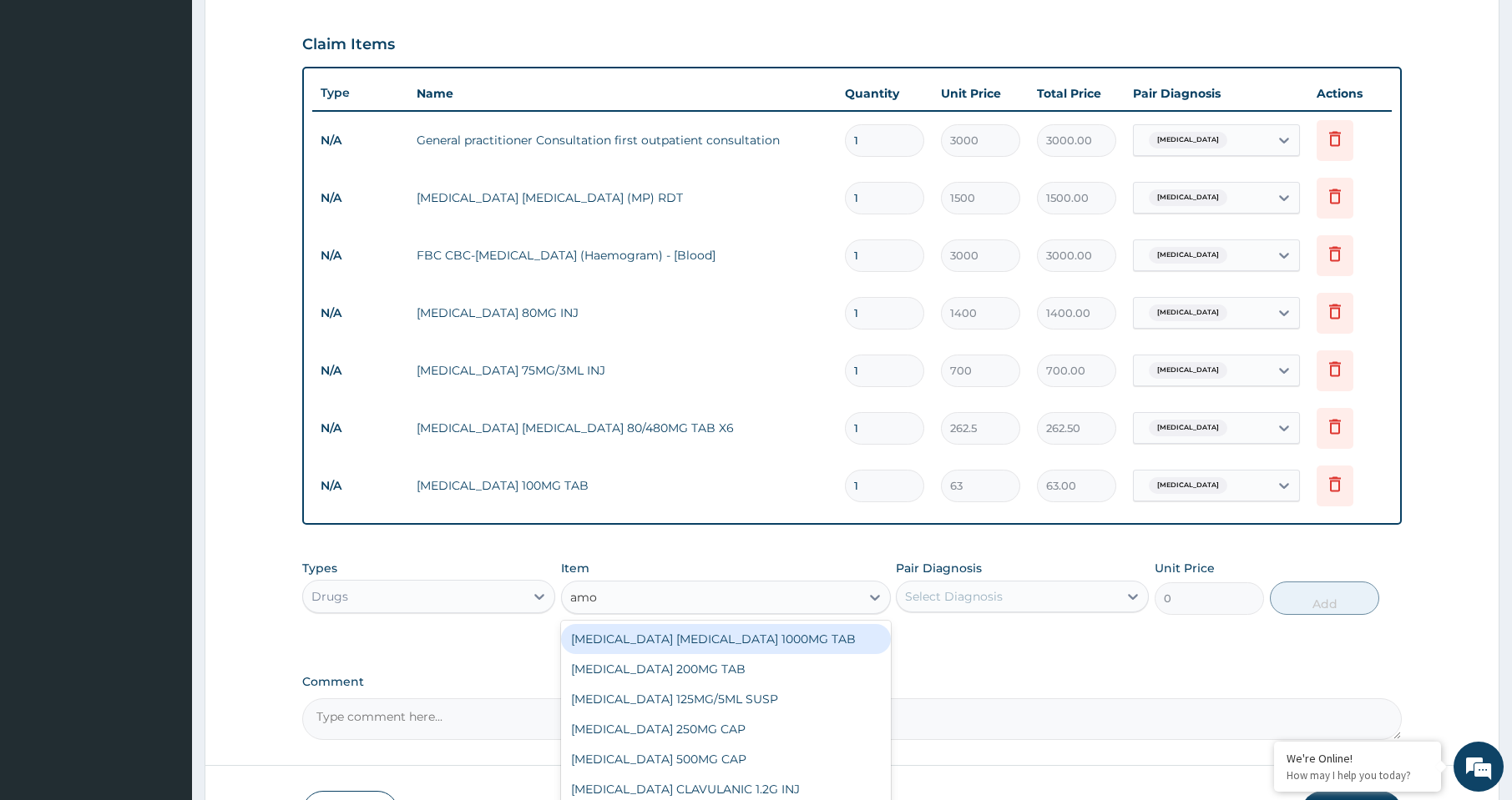
type input "amox"
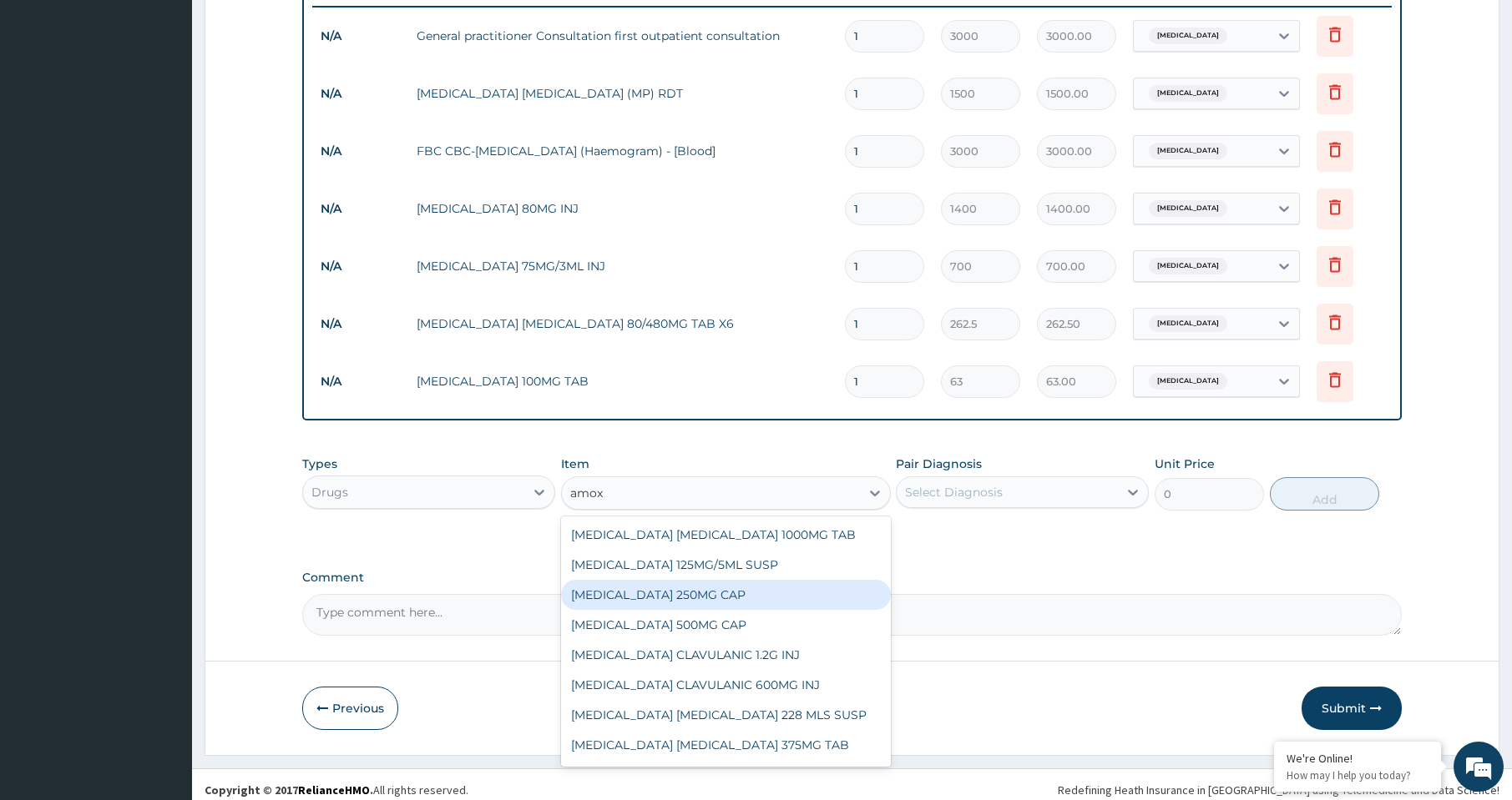
scroll to position [669, 0]
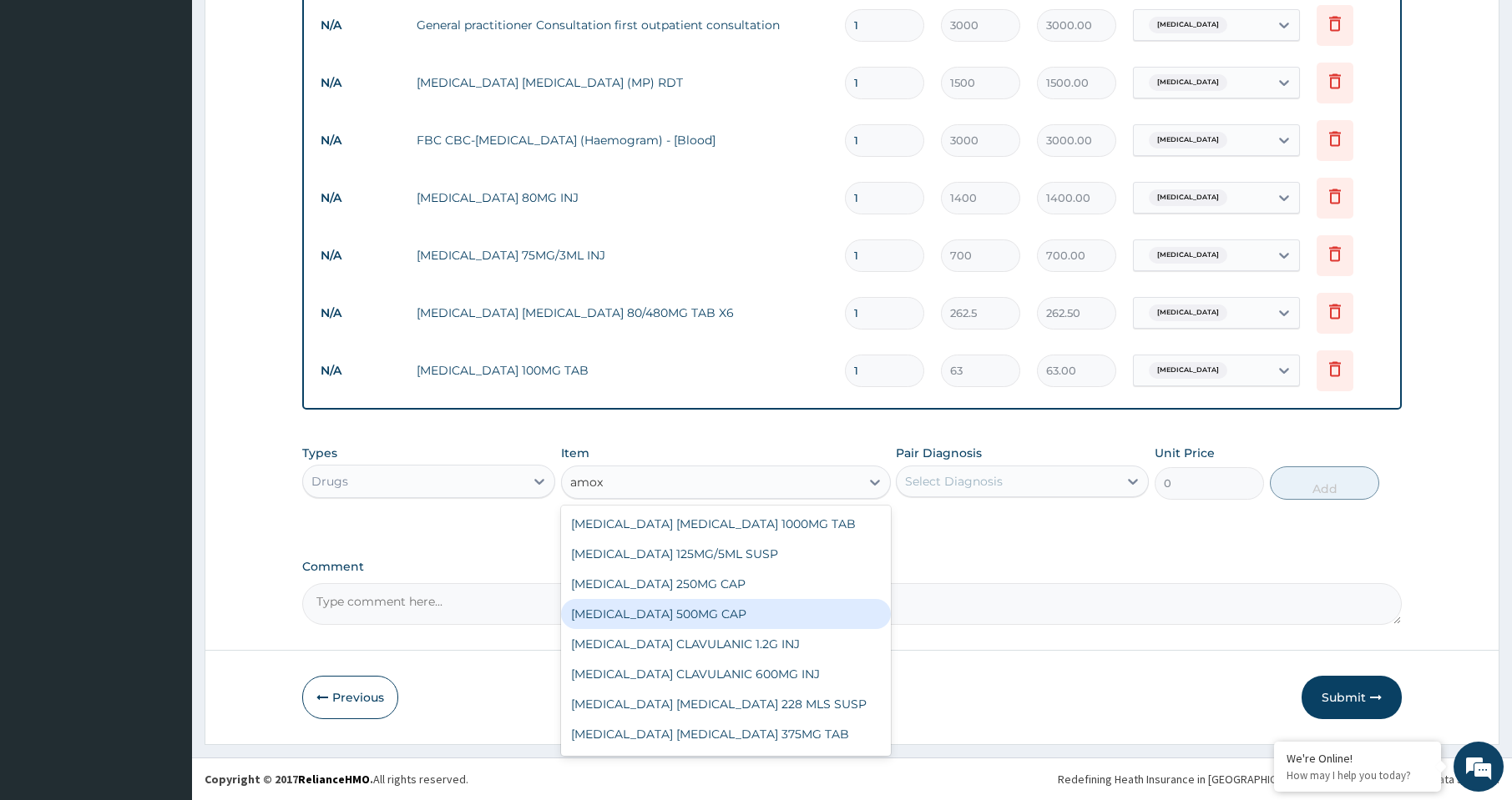
click at [649, 617] on div "AMOXICILLIN 500MG CAP" at bounding box center [725, 613] width 330 height 30
type input "35"
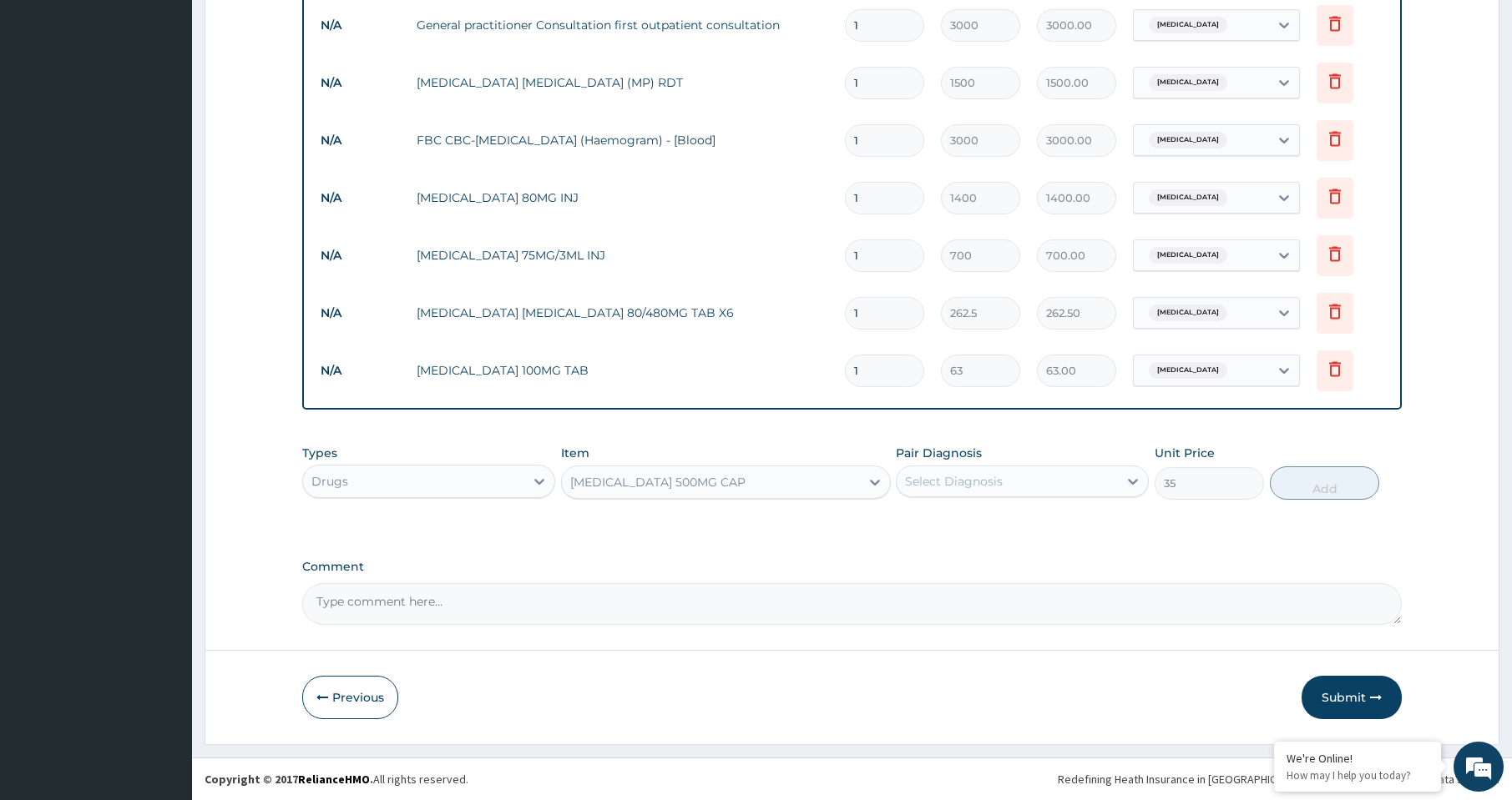
click at [1003, 485] on div "Select Diagnosis" at bounding box center [1007, 481] width 221 height 27
click at [978, 560] on div "Sepsis" at bounding box center [1022, 558] width 253 height 34
checkbox input "true"
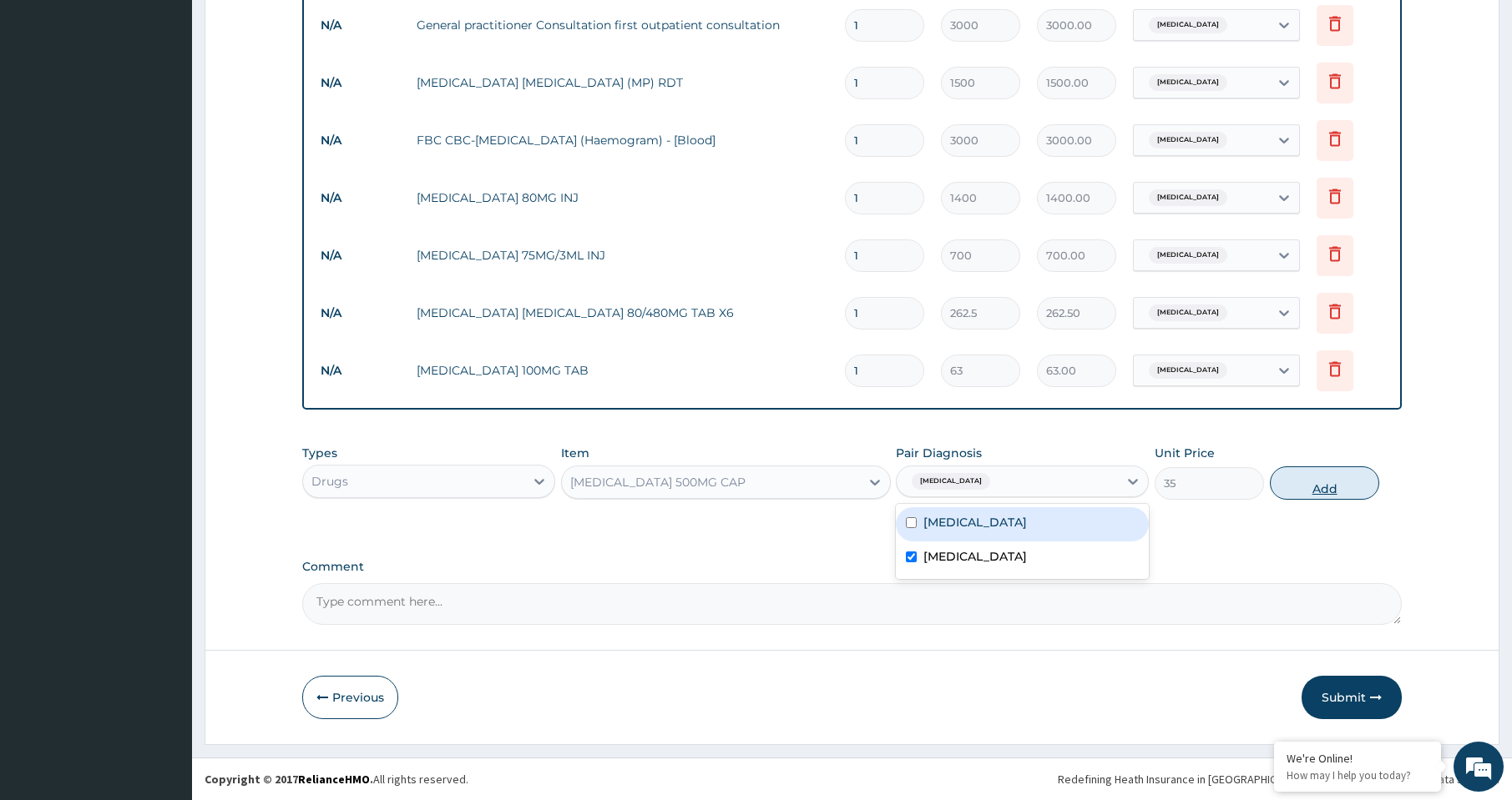
click at [1325, 482] on button "Add" at bounding box center [1324, 483] width 110 height 34
type input "0"
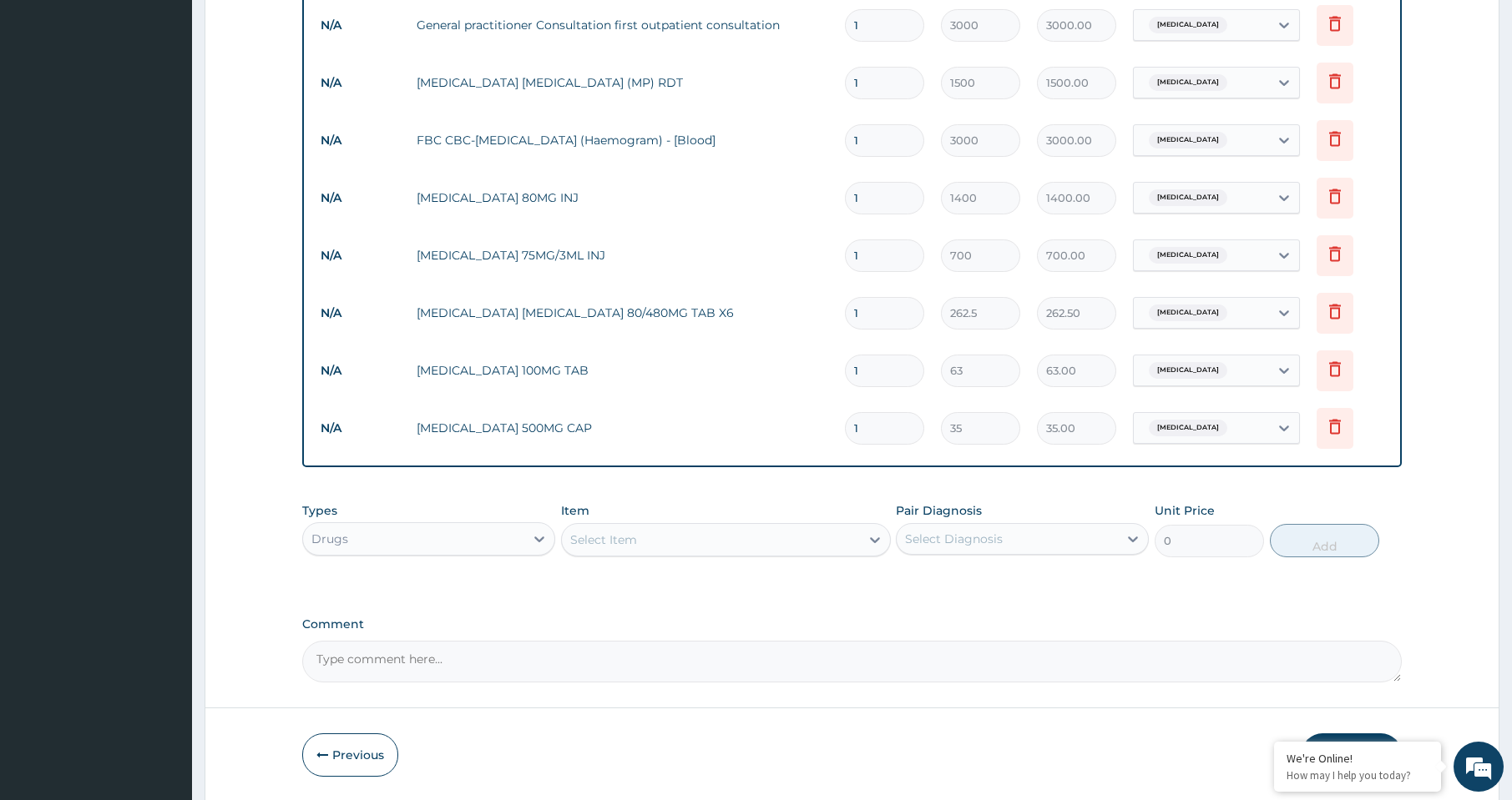
type input "15"
type input "525.00"
type input "15"
click at [865, 372] on input "1" at bounding box center [885, 371] width 80 height 33
type input "10"
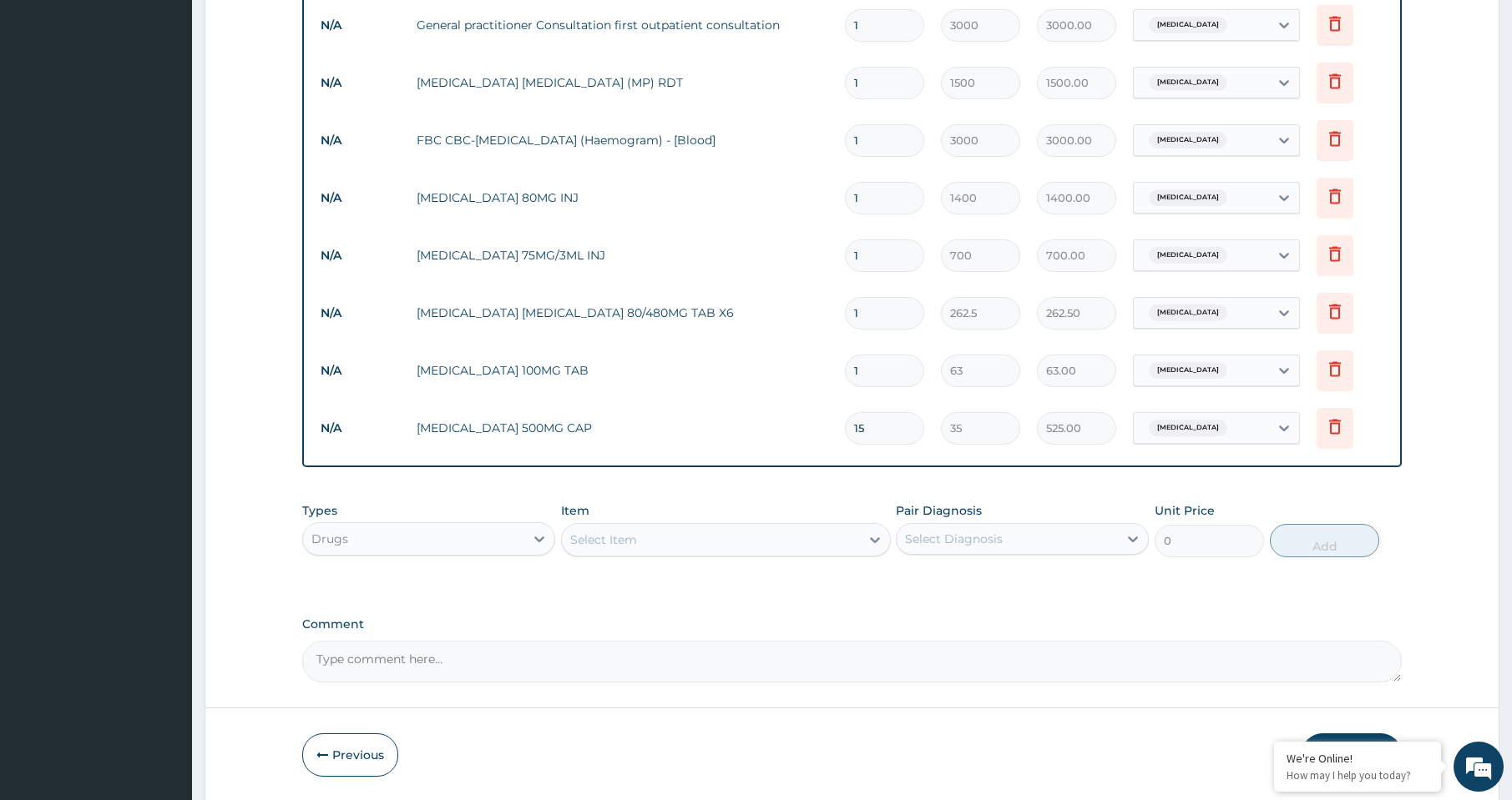
type input "630.00"
type input "10"
drag, startPoint x: 874, startPoint y: 307, endPoint x: 820, endPoint y: 323, distance: 56.3
click at [820, 323] on tr "N/A ARTEMETHER LUMEFANTRINE 80/480MG TAB X6 1 262.5 262.50 Malaria Delete" at bounding box center [852, 313] width 1079 height 58
type input "6"
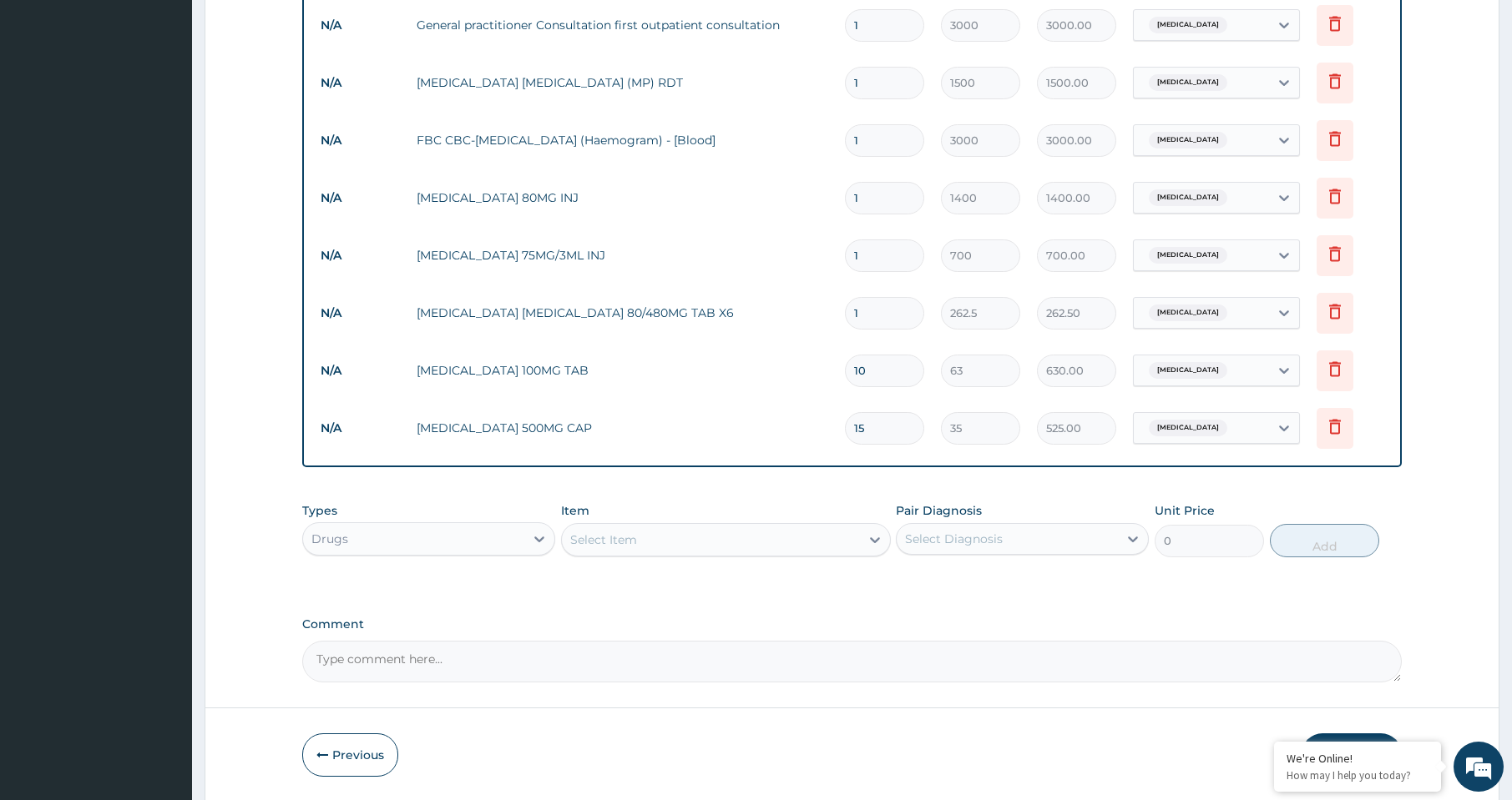
type input "1575.00"
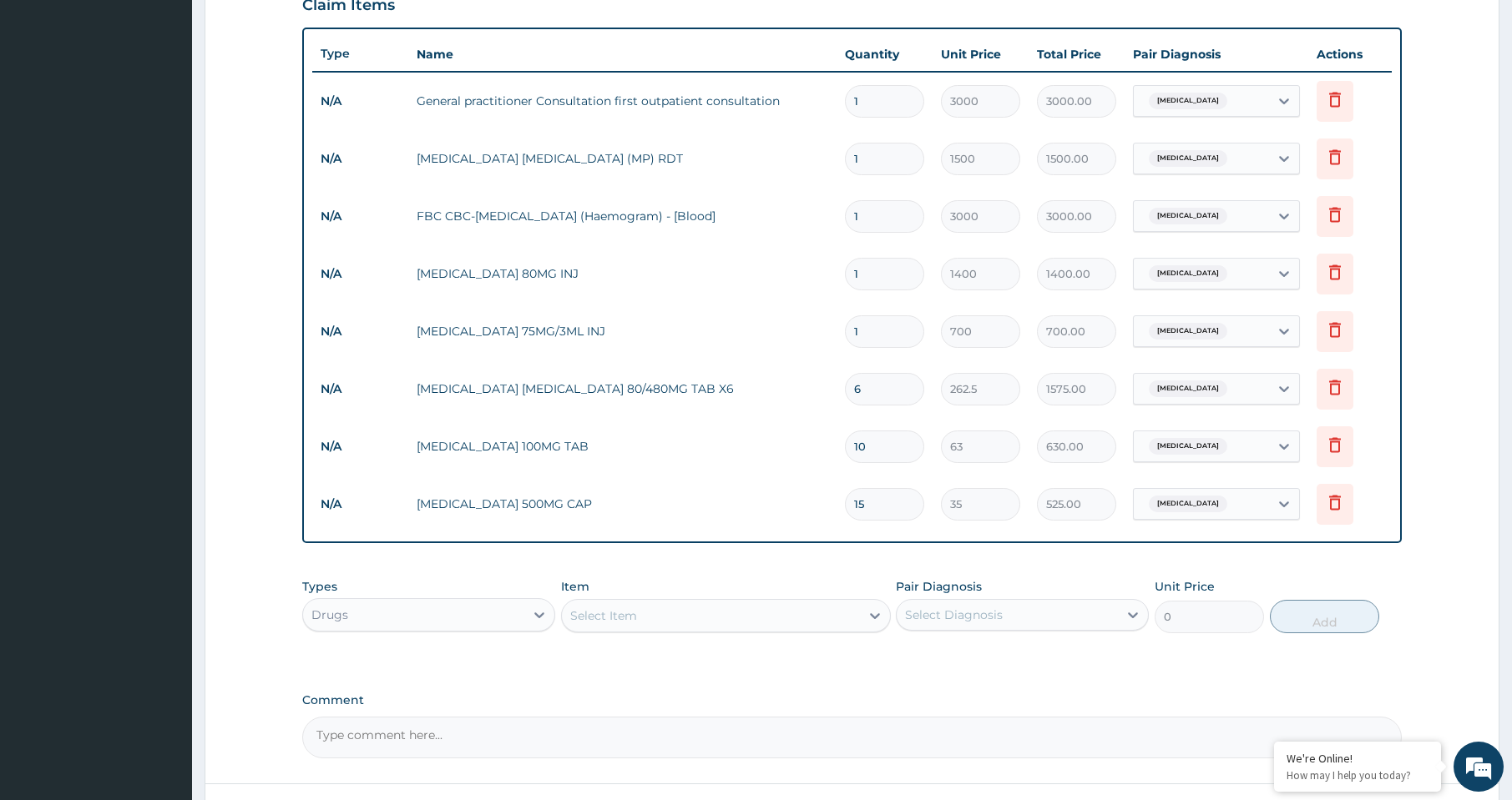
scroll to position [586, 0]
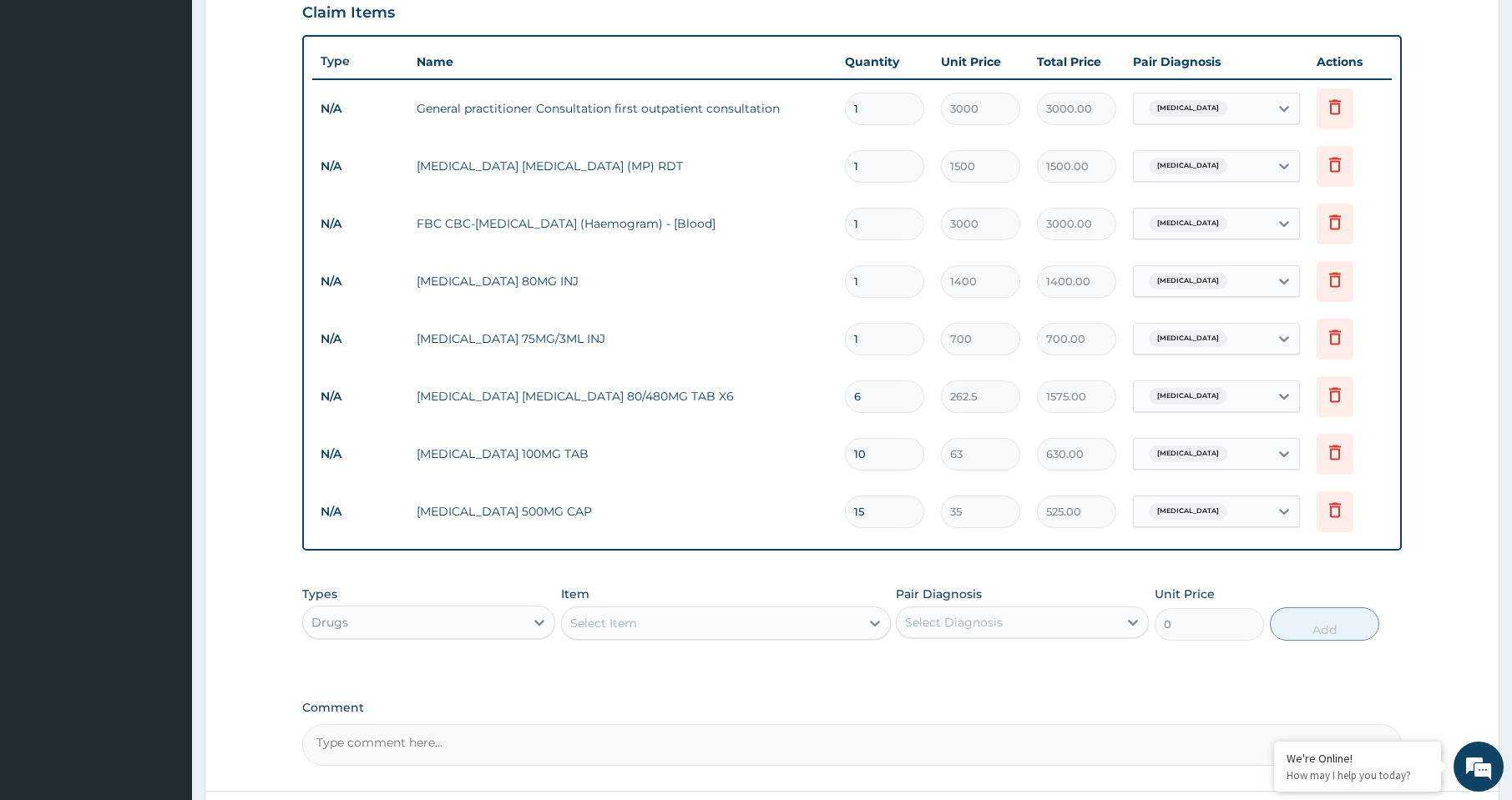
type input "6"
click at [882, 283] on input "1" at bounding box center [885, 282] width 80 height 33
drag, startPoint x: 882, startPoint y: 283, endPoint x: 810, endPoint y: 301, distance: 74.2
click at [810, 301] on tr "N/A ARTEMETHER 80MG INJ 1 1400 1400.00 Malaria Delete" at bounding box center [852, 282] width 1079 height 58
type input "6"
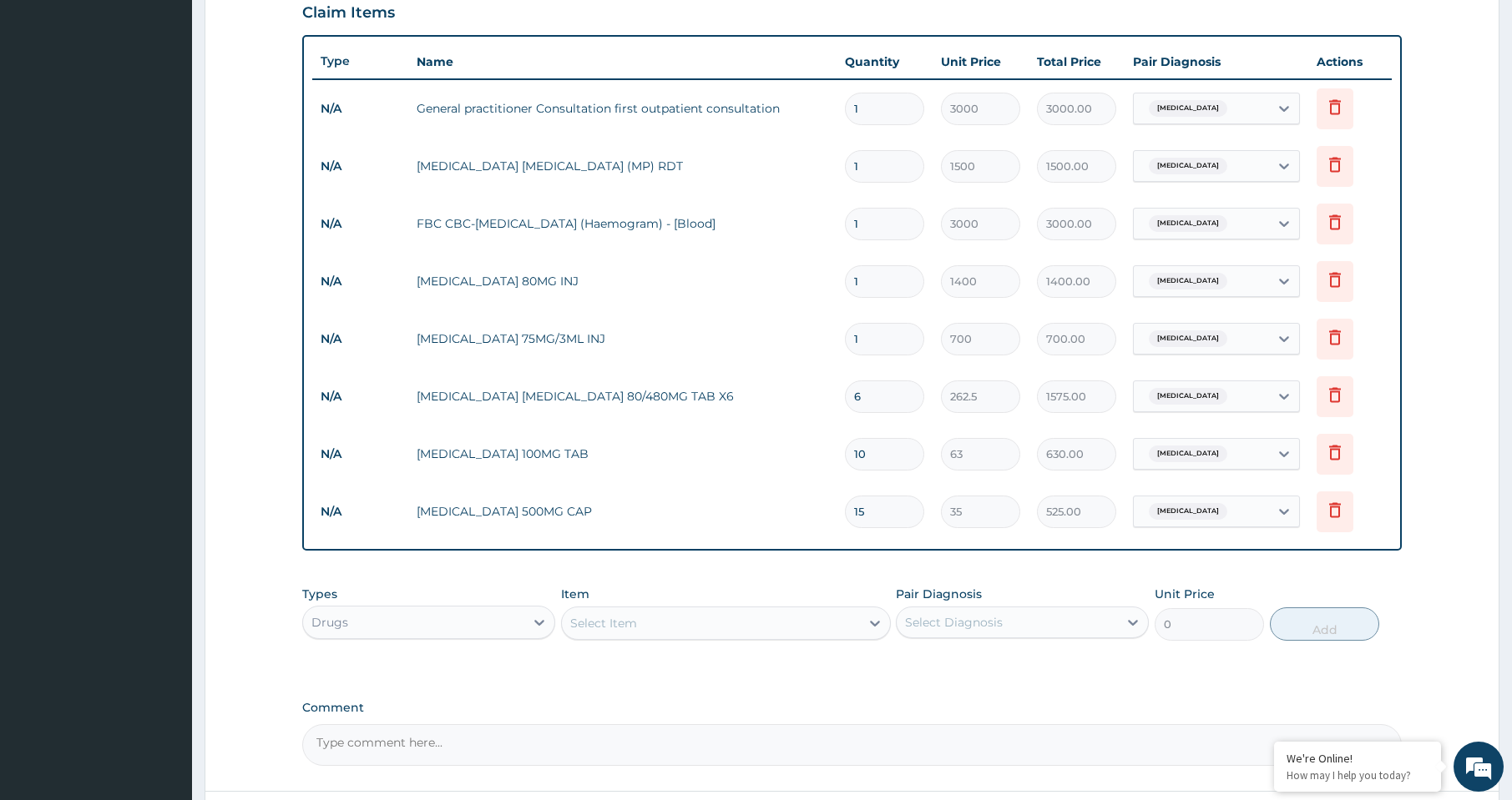
type input "8400.00"
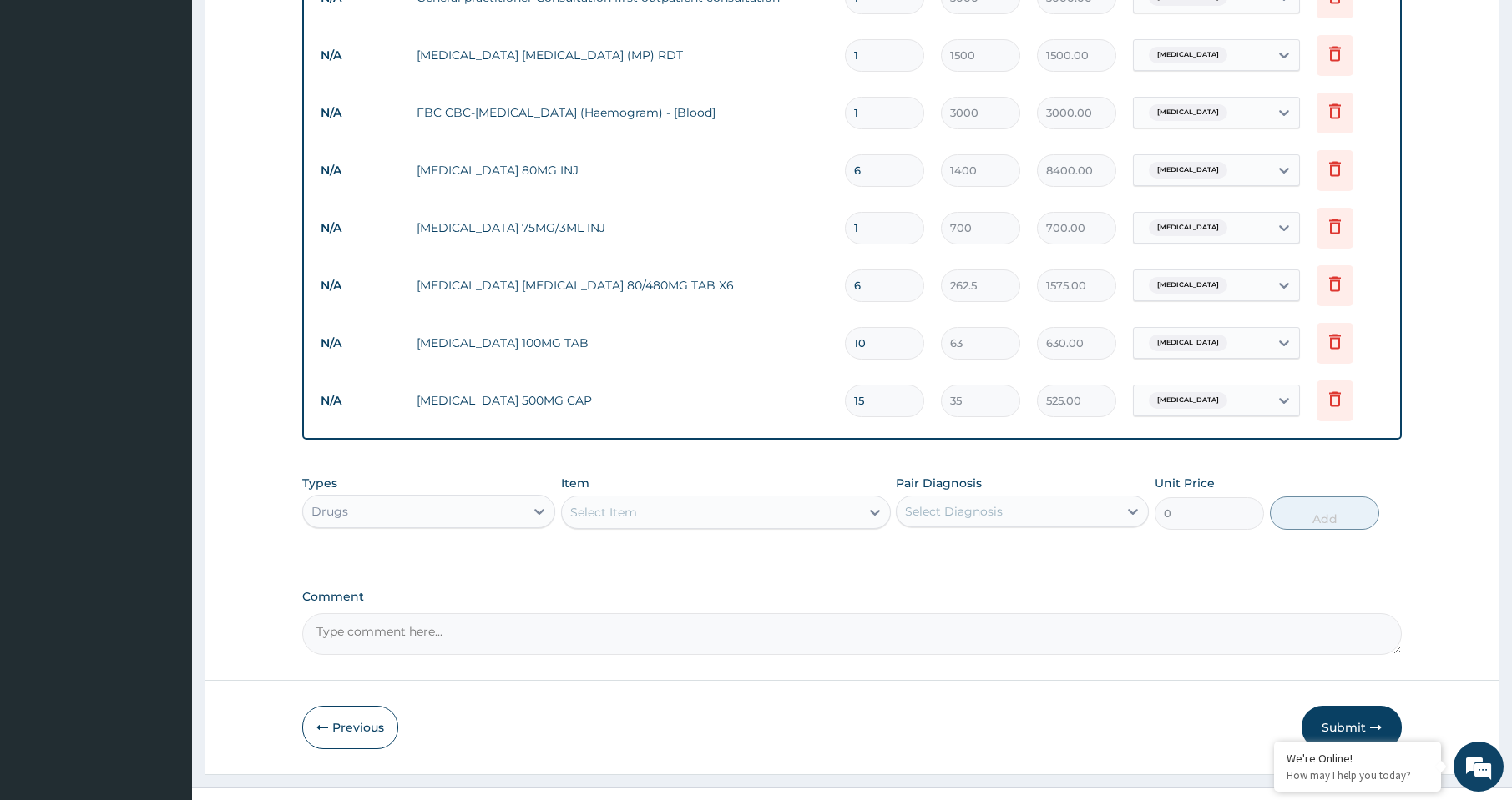
scroll to position [727, 0]
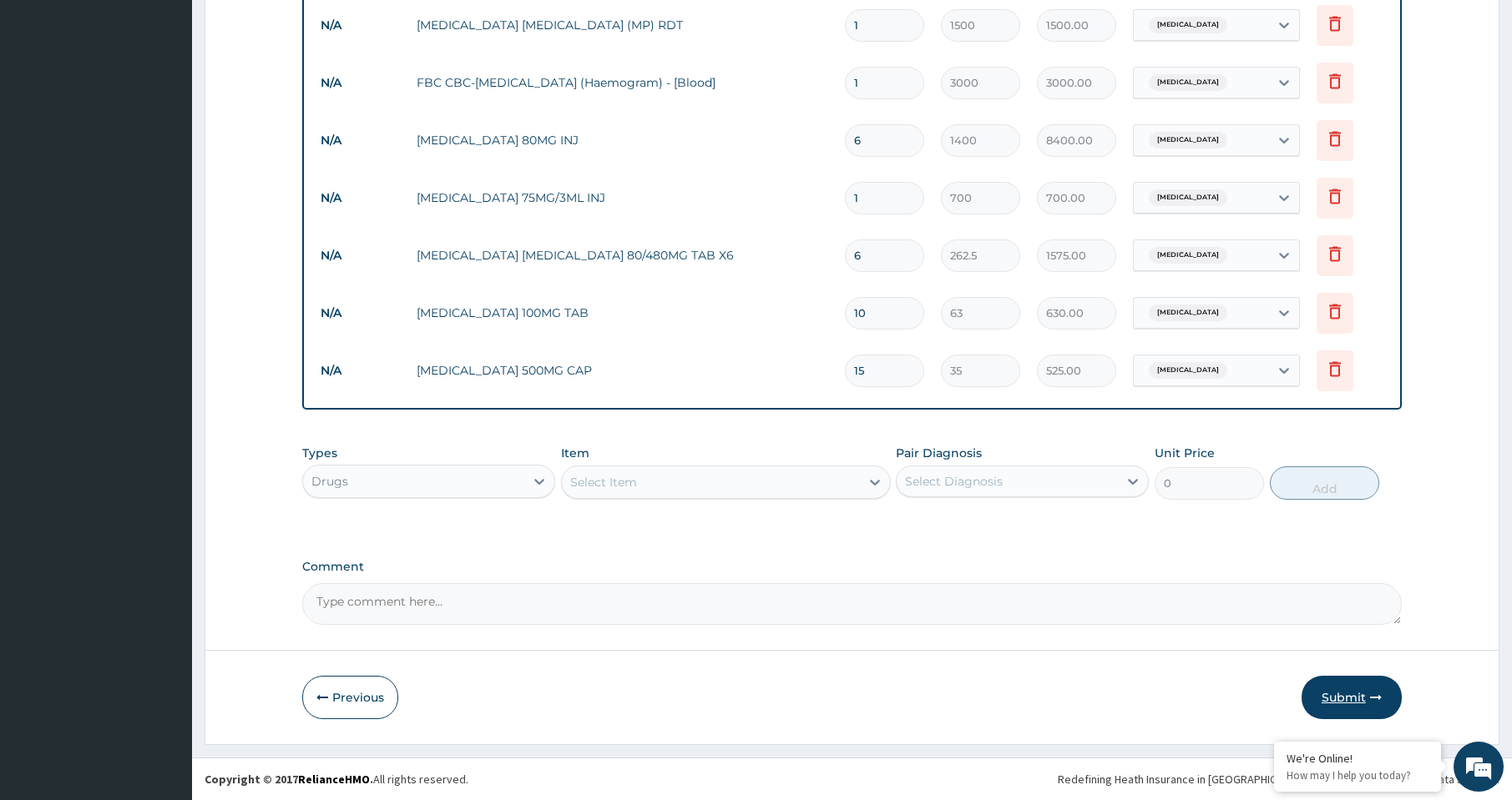
type input "6"
click at [1339, 692] on button "Submit" at bounding box center [1352, 697] width 101 height 43
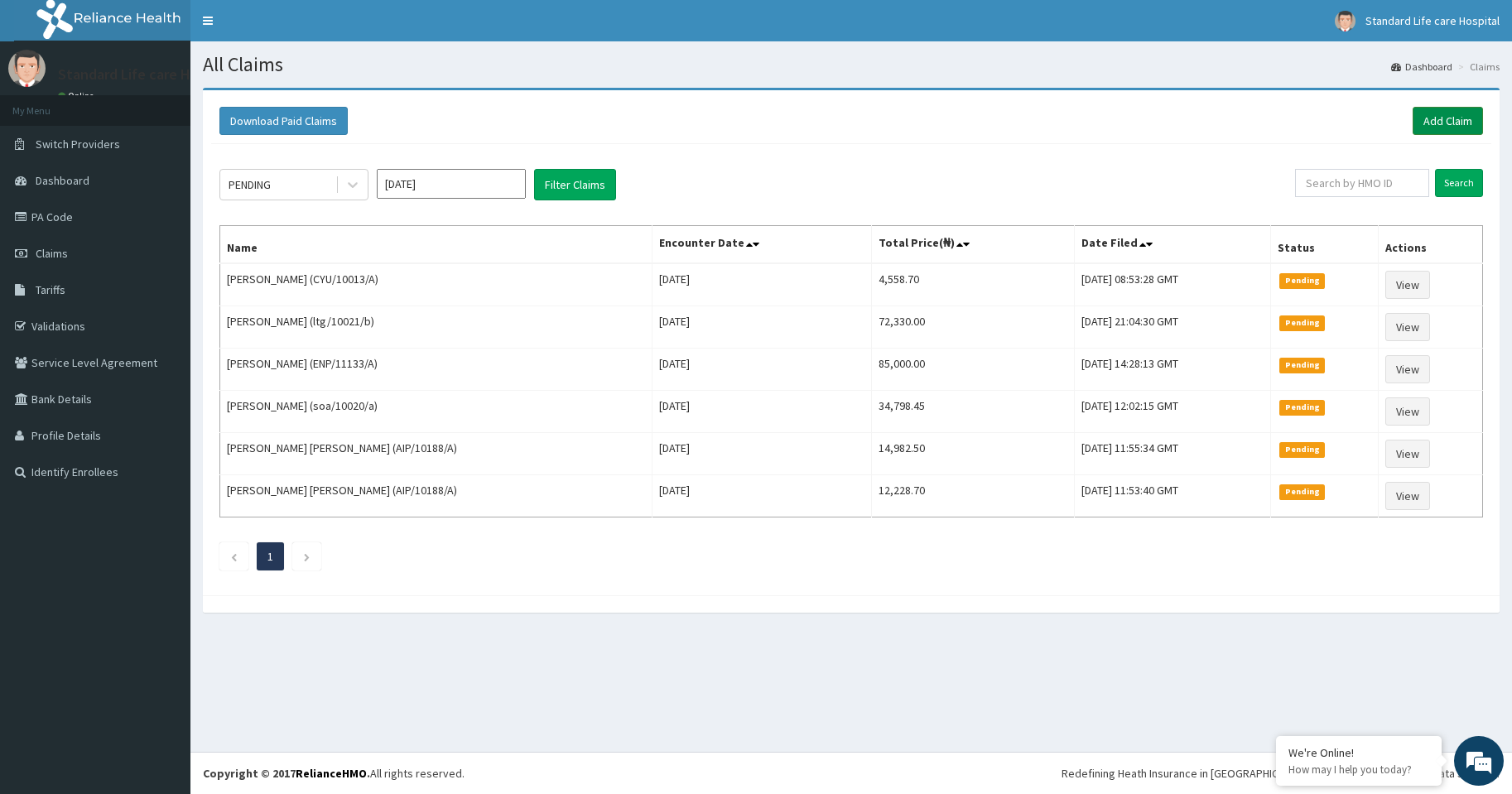
click at [1440, 118] on link "Add Claim" at bounding box center [1448, 121] width 71 height 28
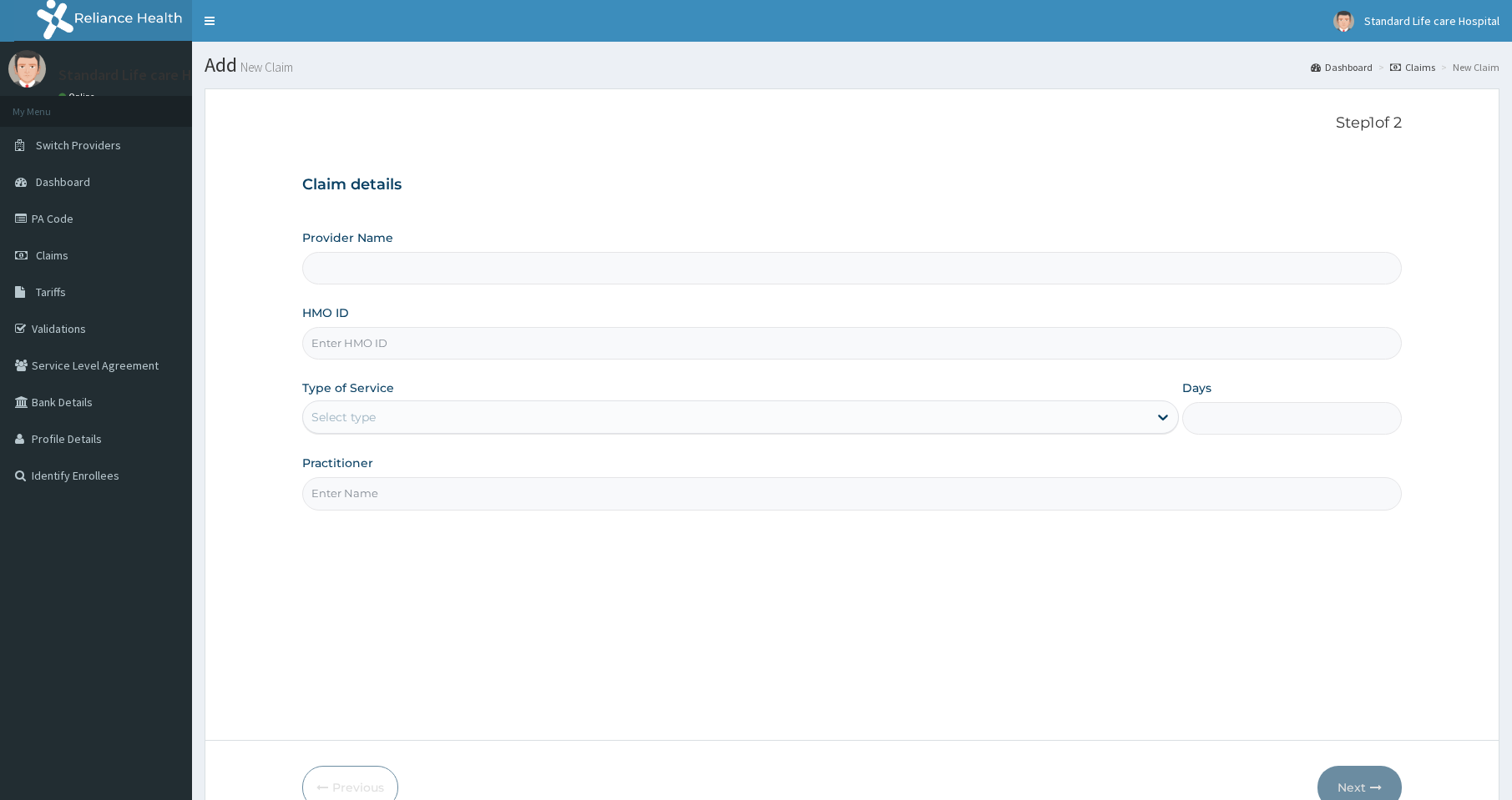
click at [349, 346] on input "HMO ID" at bounding box center [852, 344] width 1099 height 33
type input "Standard Life Care Hospital"
type input "cya/11114/a"
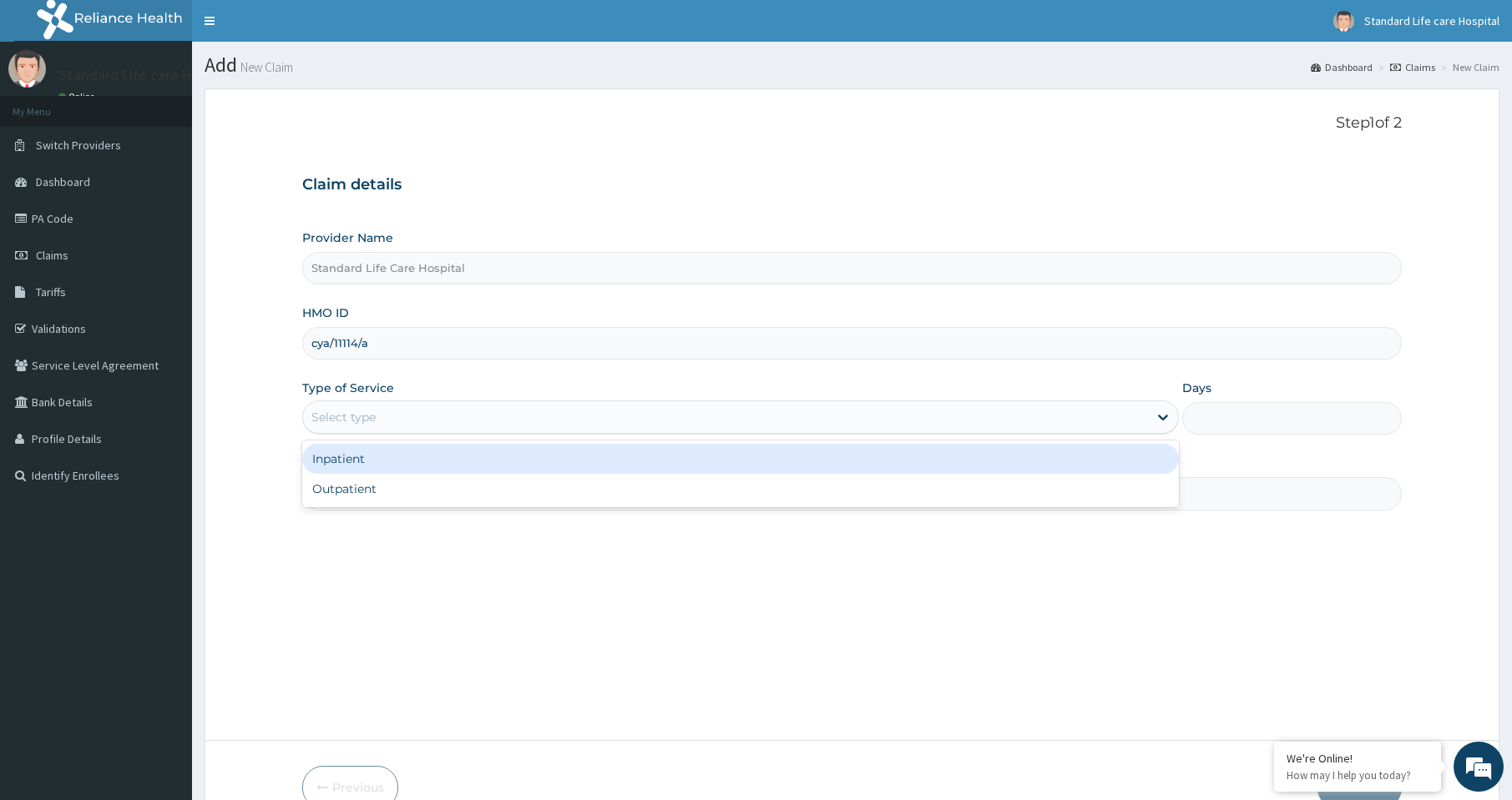
click at [335, 416] on div "Select type" at bounding box center [343, 417] width 64 height 16
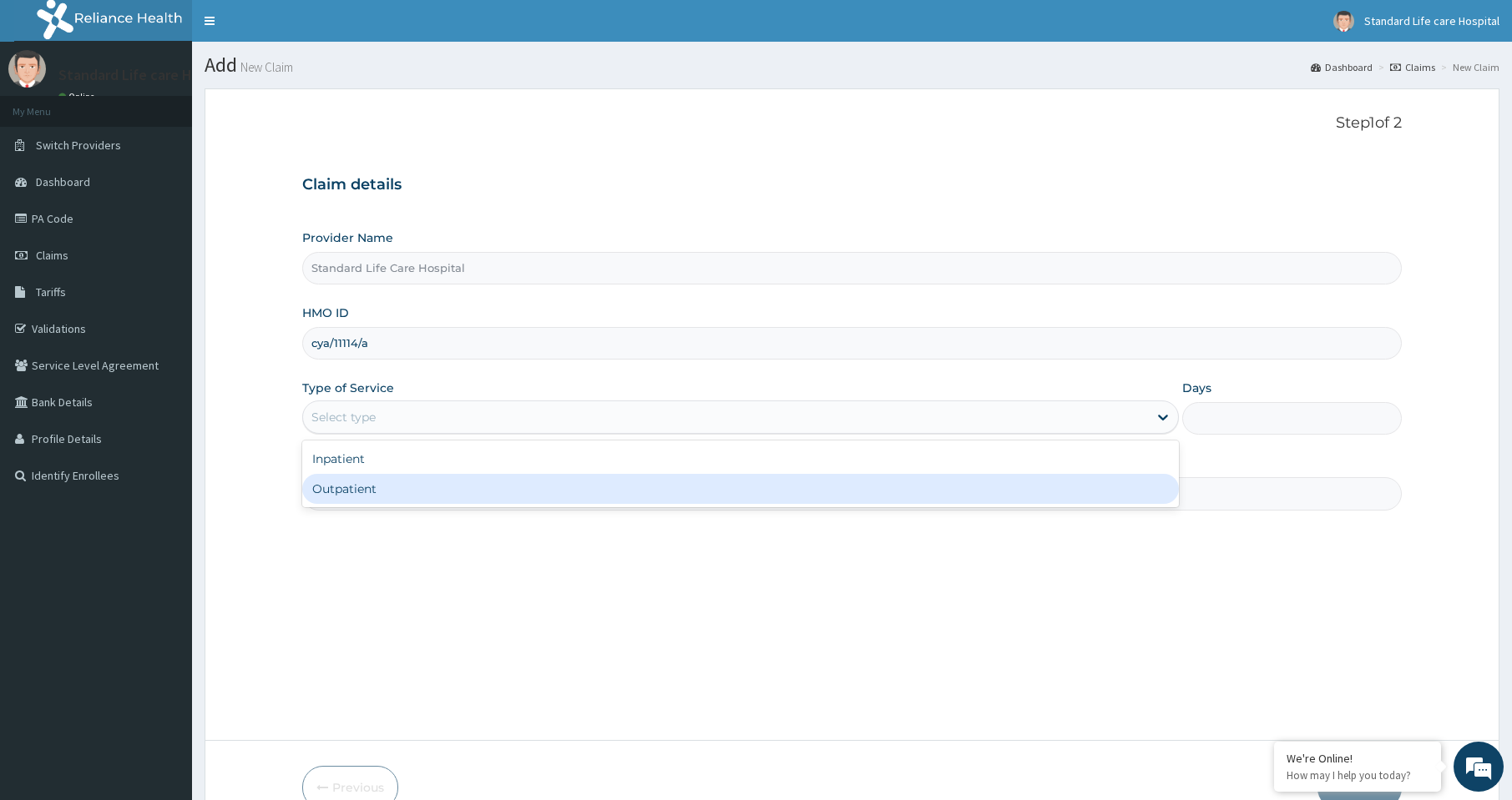
click at [345, 492] on div "Outpatient" at bounding box center [740, 488] width 876 height 30
type input "1"
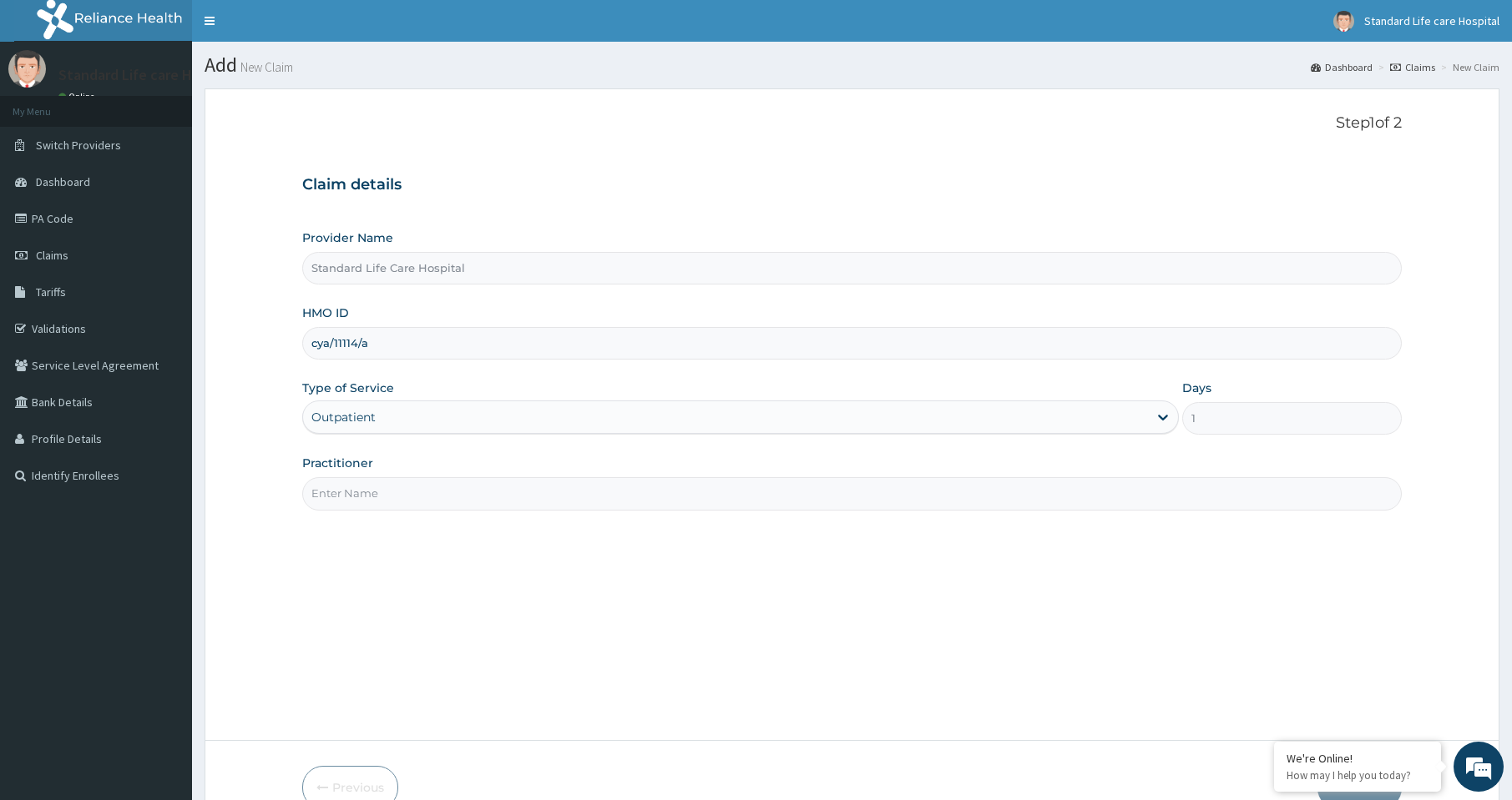
drag, startPoint x: 366, startPoint y: 485, endPoint x: 371, endPoint y: 496, distance: 12.1
click at [366, 485] on input "Practitioner" at bounding box center [852, 494] width 1099 height 33
type input "OLUWATOSIN"
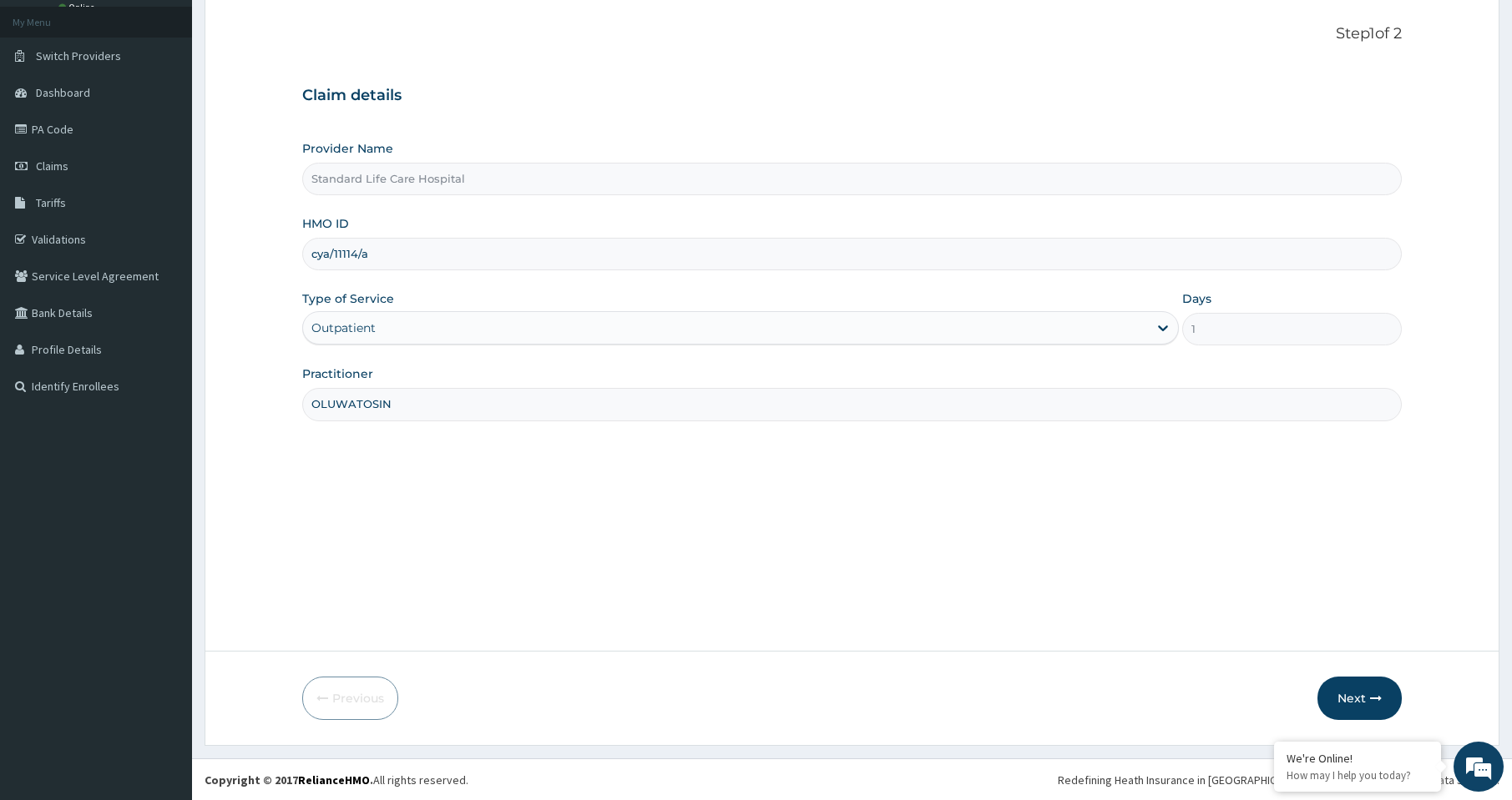
scroll to position [91, 0]
click at [1358, 699] on button "Next" at bounding box center [1359, 697] width 84 height 43
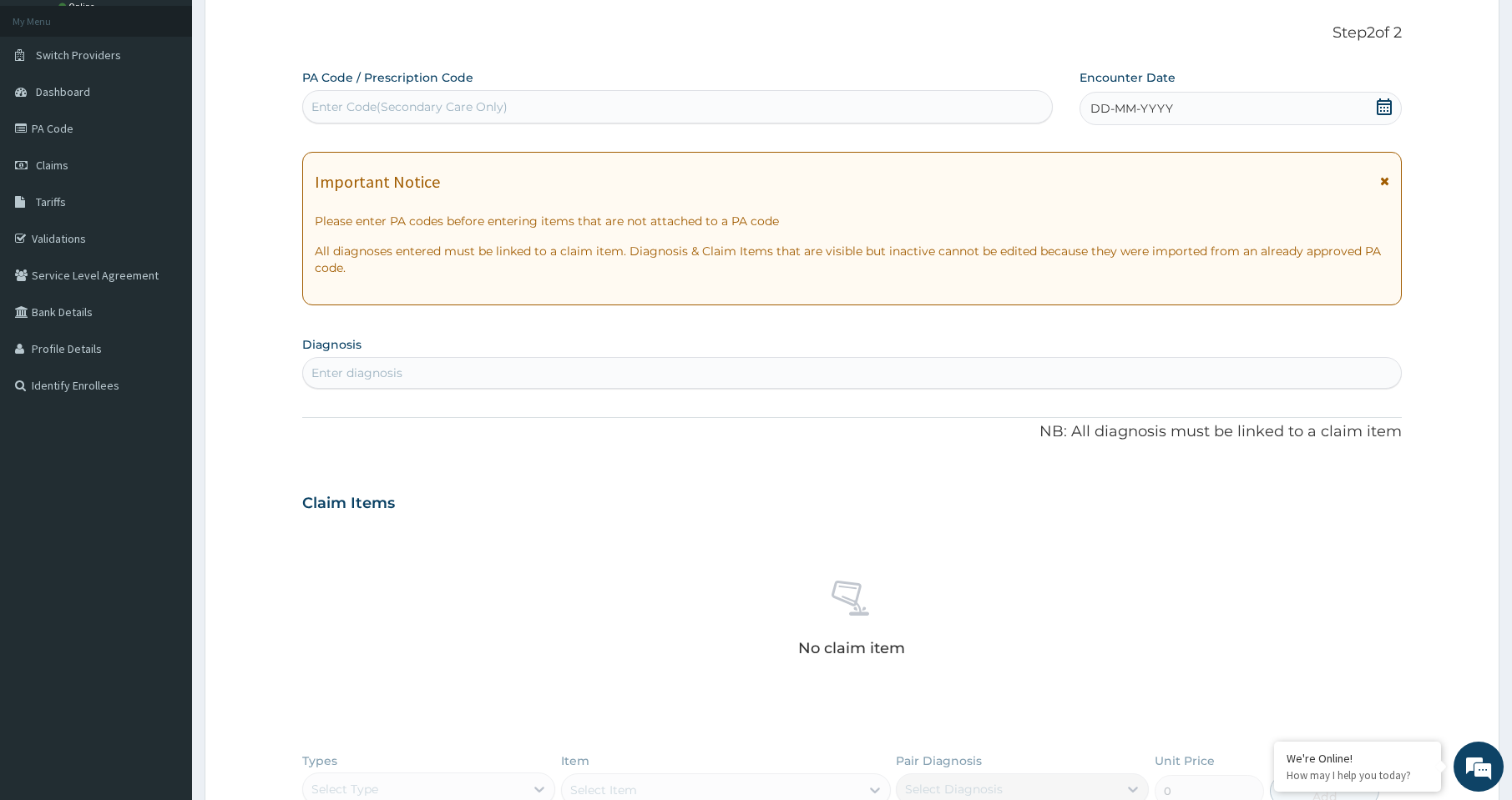
click at [415, 98] on div "Enter Code(Secondary Care Only)" at bounding box center [677, 106] width 749 height 27
type input "PA/4AC060"
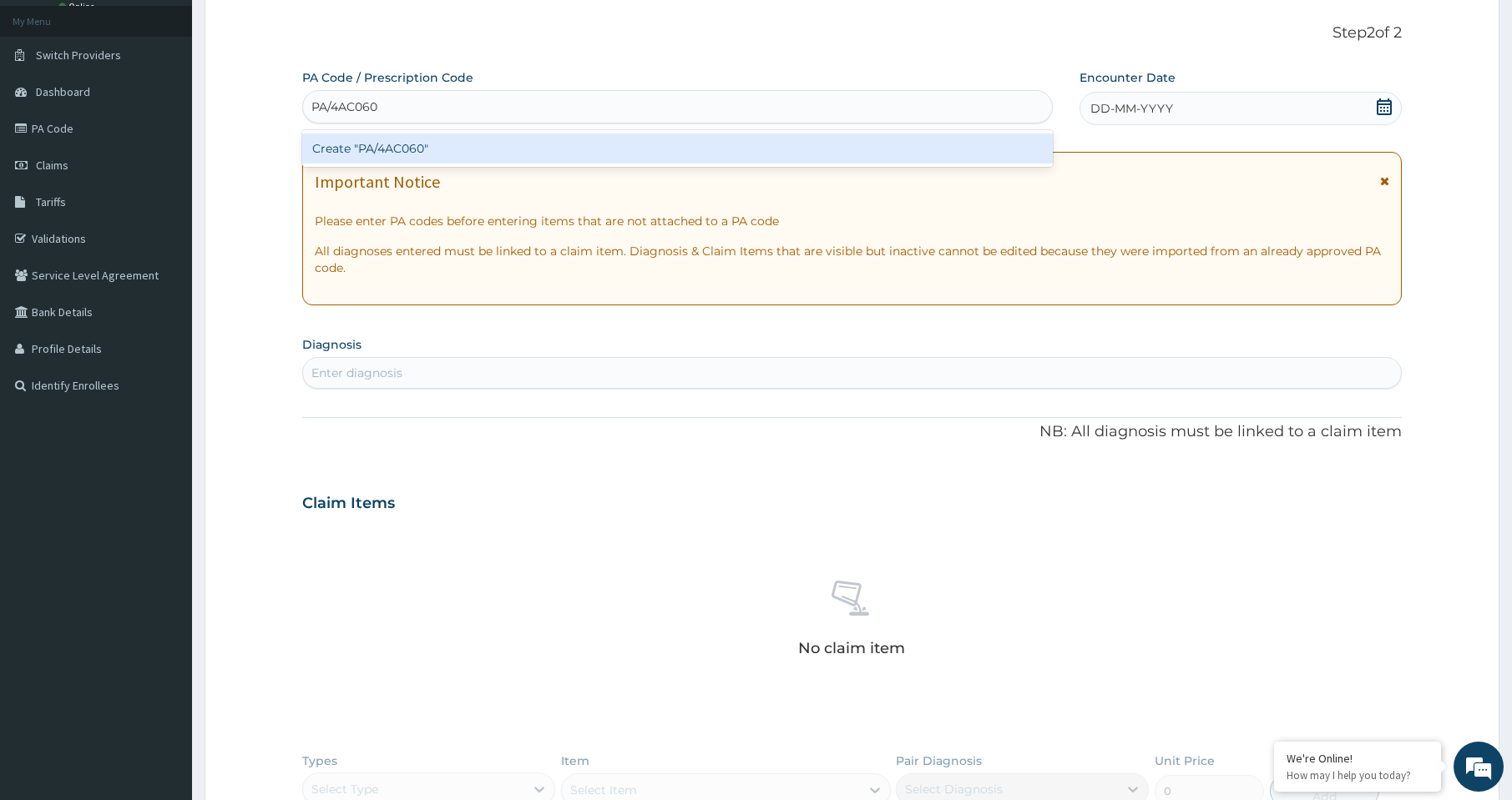
click at [419, 148] on div "Create "PA/4AC060"" at bounding box center [677, 148] width 751 height 30
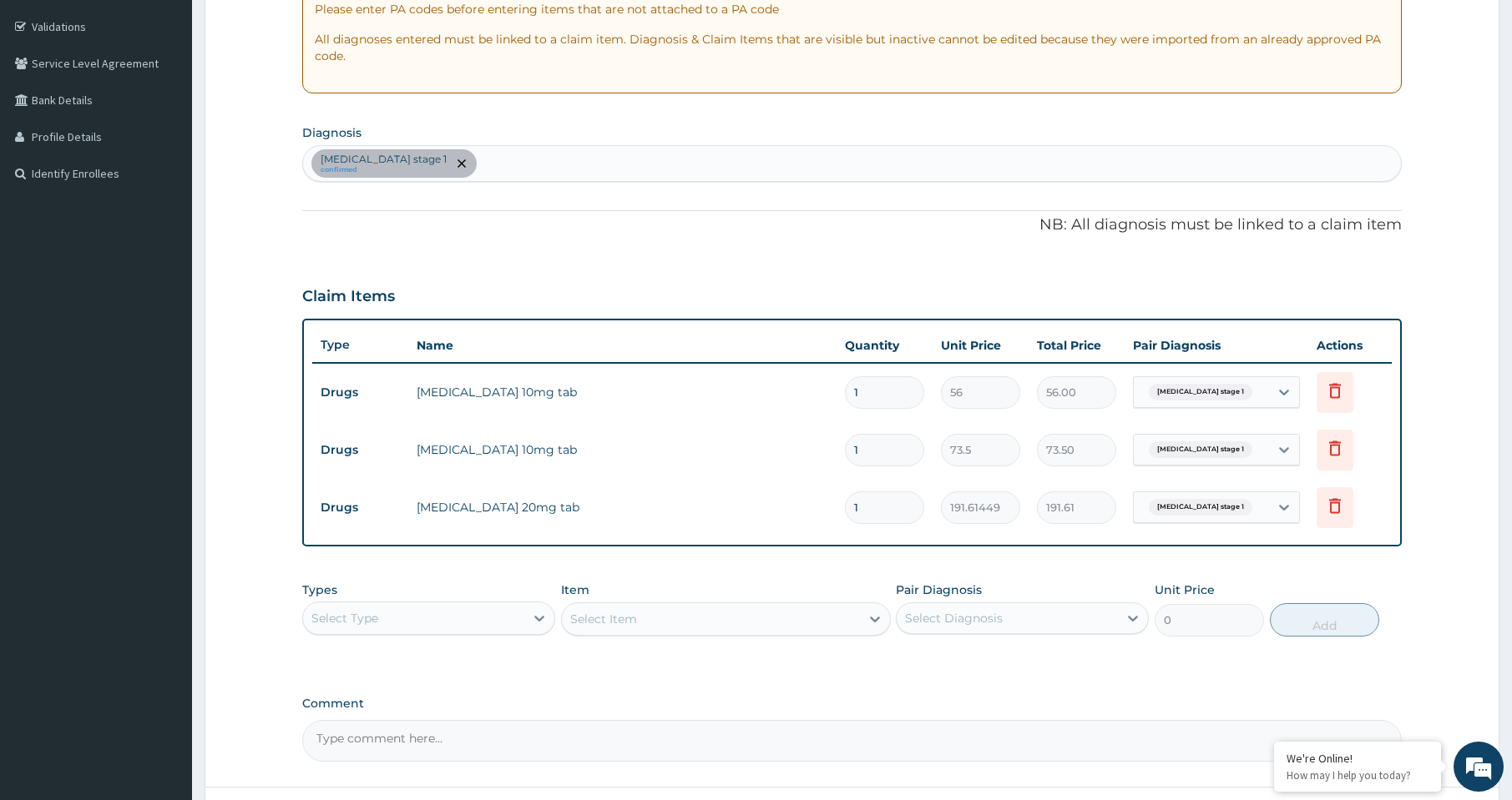
scroll to position [332, 0]
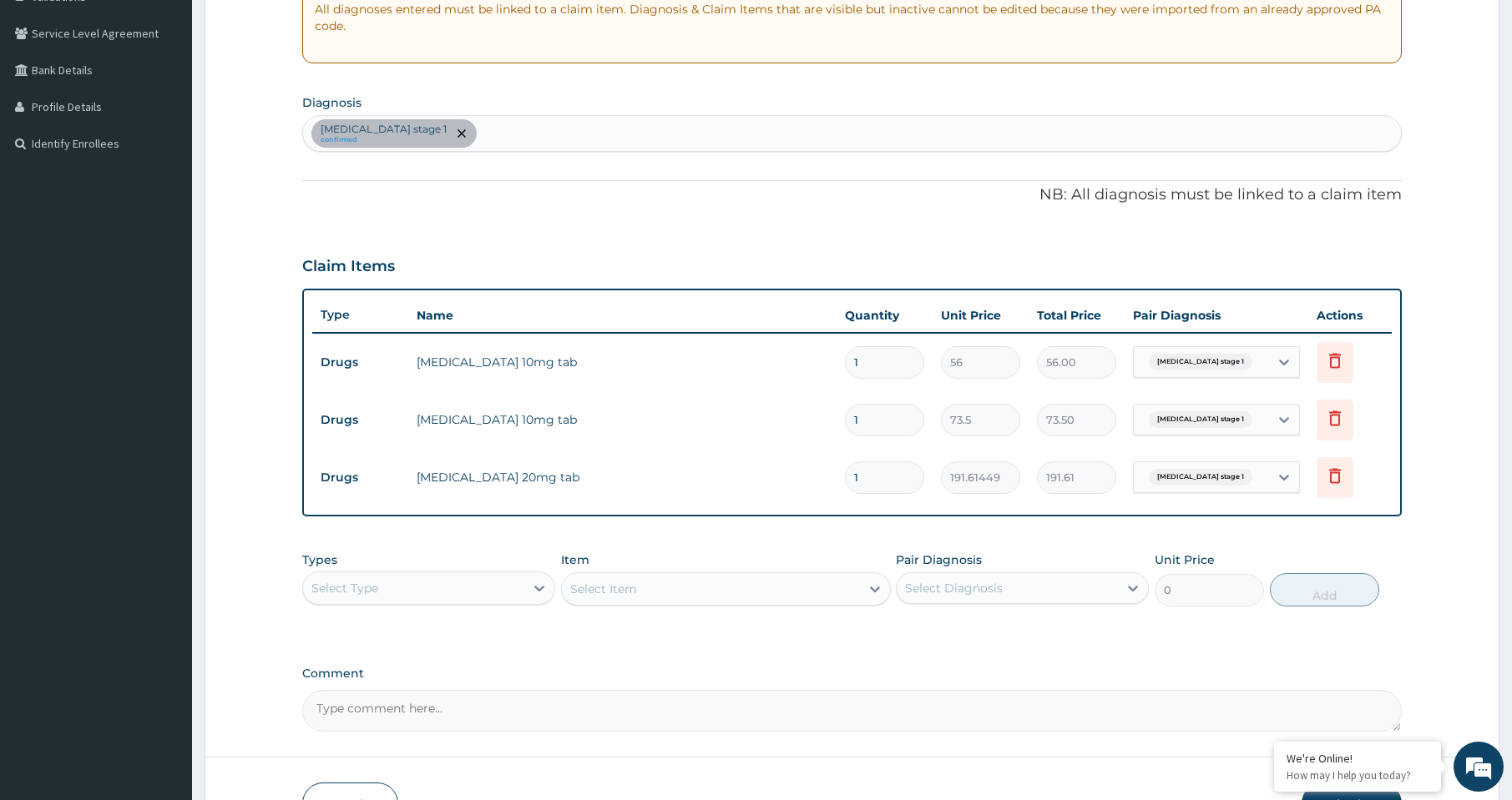
click at [883, 364] on input "1" at bounding box center [885, 363] width 80 height 33
type input "14"
type input "784.00"
type input "14"
click at [877, 415] on input "1" at bounding box center [885, 421] width 80 height 33
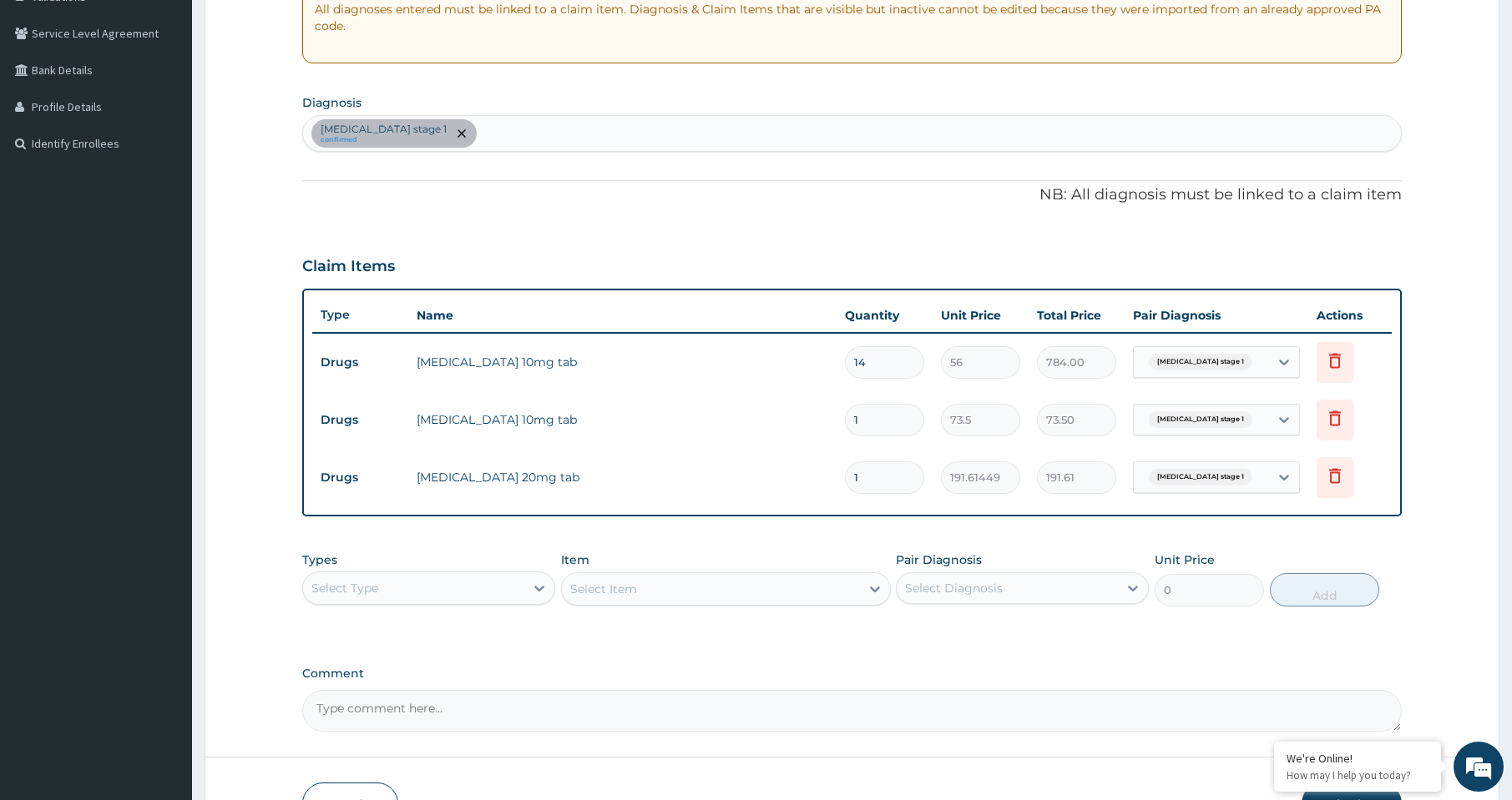
type input "14"
type input "1029.00"
type input "14"
click at [875, 475] on input "1" at bounding box center [885, 478] width 80 height 33
type input "14"
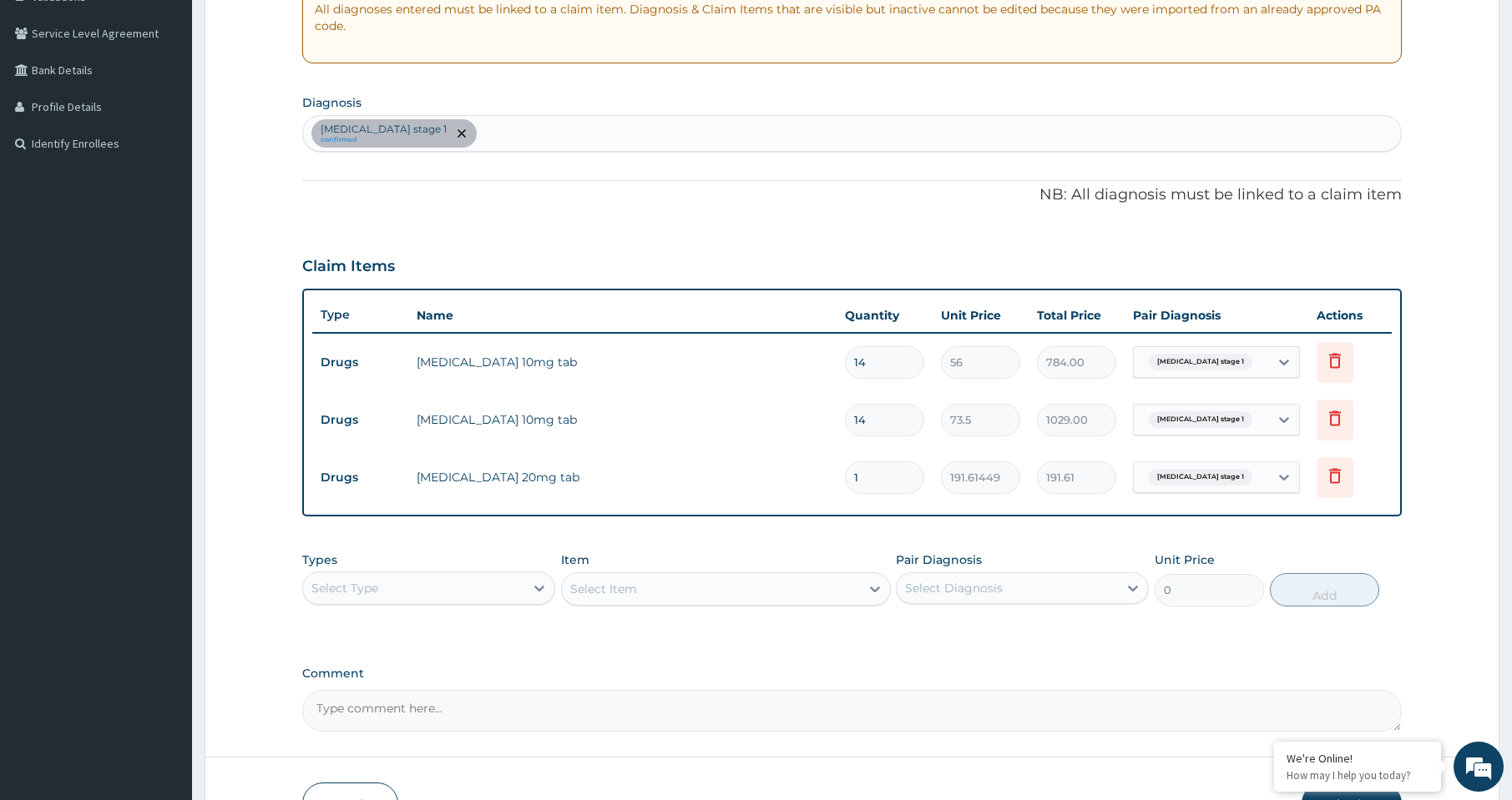
type input "2682.60"
type input "14"
click at [477, 599] on div "Select Type" at bounding box center [413, 588] width 221 height 27
click at [355, 751] on div "Drugs" at bounding box center [428, 753] width 253 height 30
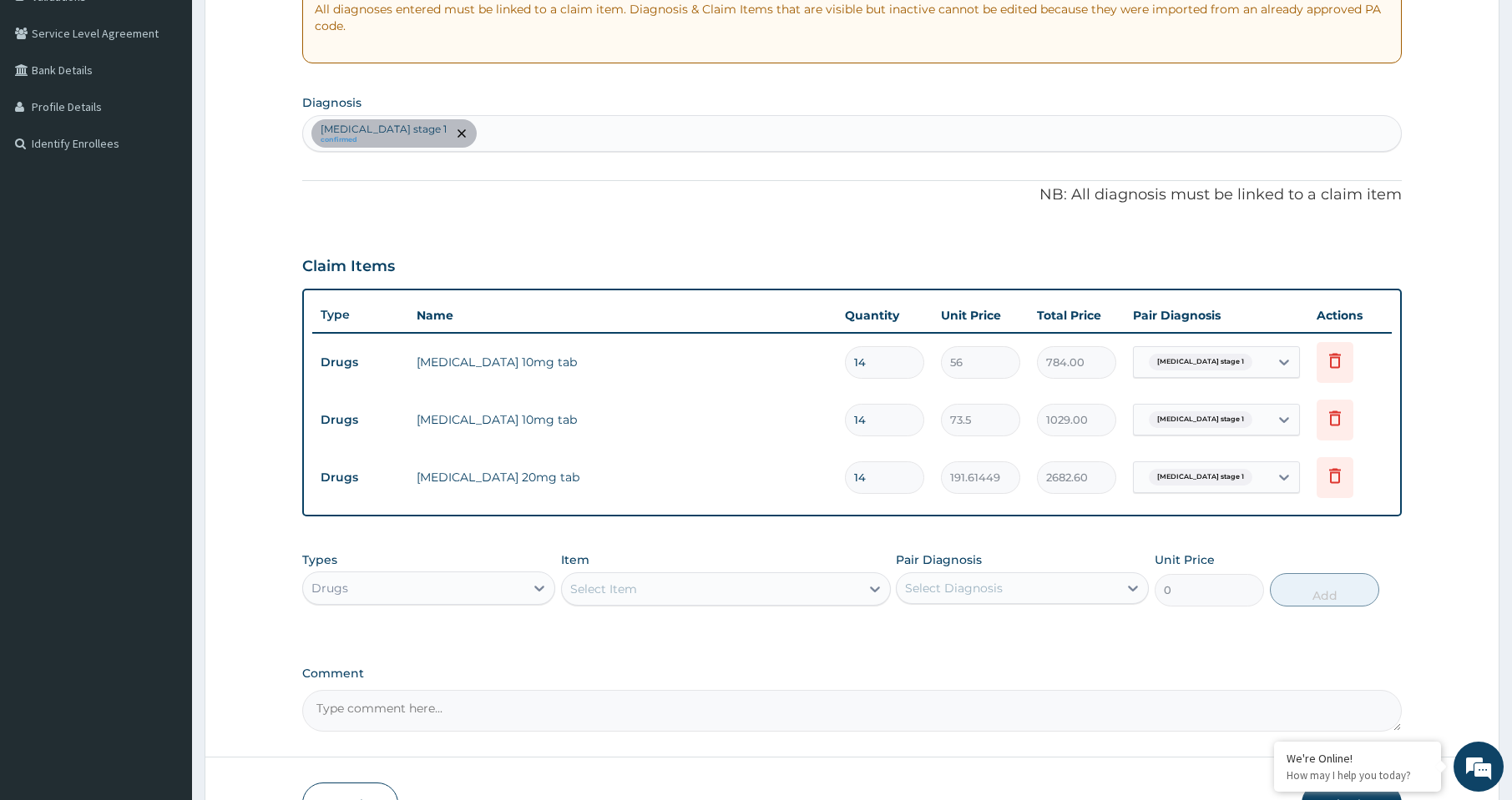
click at [627, 591] on div "Select Item" at bounding box center [603, 589] width 67 height 16
type input "nifed"
click at [657, 628] on div "NIFEDIPINE 20MG TAB" at bounding box center [725, 631] width 330 height 30
type input "52.5"
click at [969, 594] on div "Select Diagnosis" at bounding box center [953, 588] width 98 height 16
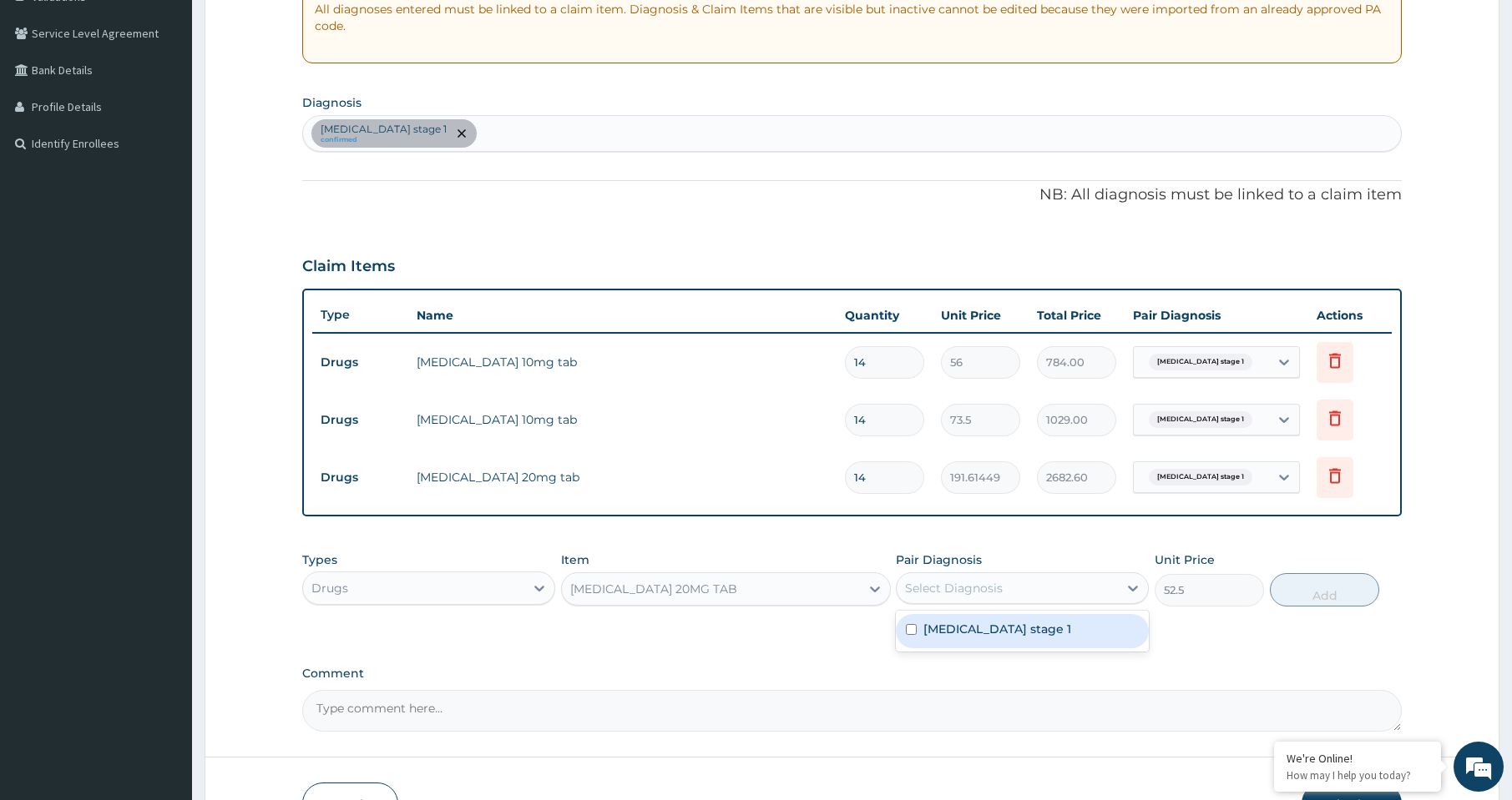
click at [960, 639] on div "Hypertension stage 1" at bounding box center [1022, 631] width 253 height 34
checkbox input "true"
click at [1333, 590] on button "Add" at bounding box center [1324, 590] width 110 height 34
type input "0"
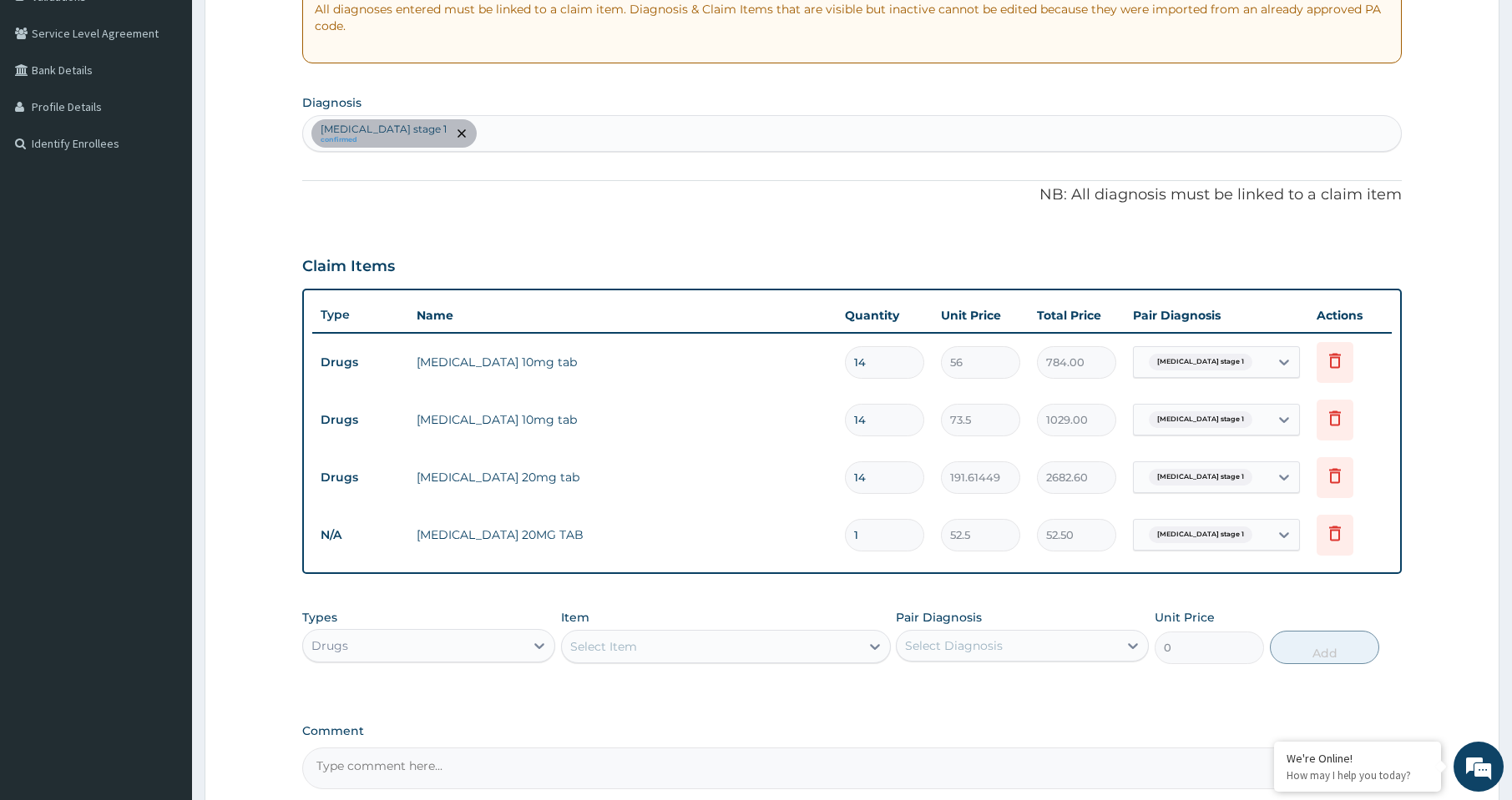
drag, startPoint x: 875, startPoint y: 539, endPoint x: 813, endPoint y: 553, distance: 63.6
click at [813, 553] on tr "N/A NIFEDIPINE 20MG TAB 1 52.5 52.50 Hypertension stage 1 Delete" at bounding box center [852, 535] width 1079 height 58
type input "3"
type input "157.50"
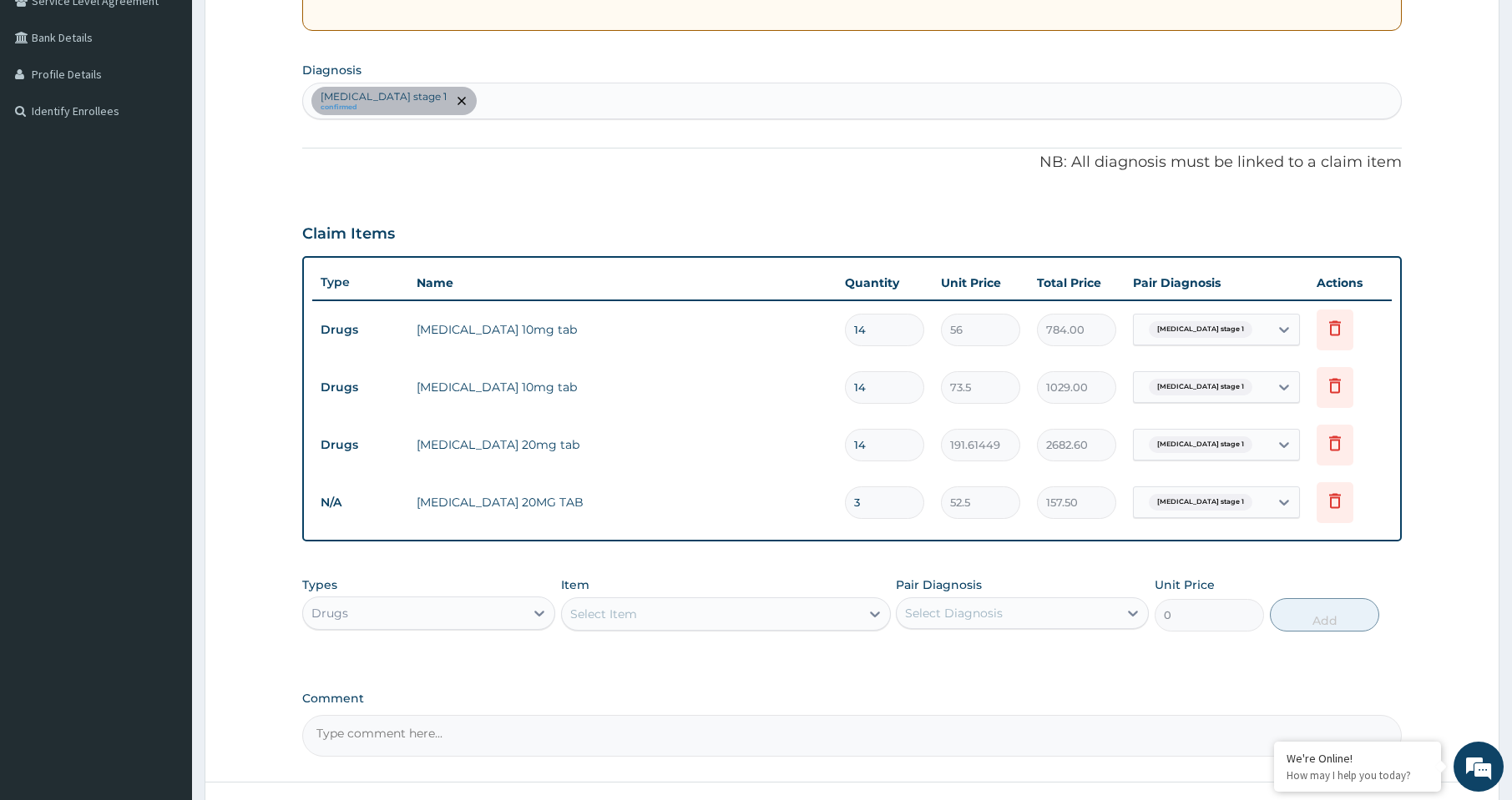
scroll to position [443, 0]
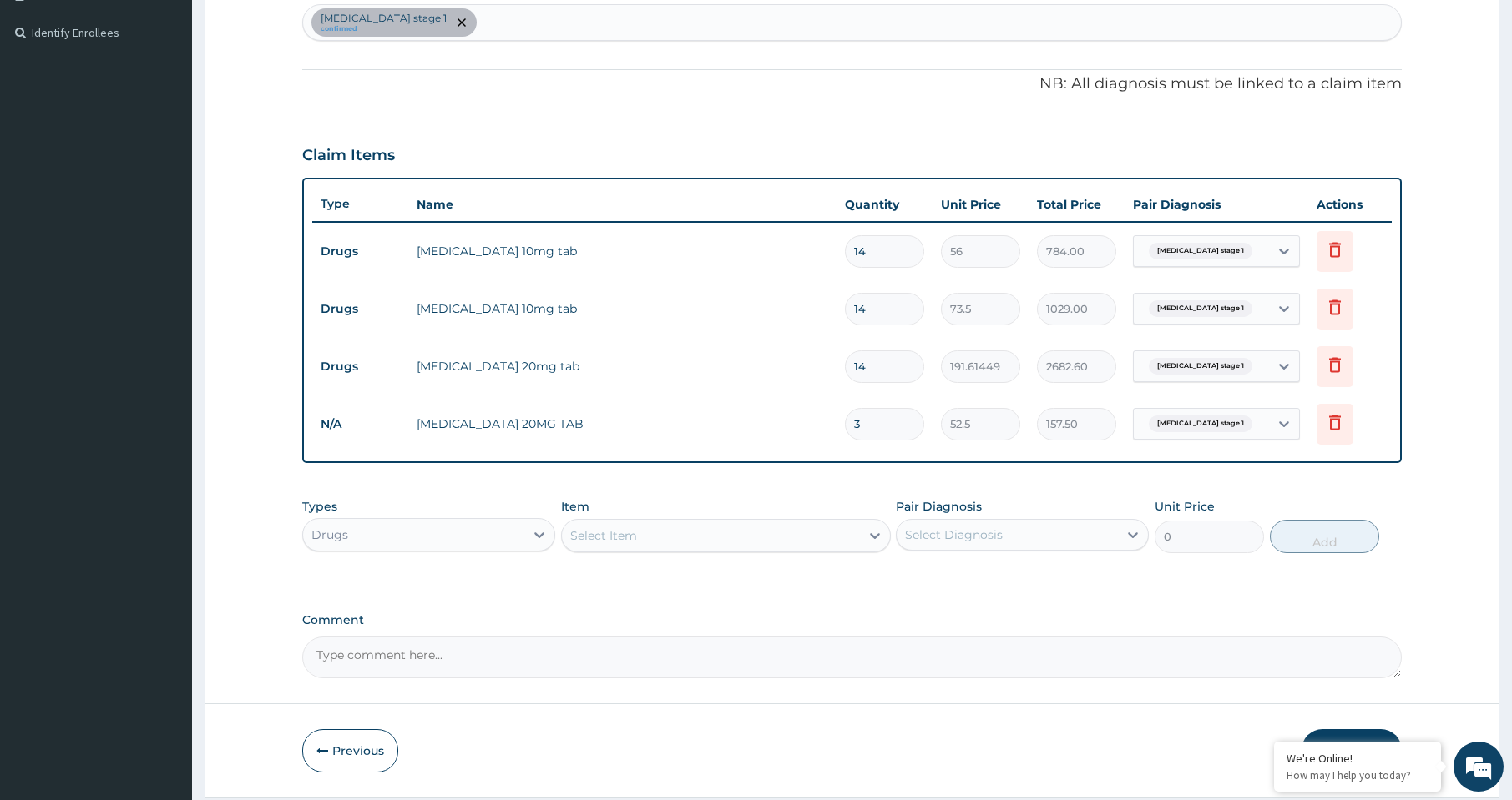
type input "3"
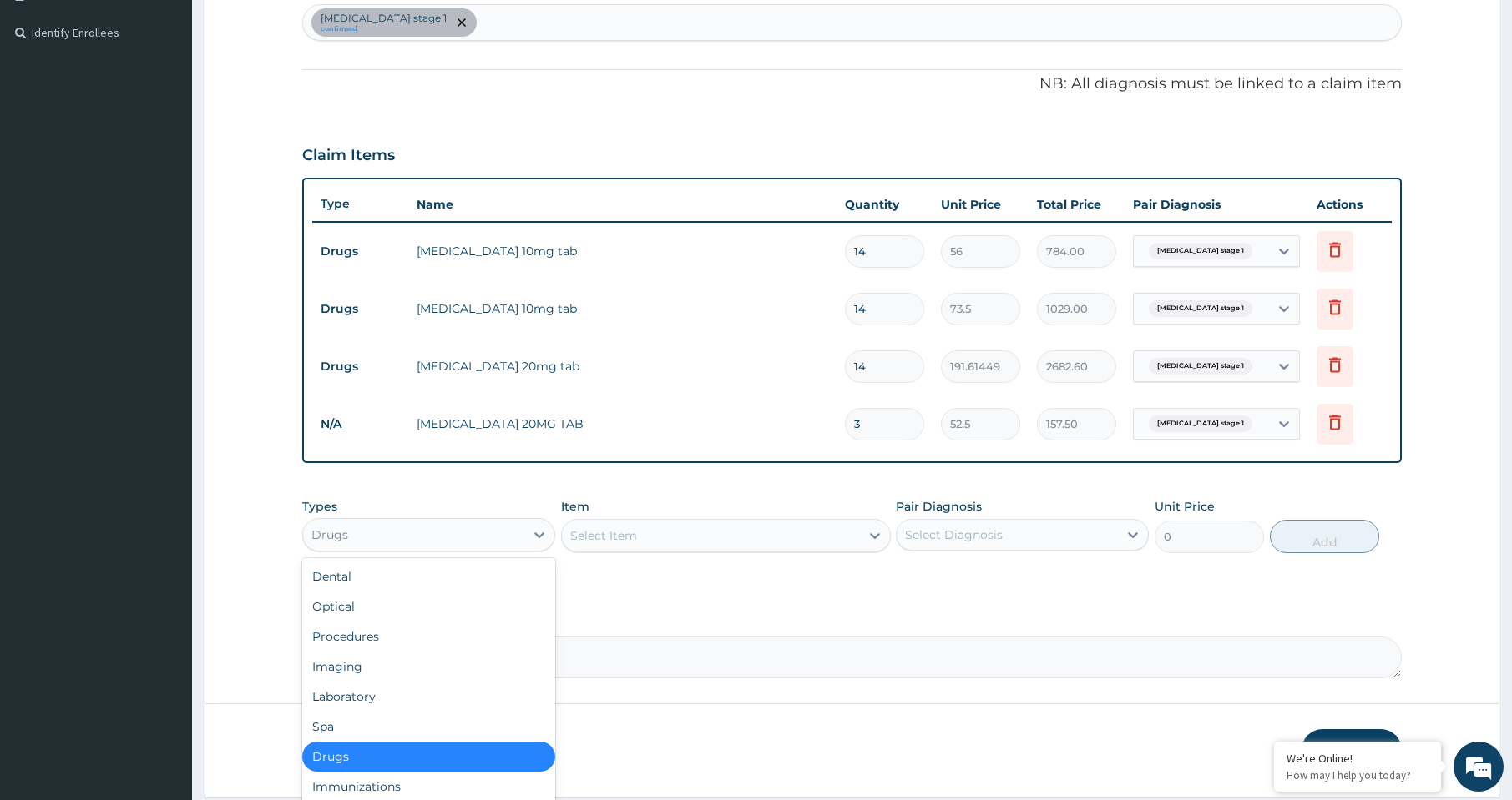
click at [506, 539] on div "Drugs" at bounding box center [413, 534] width 221 height 27
click at [437, 636] on div "Procedures" at bounding box center [428, 636] width 253 height 30
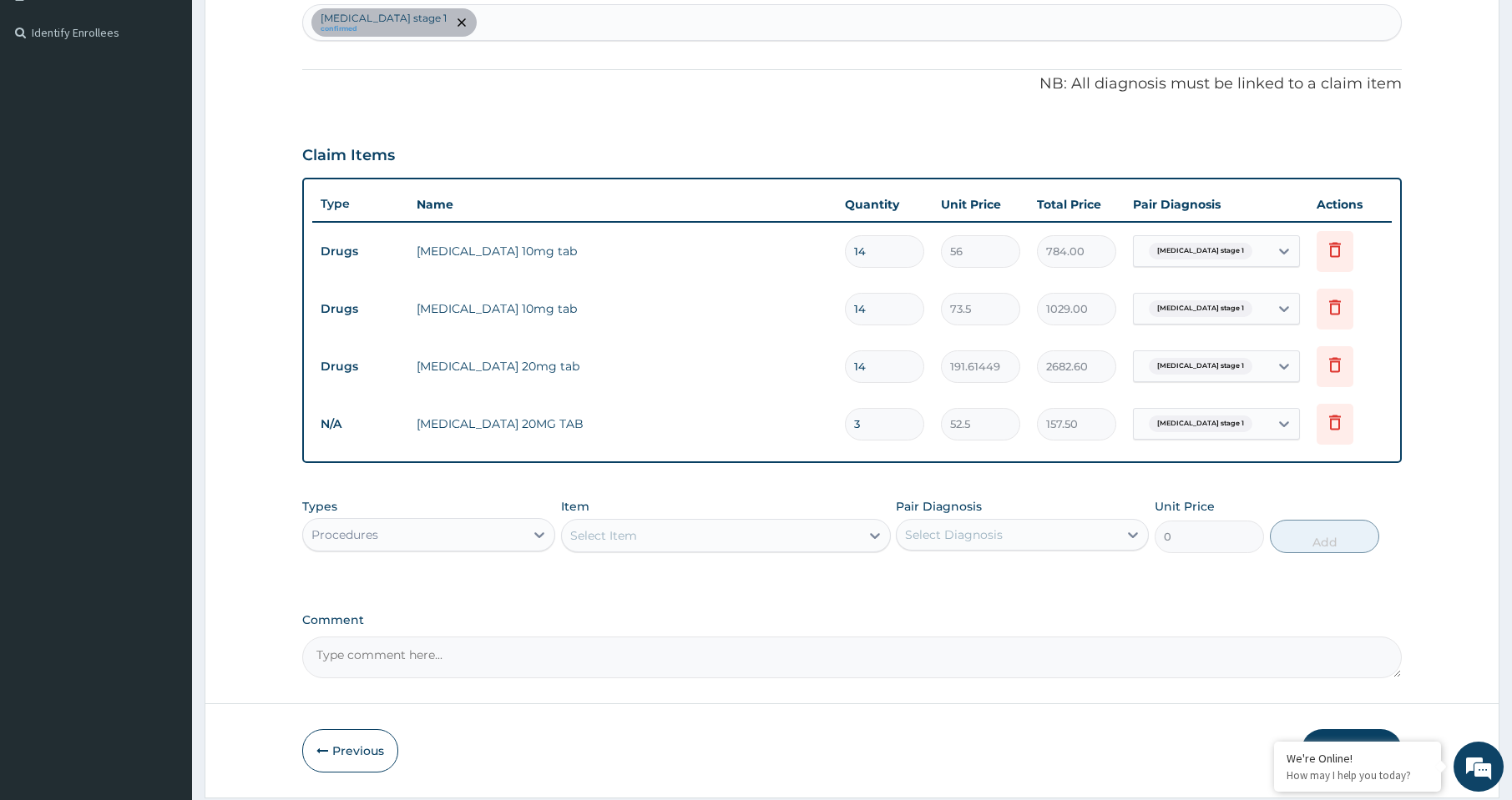
click at [675, 540] on div "Select Item" at bounding box center [711, 535] width 298 height 27
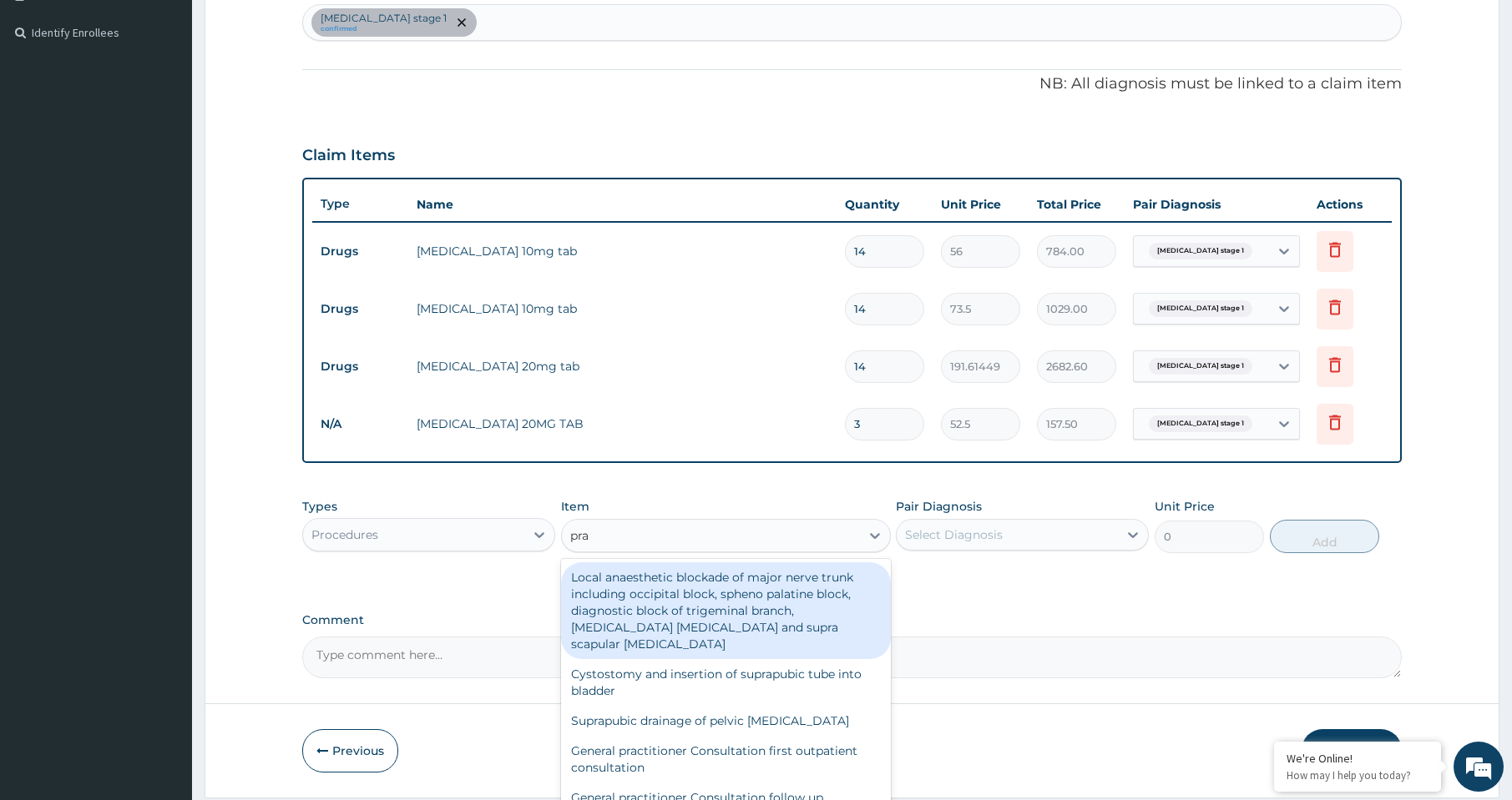
type input "prac"
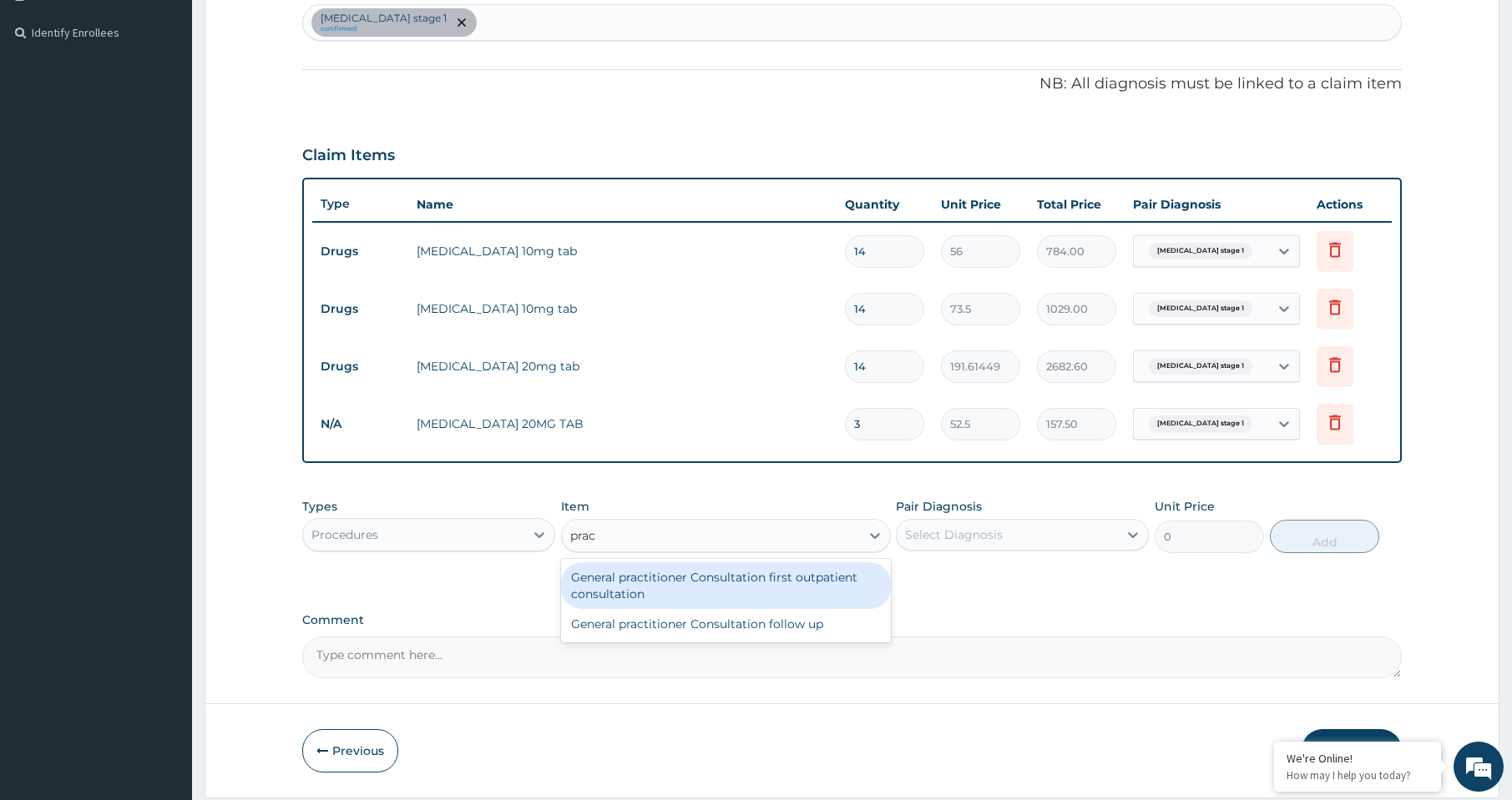
click at [689, 581] on div "General practitioner Consultation first outpatient consultation" at bounding box center [725, 585] width 330 height 47
type input "3000"
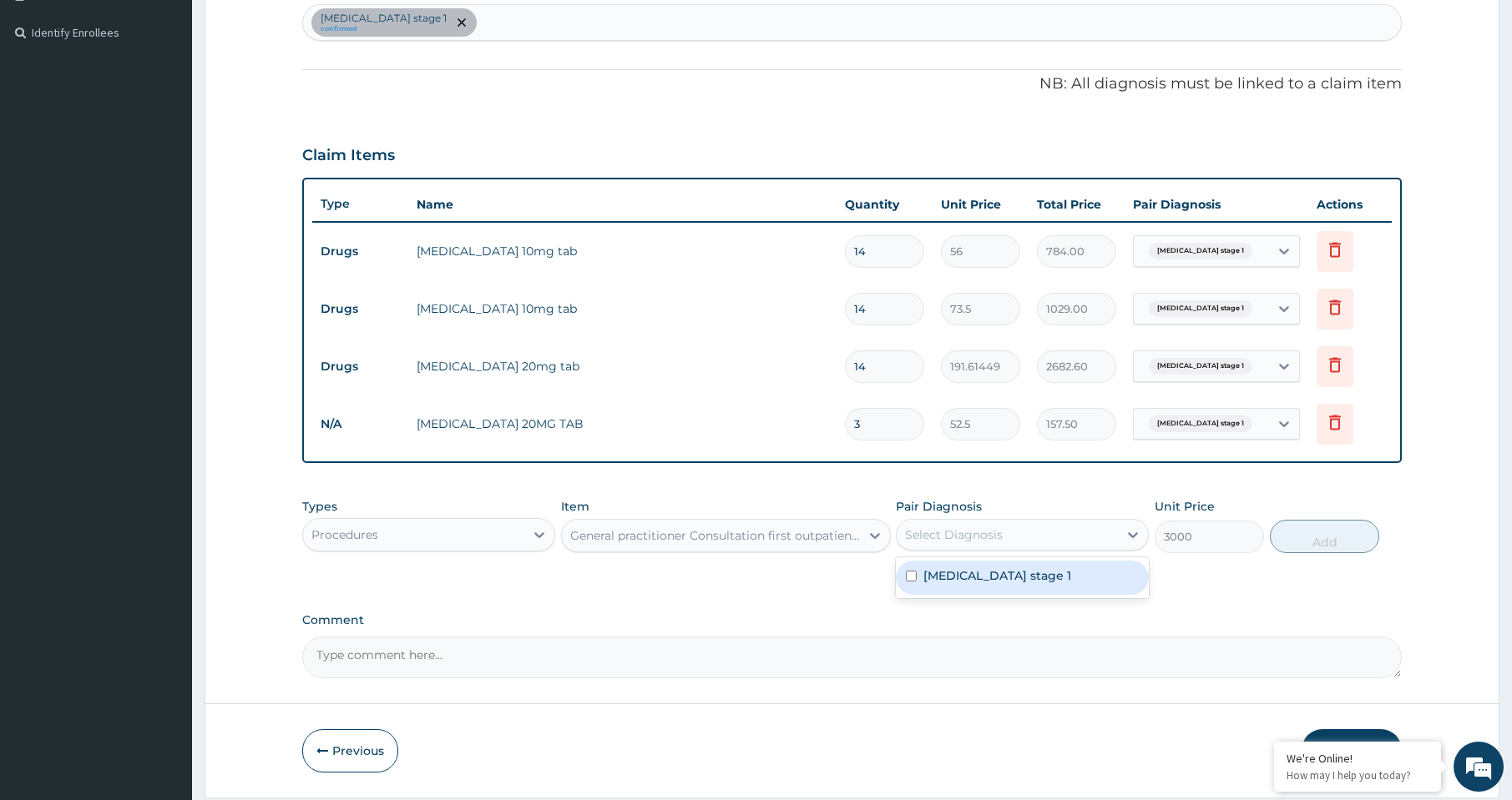
click at [986, 529] on div "Select Diagnosis" at bounding box center [953, 535] width 98 height 16
click at [976, 576] on label "Hypertension stage 1" at bounding box center [997, 576] width 148 height 16
checkbox input "true"
click at [1321, 544] on button "Add" at bounding box center [1324, 537] width 110 height 34
type input "0"
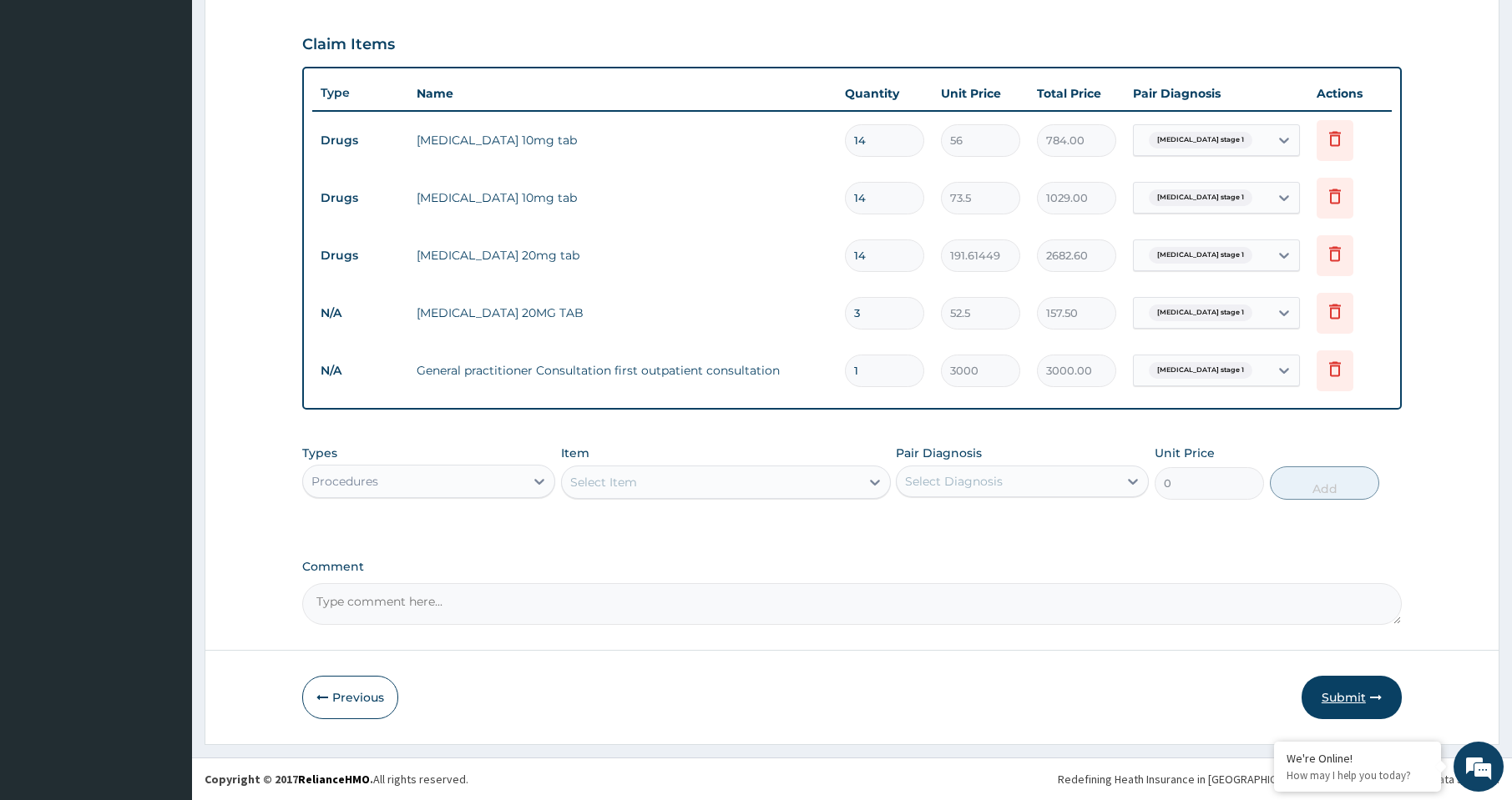
click at [1347, 693] on button "Submit" at bounding box center [1352, 697] width 101 height 43
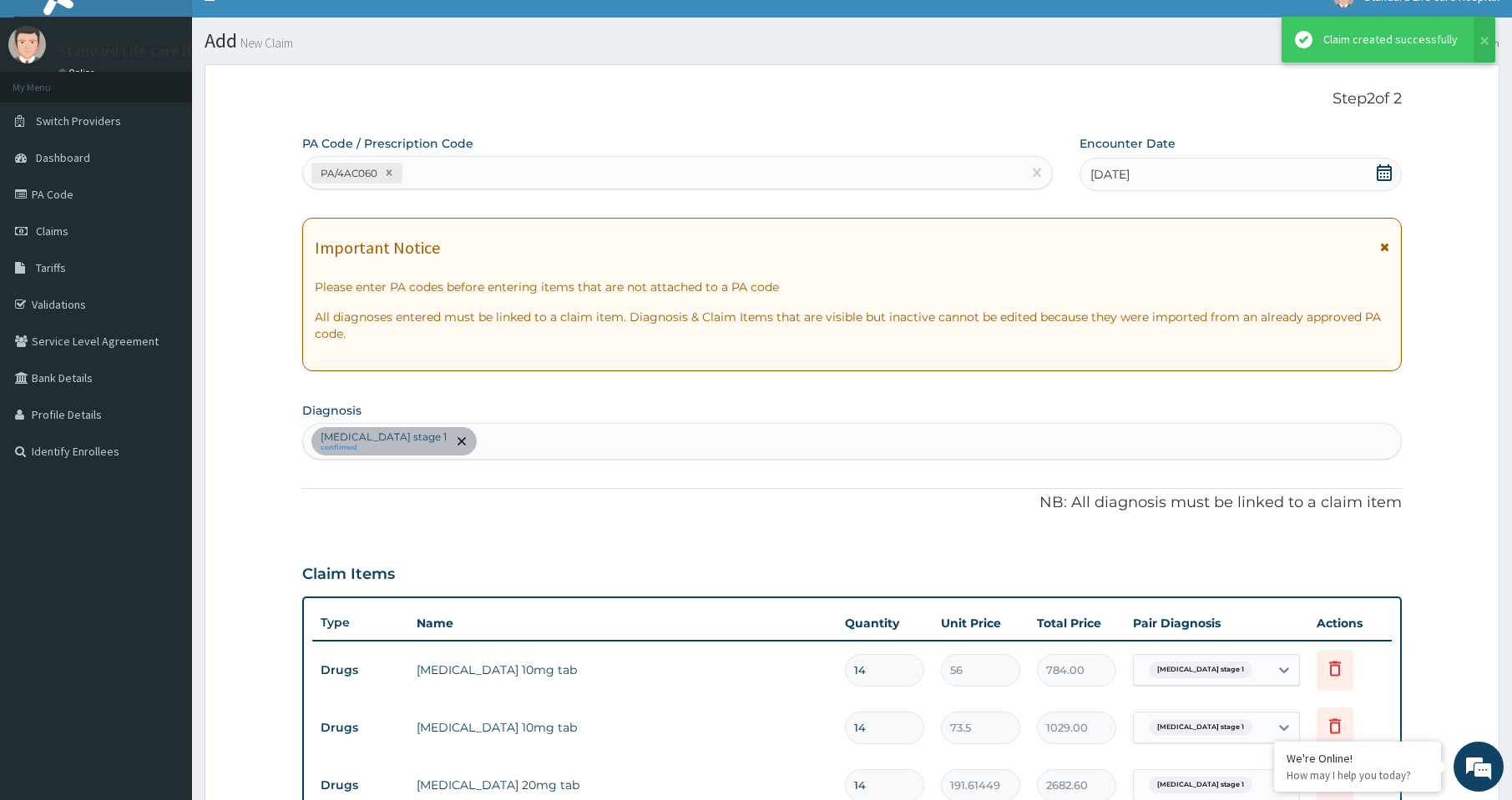
scroll to position [554, 0]
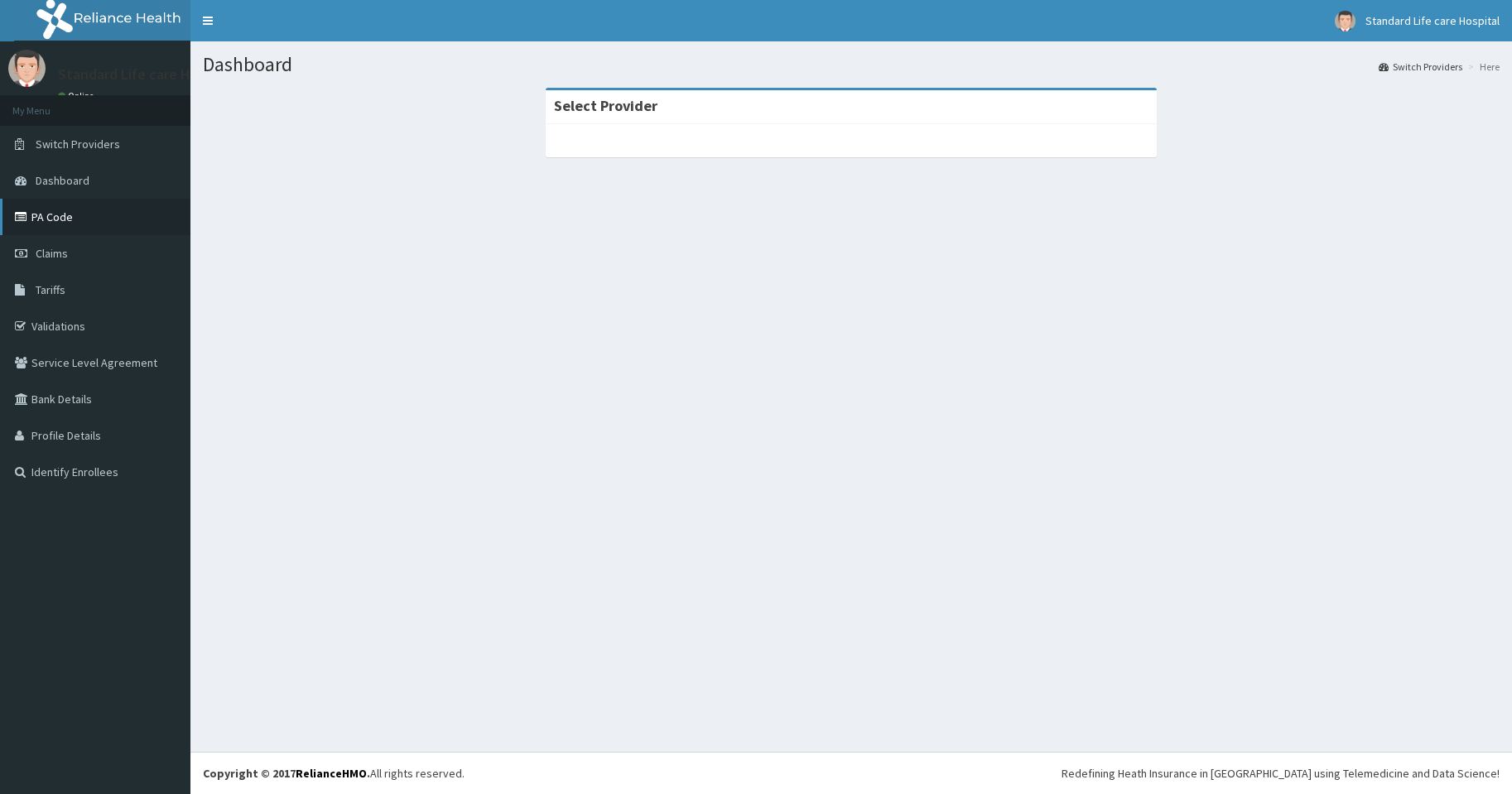
click at [62, 214] on link "PA Code" at bounding box center [95, 217] width 190 height 36
click at [46, 222] on link "PA Code" at bounding box center [95, 217] width 190 height 36
